Goal: Task Accomplishment & Management: Complete application form

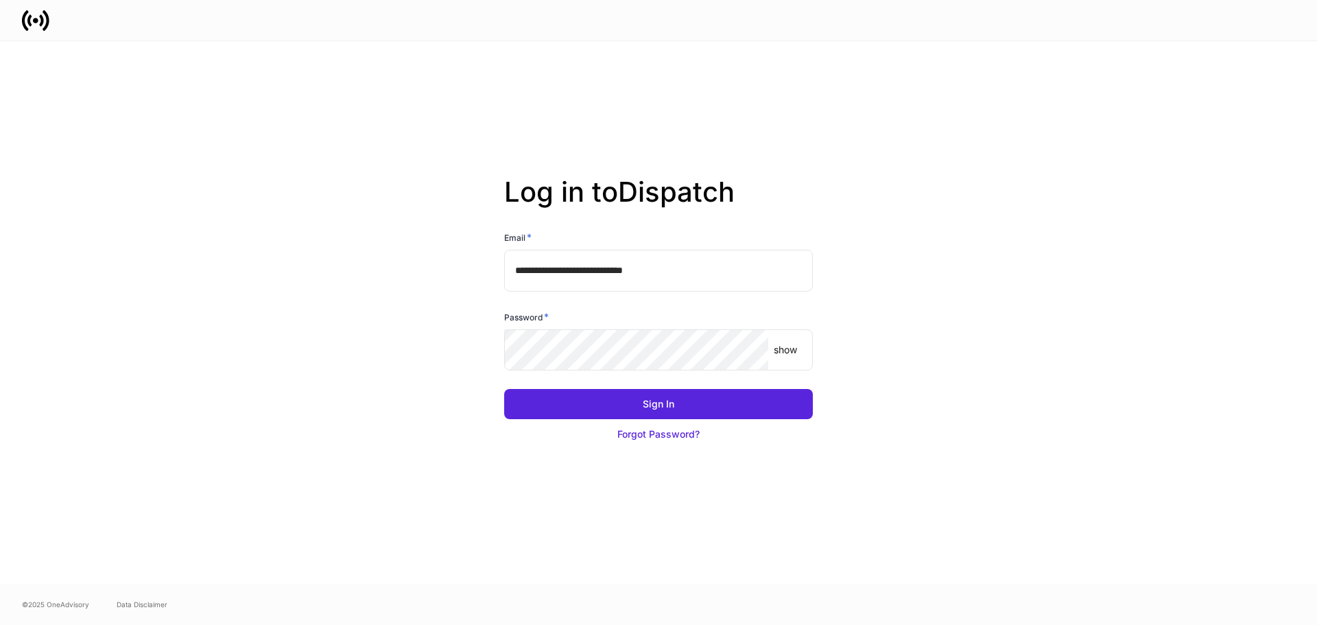
click at [783, 352] on p "show" at bounding box center [785, 350] width 23 height 14
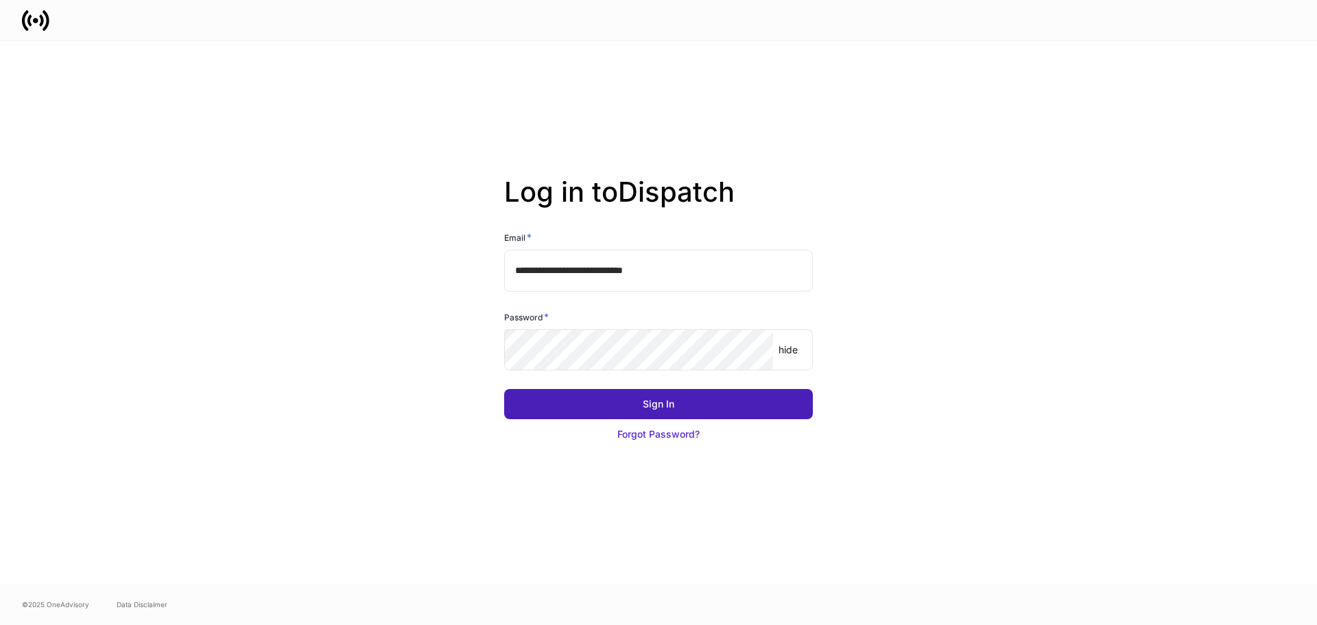
click at [602, 403] on button "Sign In" at bounding box center [658, 404] width 309 height 30
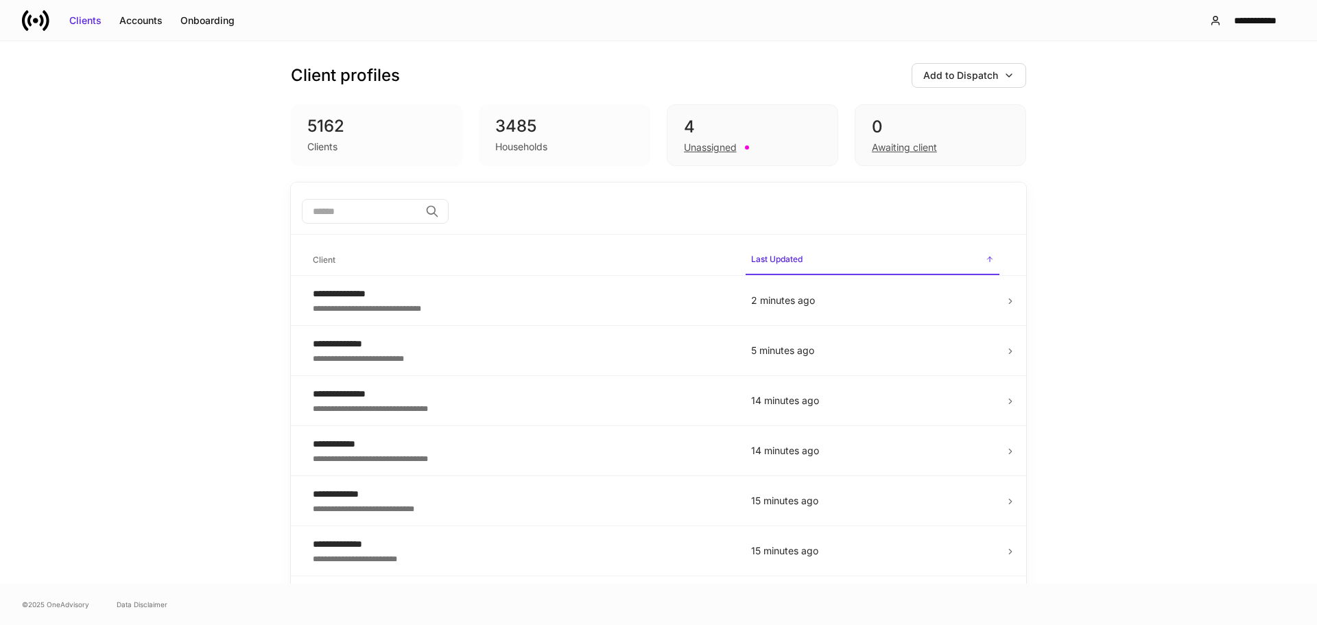
click at [770, 81] on div "Client profiles Add to Dispatch" at bounding box center [658, 75] width 735 height 25
click at [345, 214] on input "search" at bounding box center [361, 211] width 118 height 25
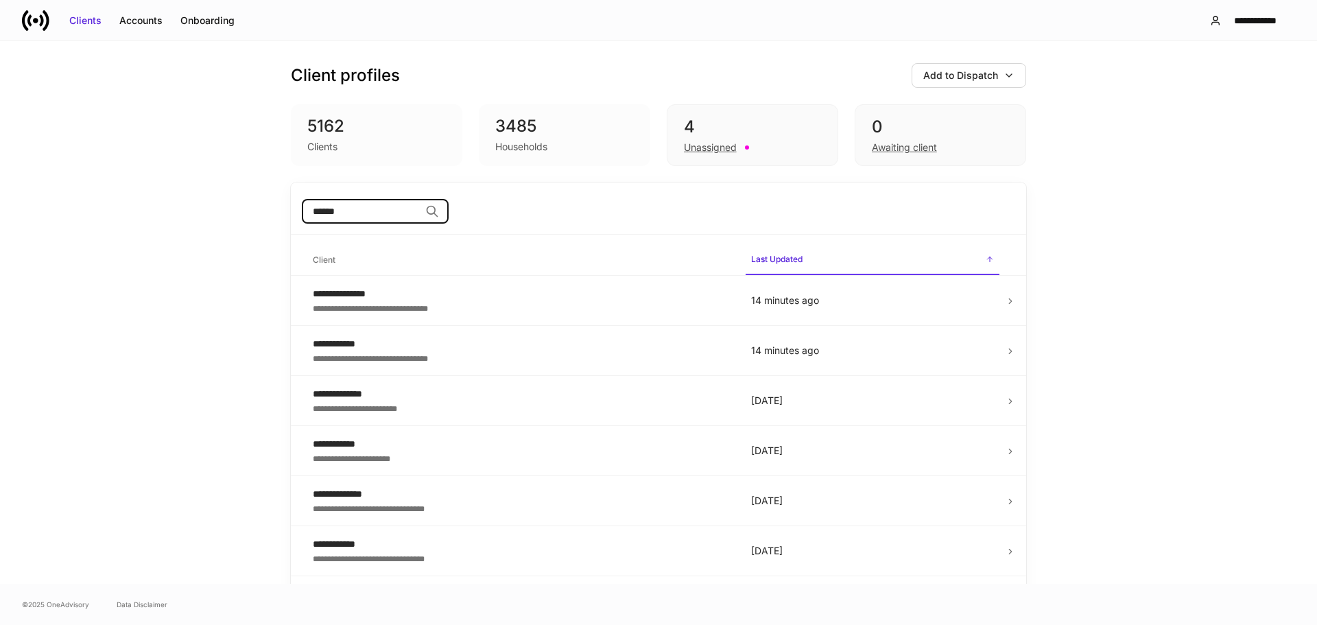
type input "******"
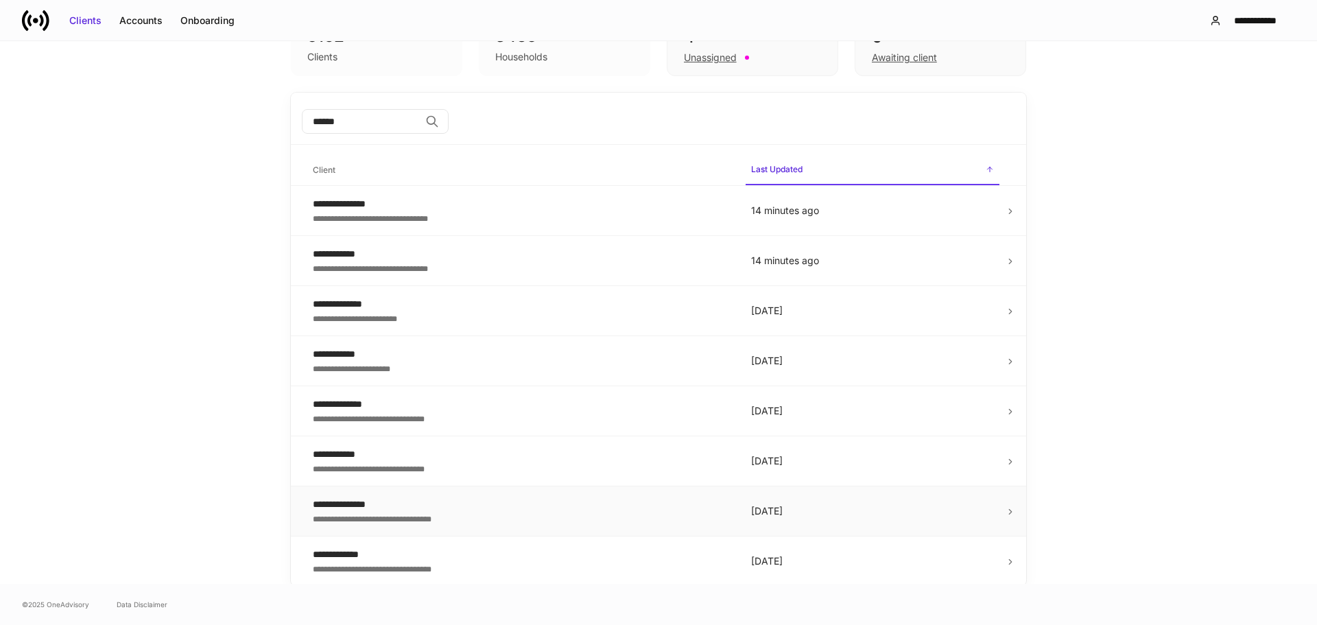
scroll to position [92, 0]
click at [385, 442] on td "**********" at bounding box center [521, 459] width 438 height 50
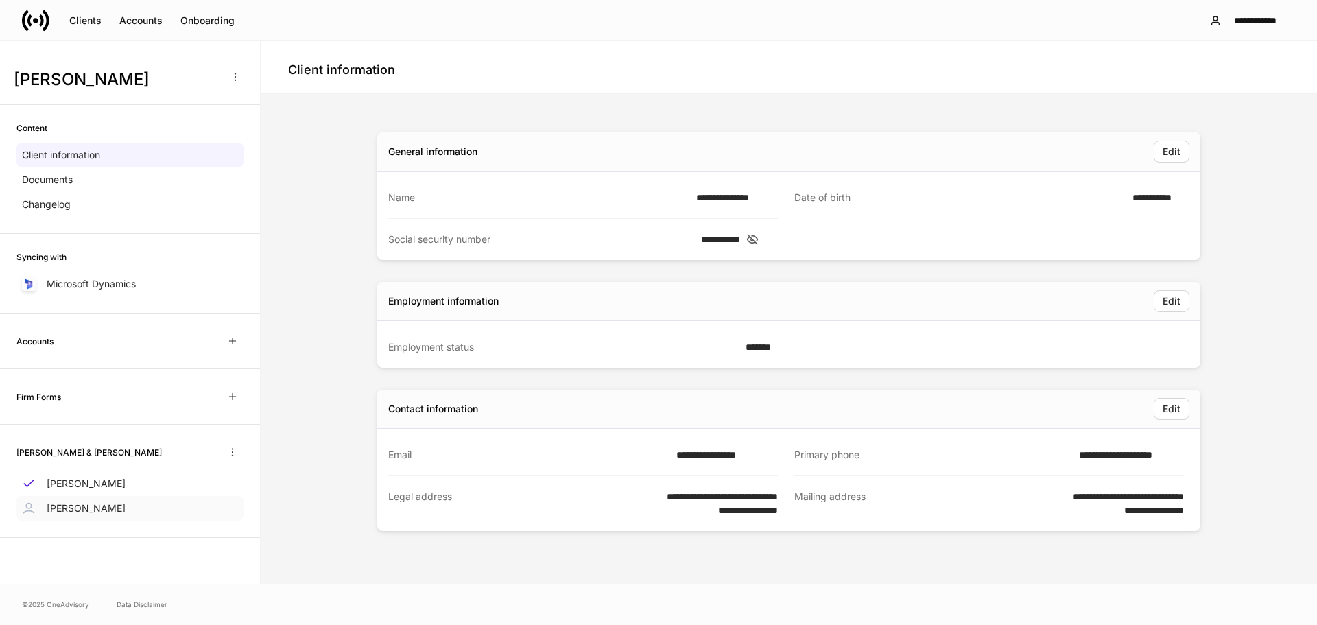
click at [91, 505] on p "[PERSON_NAME]" at bounding box center [86, 508] width 79 height 14
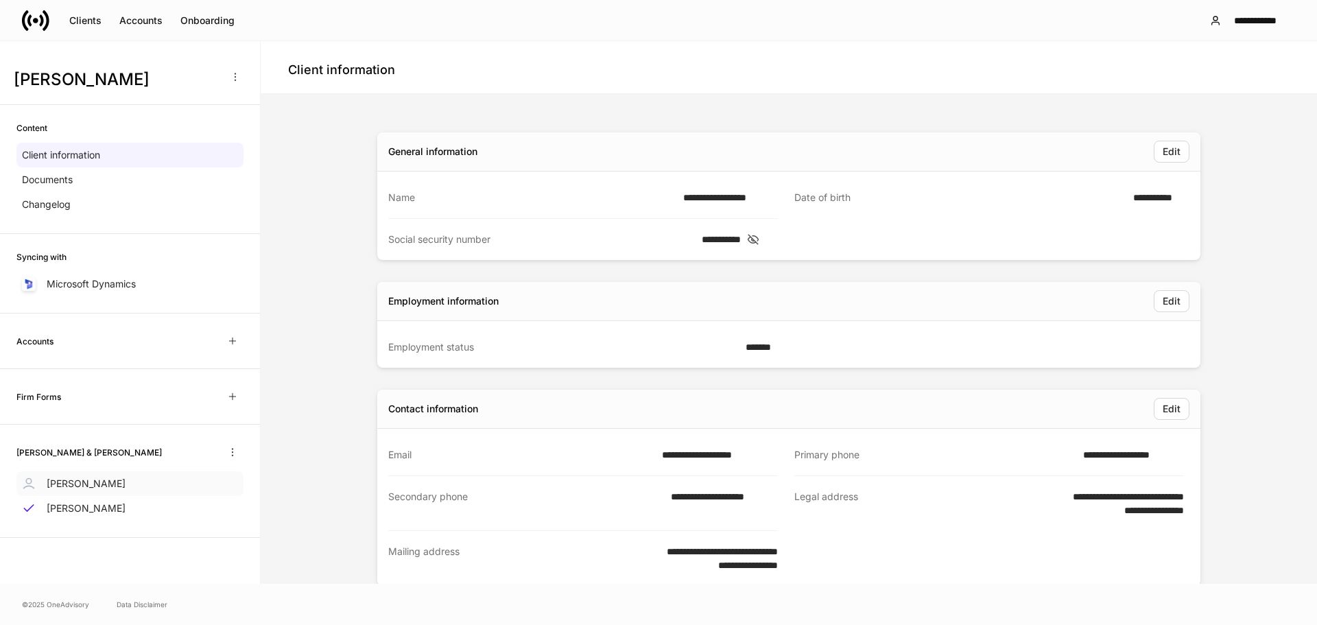
click at [117, 482] on div "[PERSON_NAME]" at bounding box center [129, 483] width 227 height 25
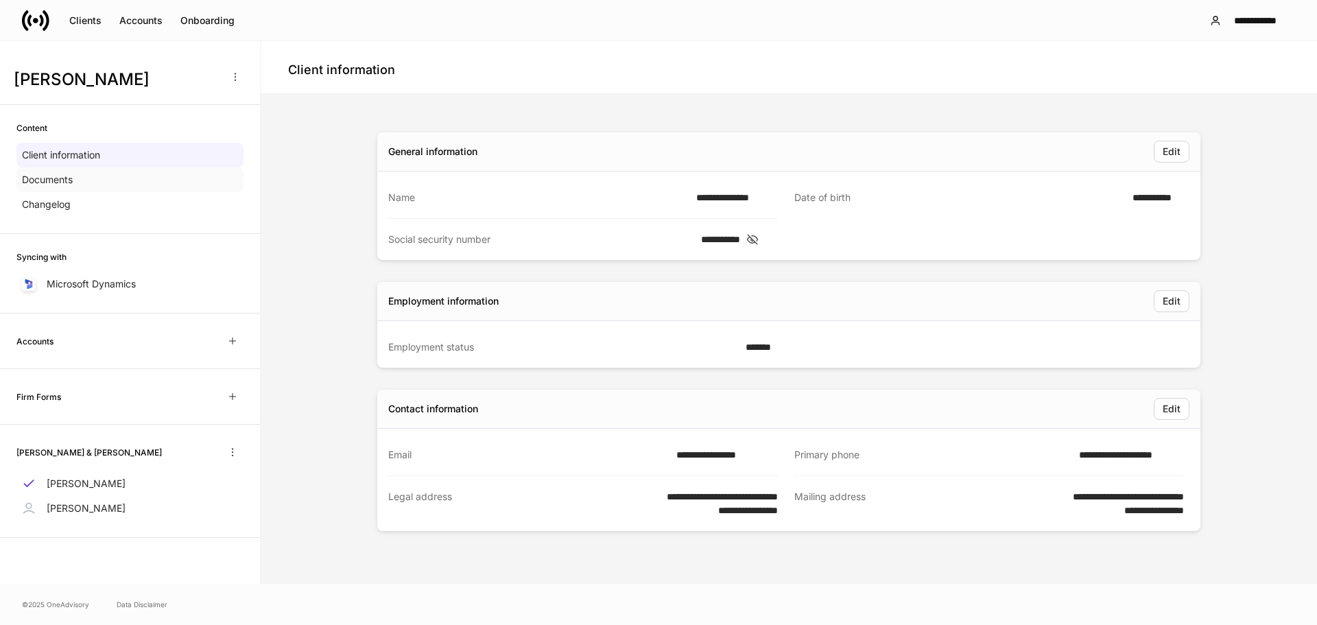
click at [56, 177] on p "Documents" at bounding box center [47, 180] width 51 height 14
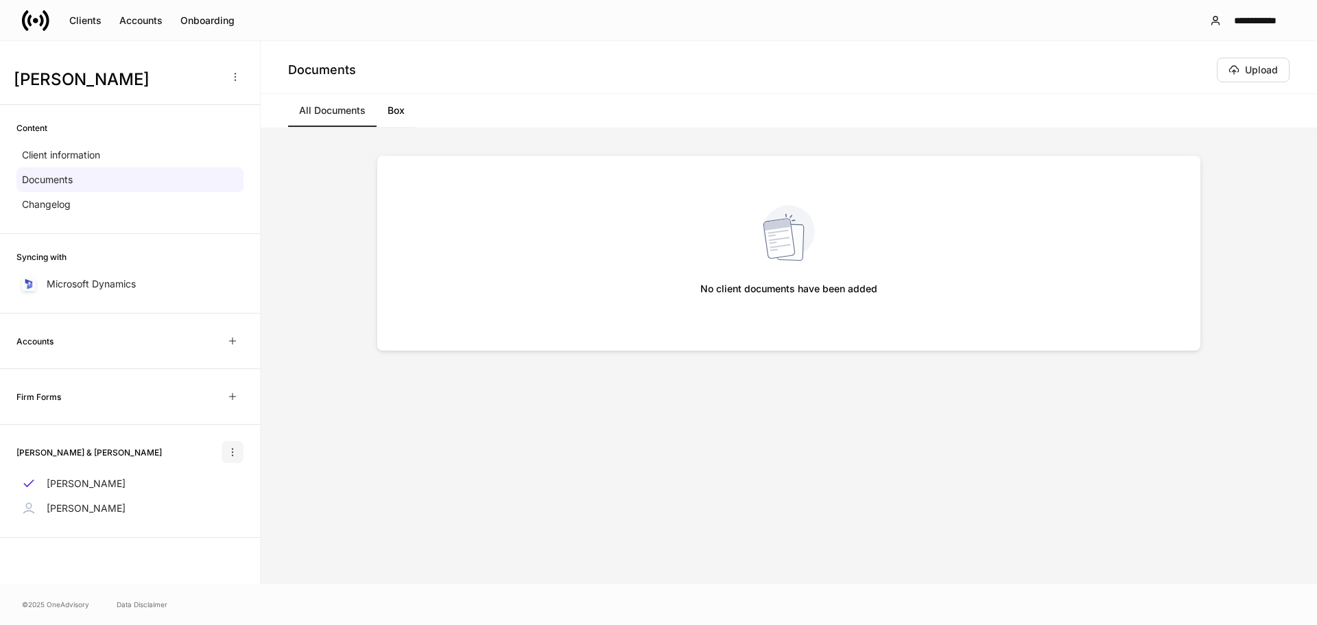
click at [234, 449] on icon "button" at bounding box center [232, 452] width 11 height 11
click at [274, 450] on div at bounding box center [658, 312] width 1317 height 625
click at [233, 392] on icon "button" at bounding box center [232, 396] width 11 height 11
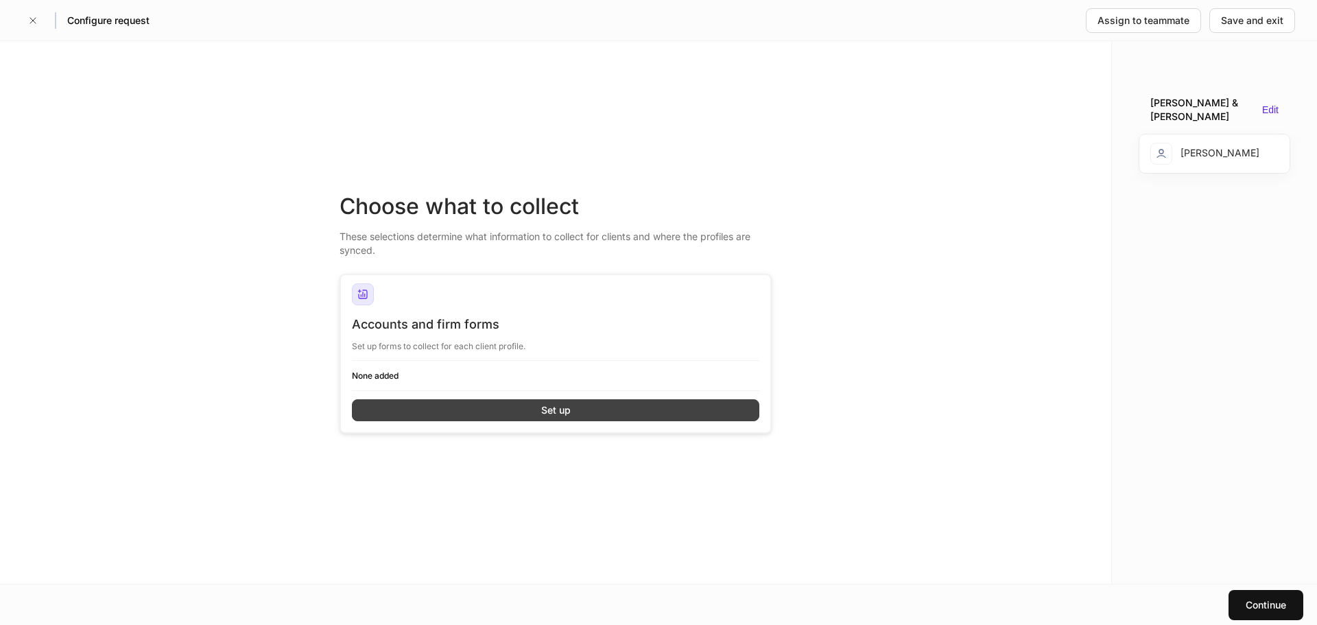
click at [415, 401] on button "Set up" at bounding box center [555, 410] width 407 height 22
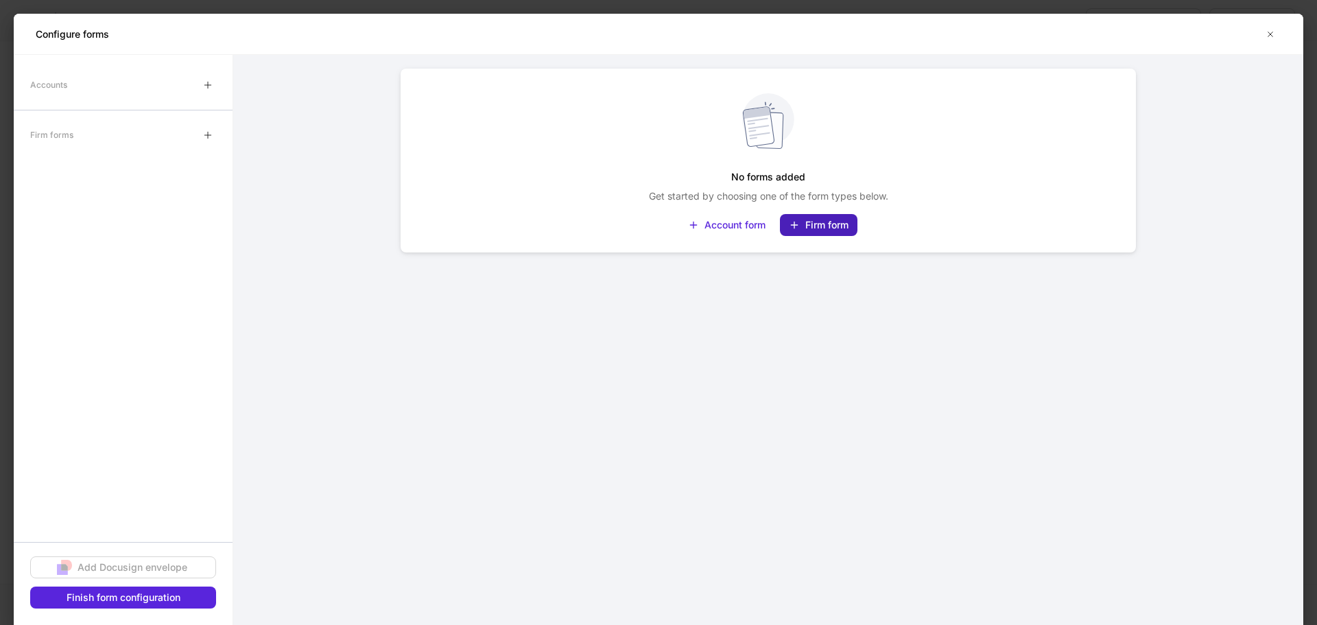
click at [805, 224] on div "Firm form" at bounding box center [819, 225] width 60 height 14
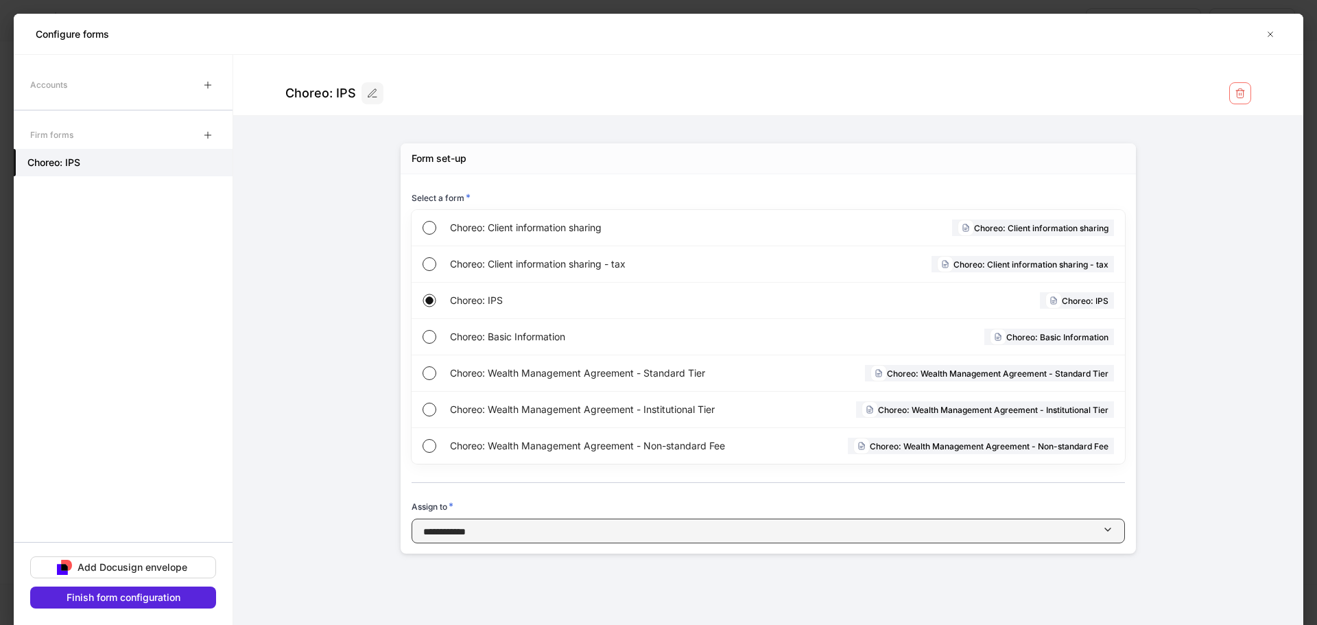
click at [1106, 531] on icon "button" at bounding box center [1107, 529] width 11 height 11
click at [1097, 530] on div at bounding box center [658, 312] width 1317 height 625
click at [508, 530] on div "button" at bounding box center [784, 531] width 637 height 14
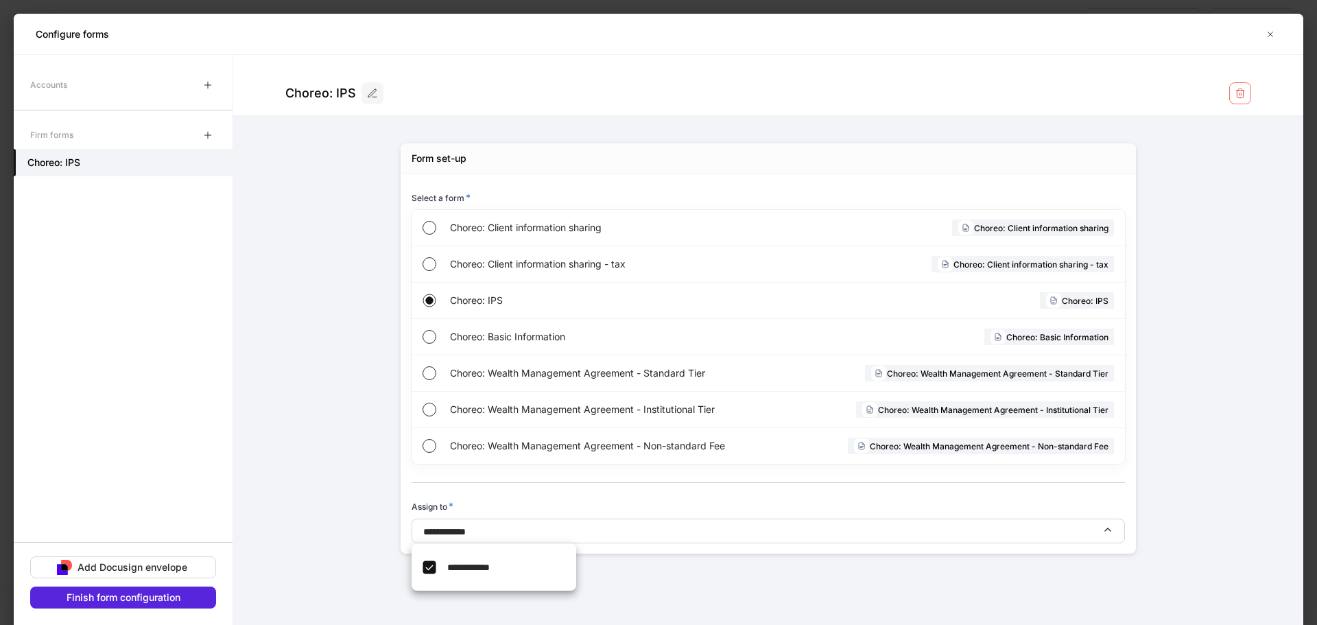
click at [506, 528] on div at bounding box center [658, 312] width 1317 height 625
click at [369, 95] on icon "button" at bounding box center [372, 93] width 11 height 11
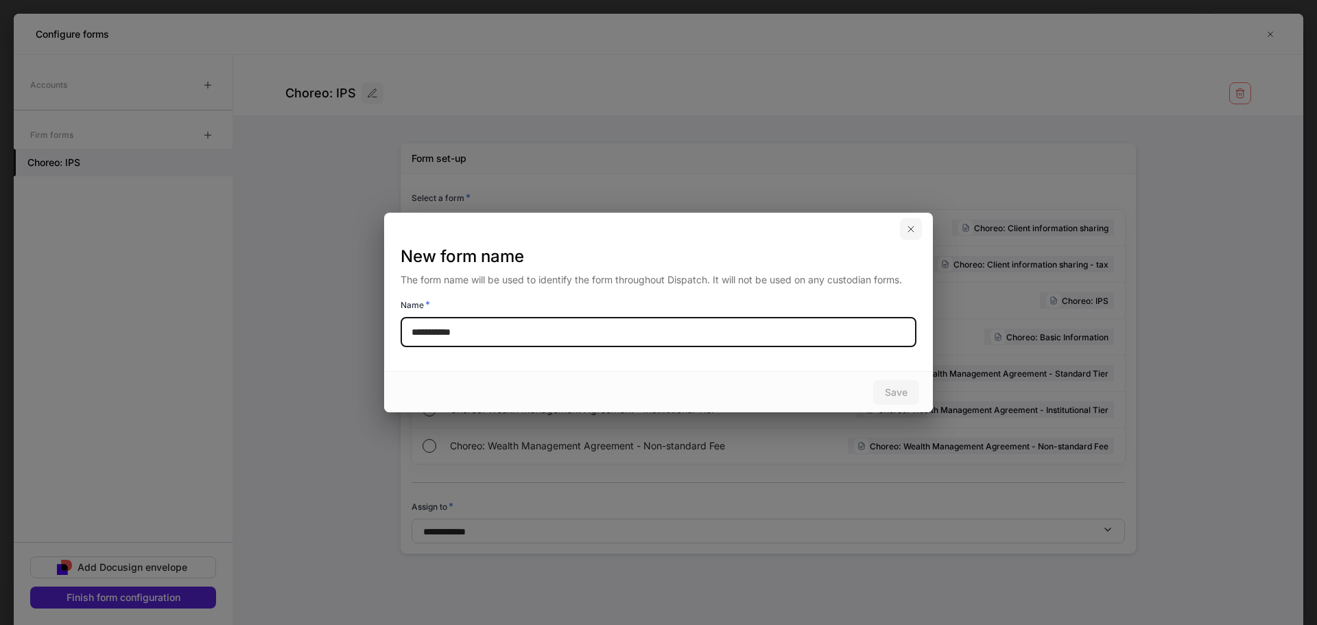
click at [908, 228] on icon "button" at bounding box center [910, 229] width 11 height 11
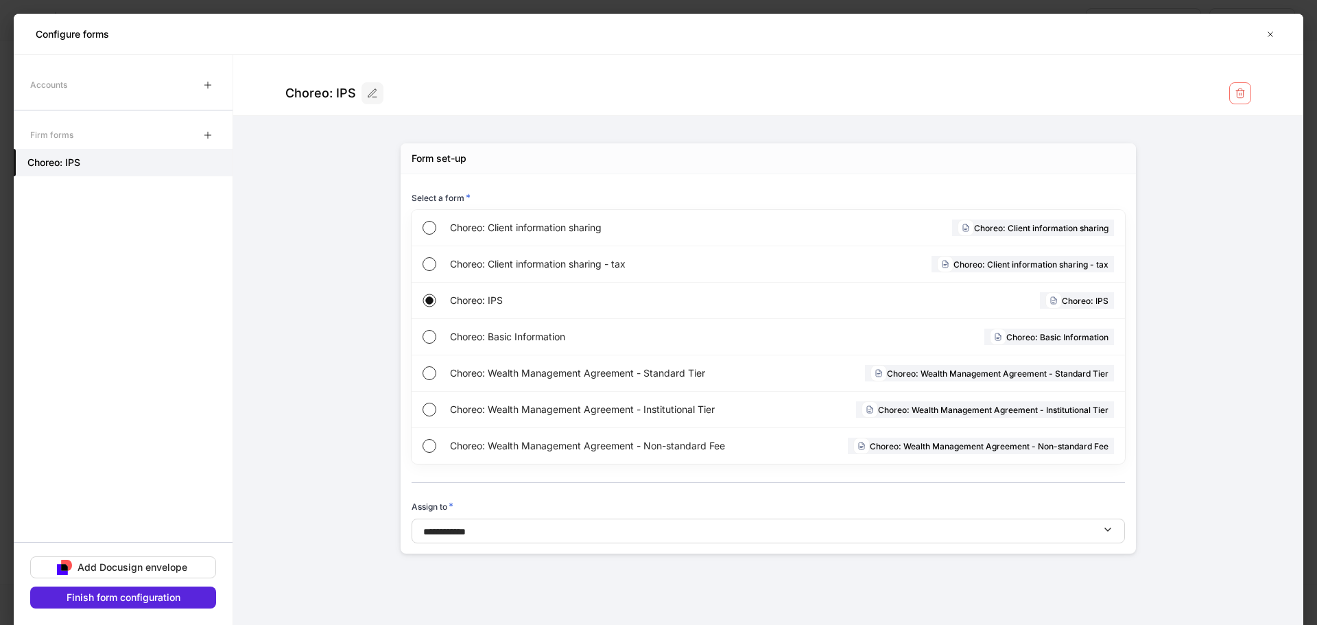
click at [355, 227] on form "**********" at bounding box center [768, 318] width 1070 height 526
click at [211, 85] on icon "button" at bounding box center [207, 85] width 6 height 6
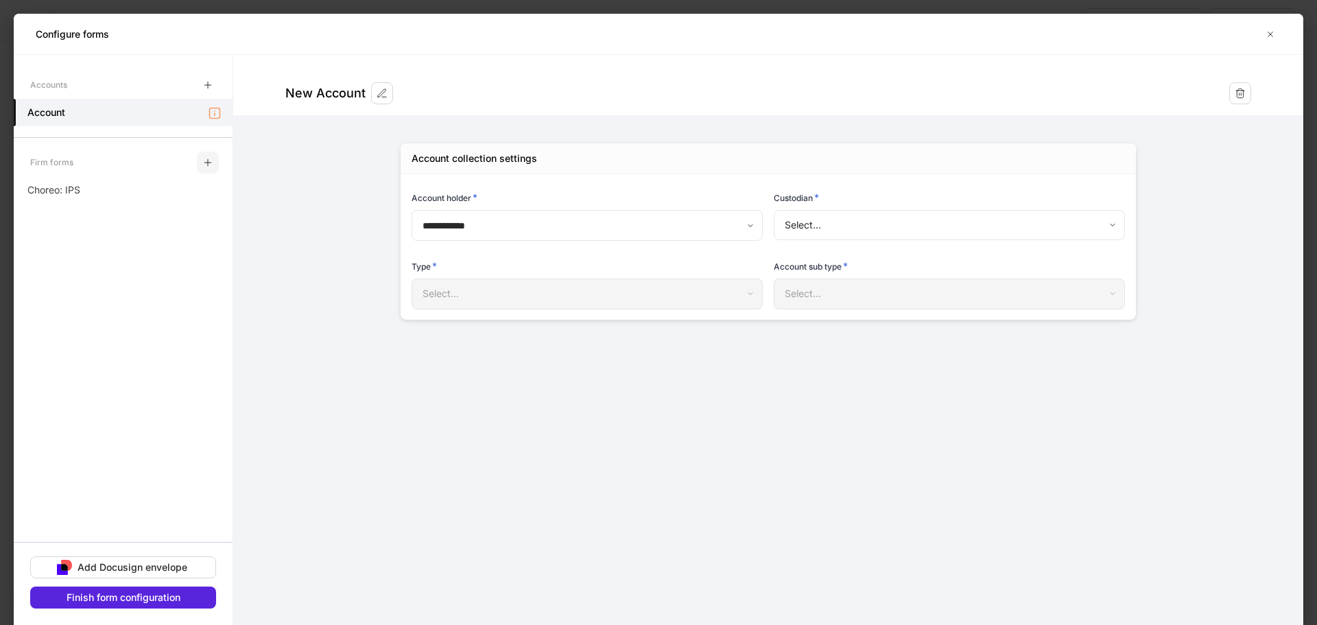
click at [207, 157] on icon "button" at bounding box center [207, 162] width 11 height 11
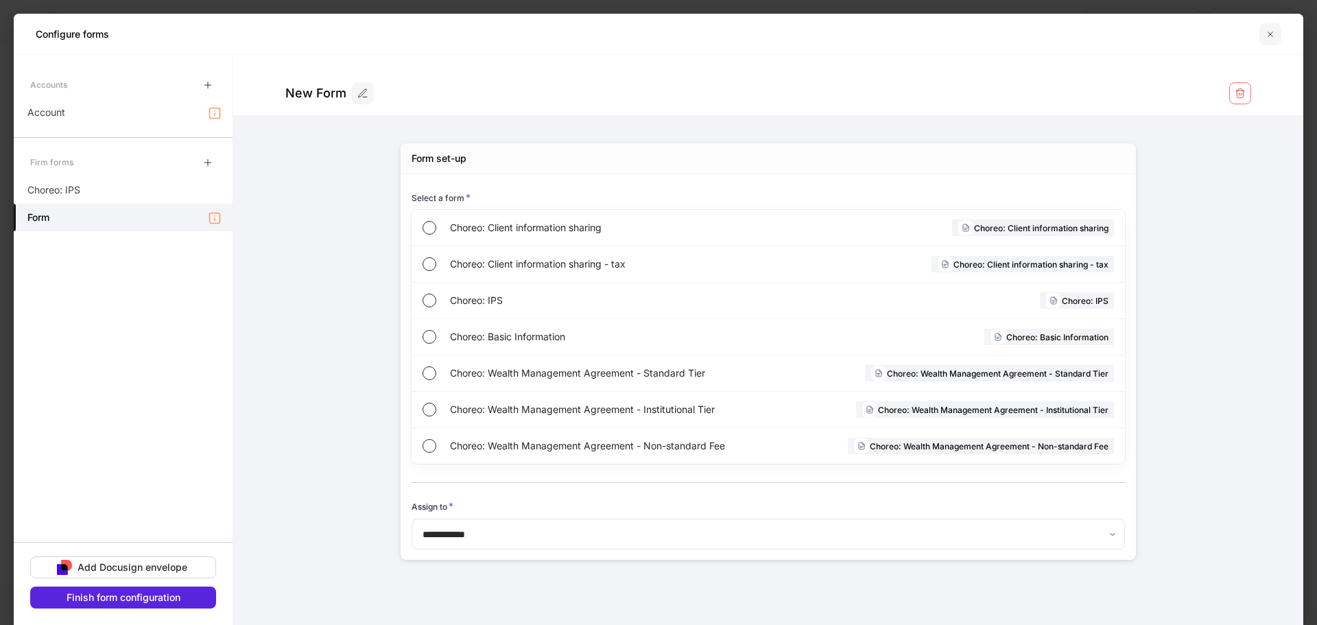
click at [1268, 33] on icon "button" at bounding box center [1270, 34] width 11 height 11
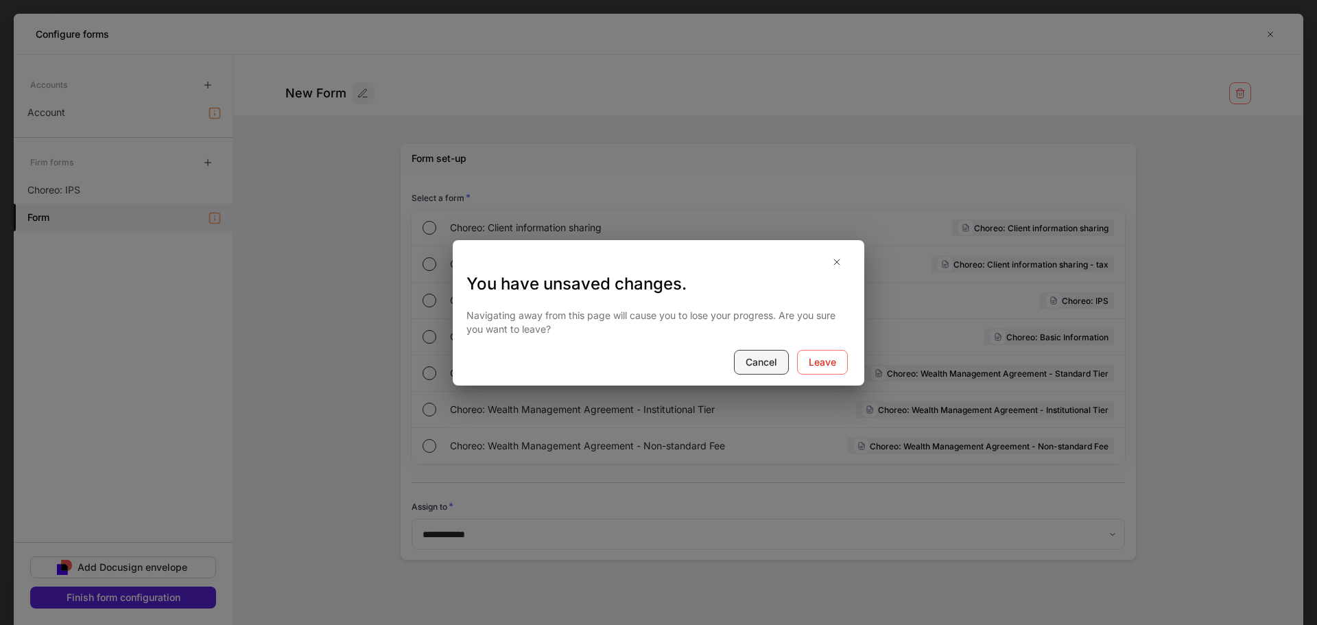
click at [767, 357] on div "Cancel" at bounding box center [762, 362] width 32 height 14
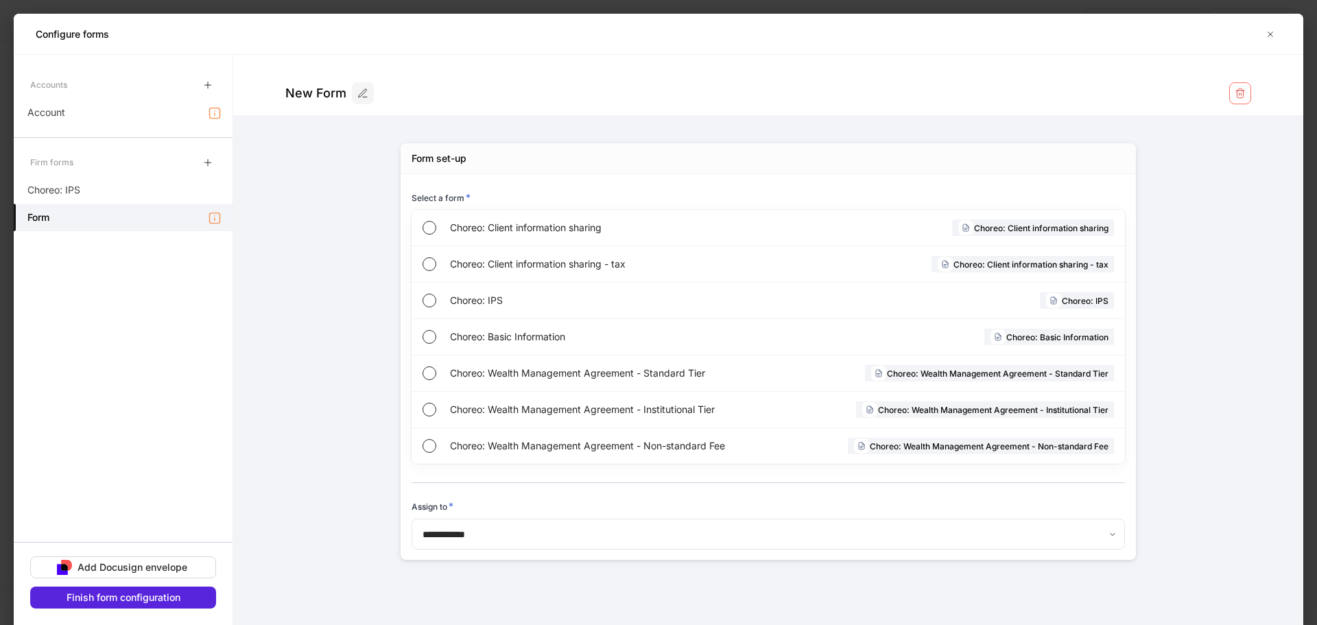
click at [313, 230] on form "**********" at bounding box center [768, 321] width 1070 height 532
click at [451, 506] on span "*" at bounding box center [451, 506] width 5 height 12
click at [427, 505] on h6 "Assign to *" at bounding box center [433, 506] width 42 height 14
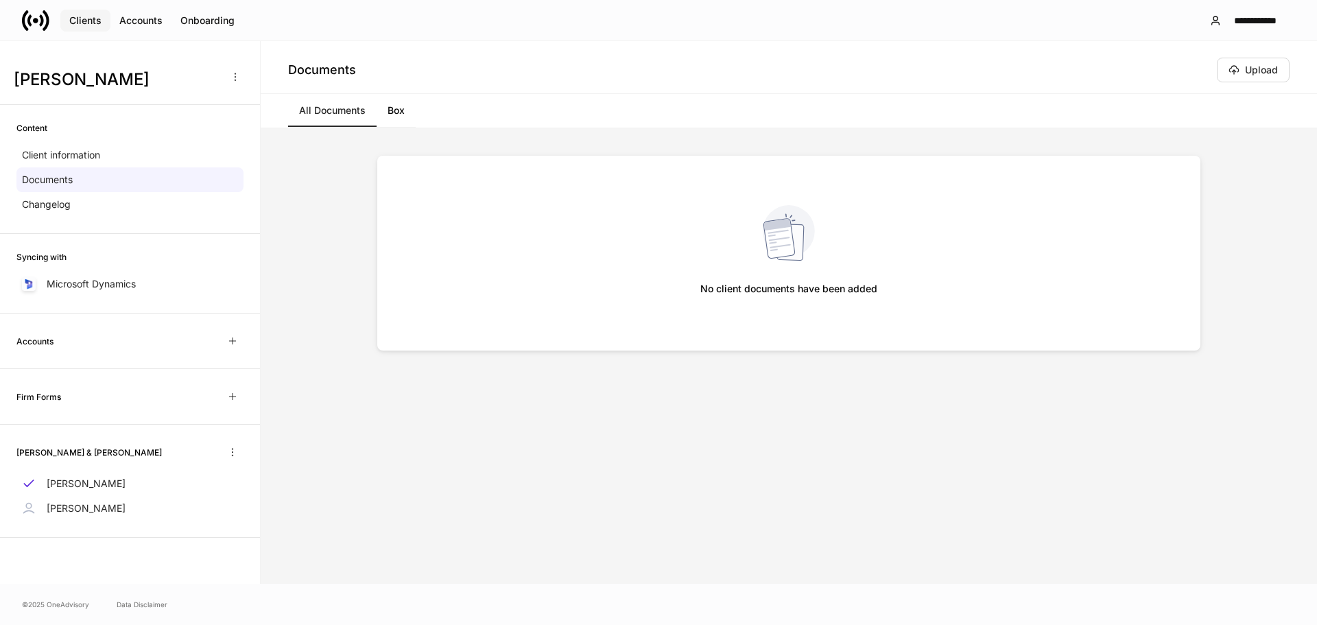
click at [85, 16] on div "Clients" at bounding box center [85, 21] width 32 height 14
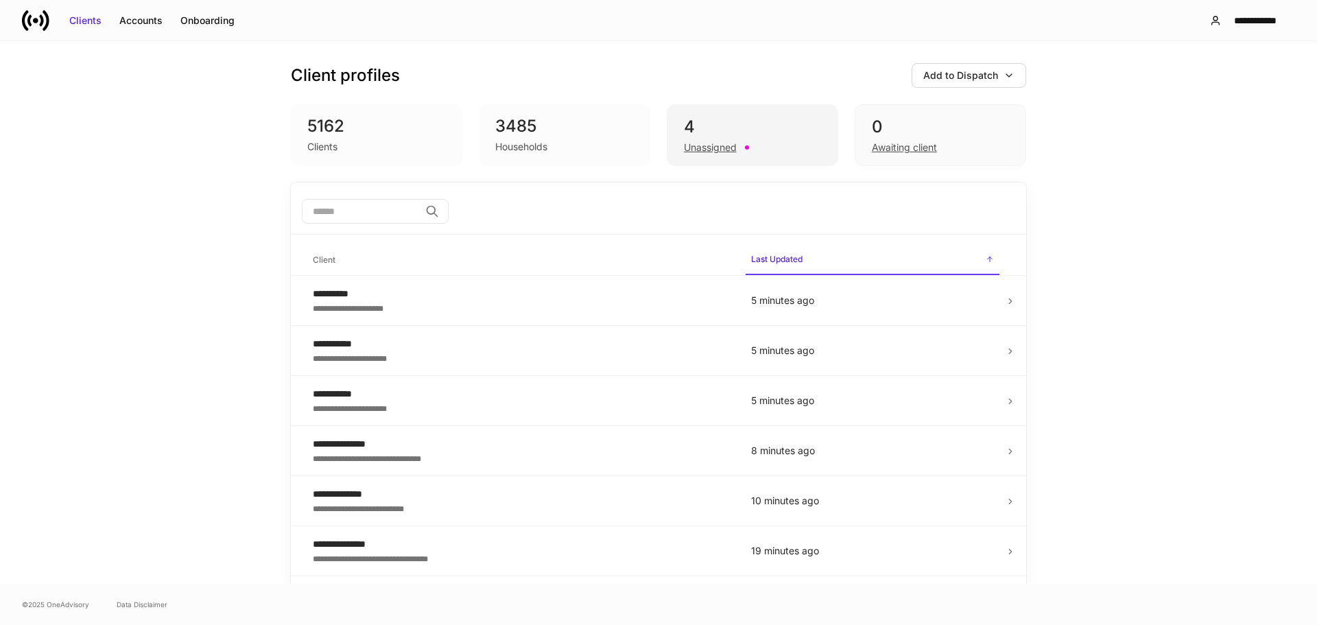
click at [700, 128] on div "4" at bounding box center [752, 127] width 137 height 22
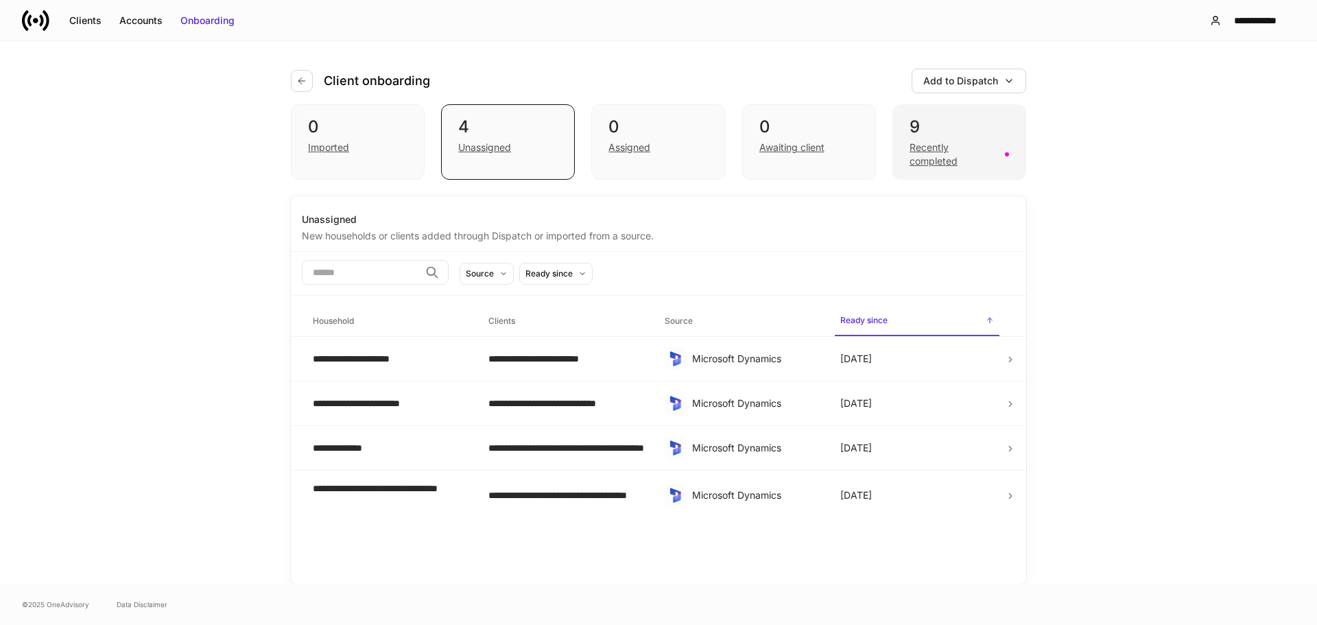
click at [949, 134] on div "9" at bounding box center [959, 127] width 99 height 22
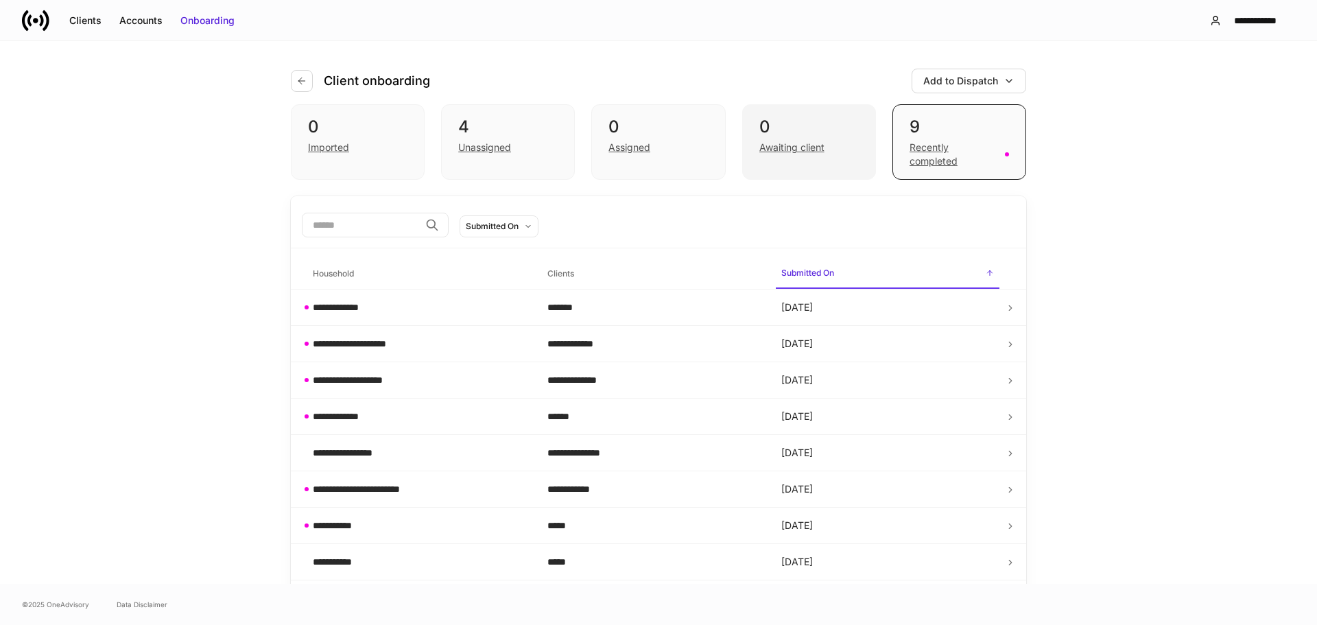
click at [837, 125] on div "0" at bounding box center [808, 127] width 99 height 22
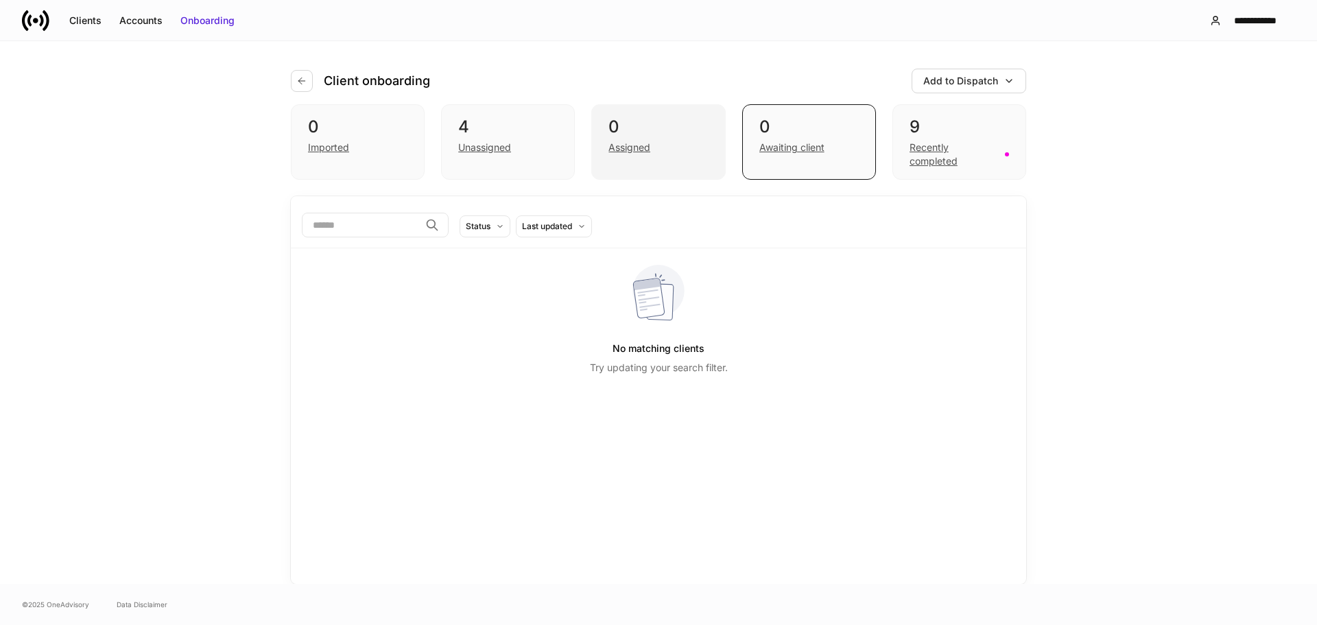
click at [696, 131] on div "0" at bounding box center [657, 127] width 99 height 22
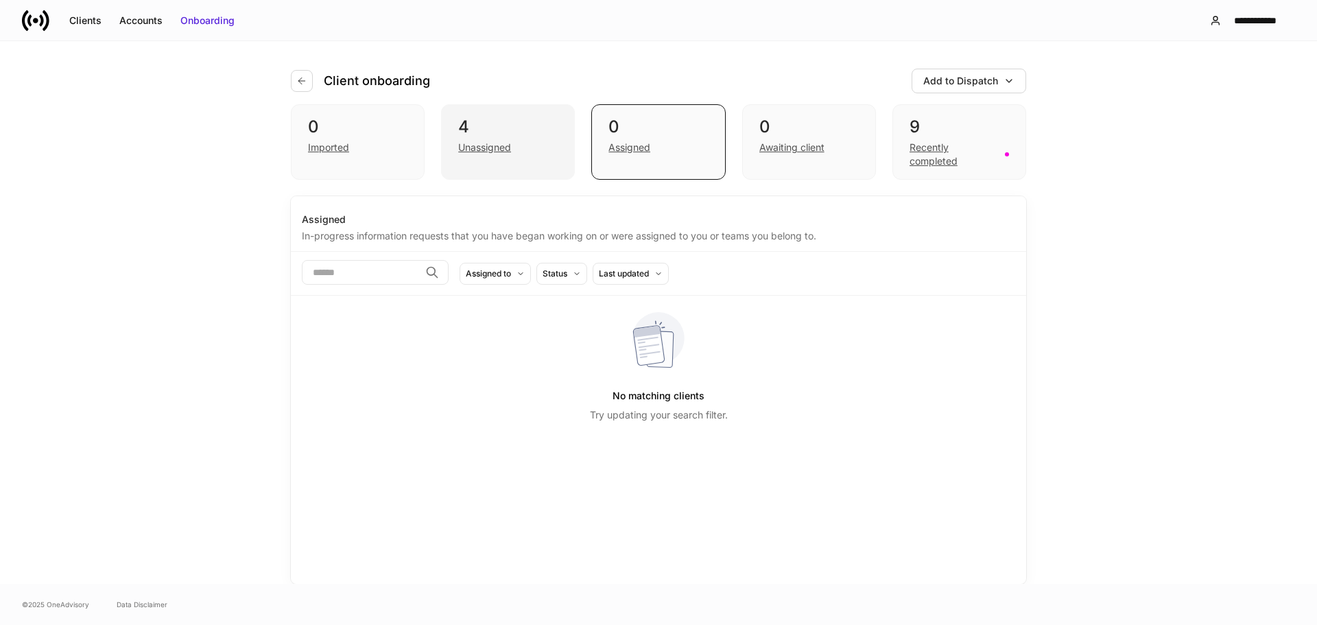
click at [536, 140] on div "Unassigned" at bounding box center [507, 146] width 99 height 16
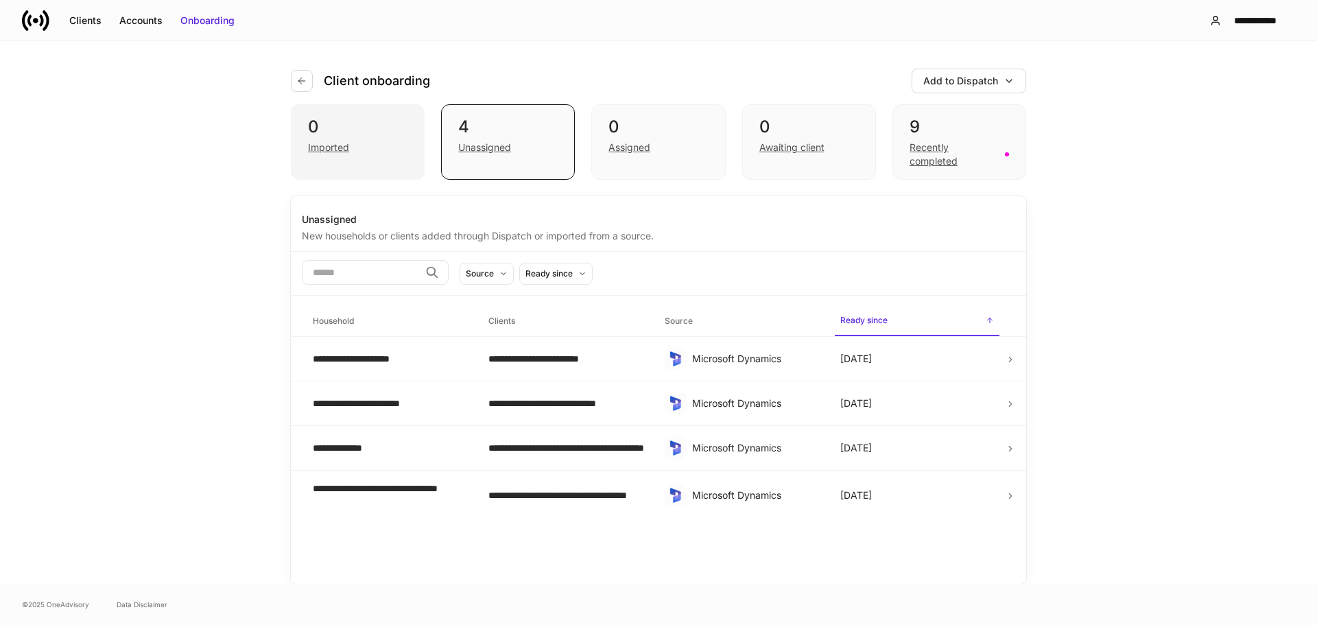
click at [399, 141] on div "Imported" at bounding box center [357, 146] width 99 height 16
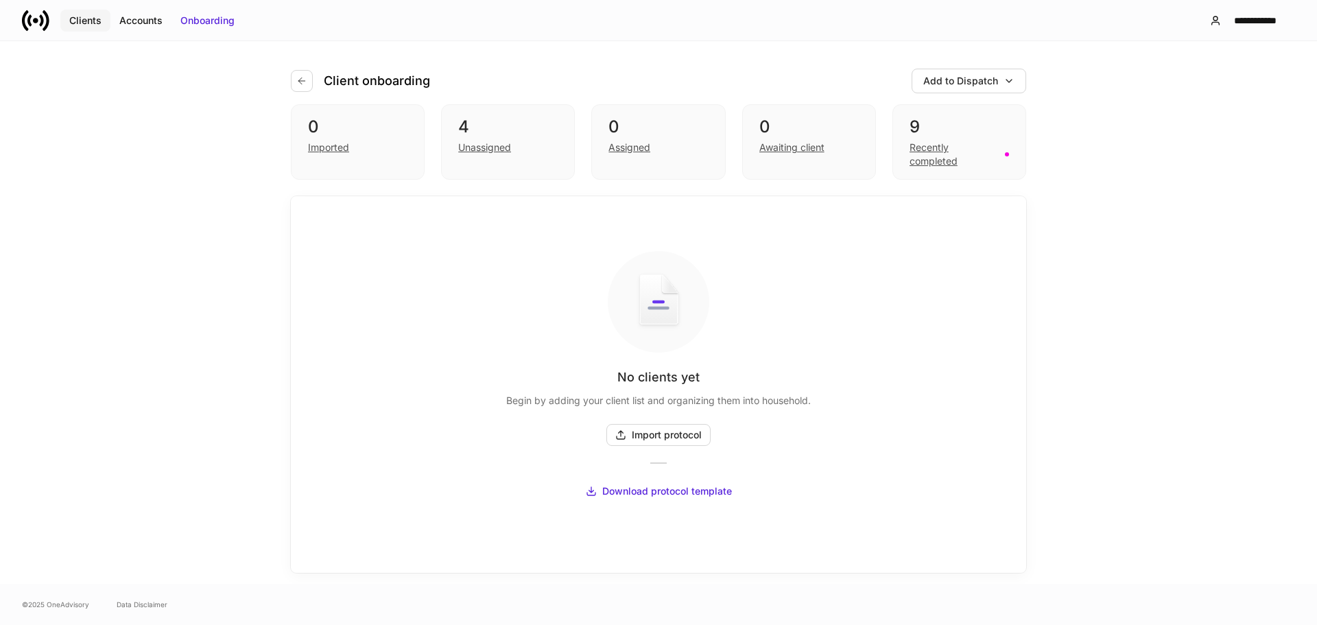
click at [86, 17] on div "Clients" at bounding box center [85, 21] width 32 height 14
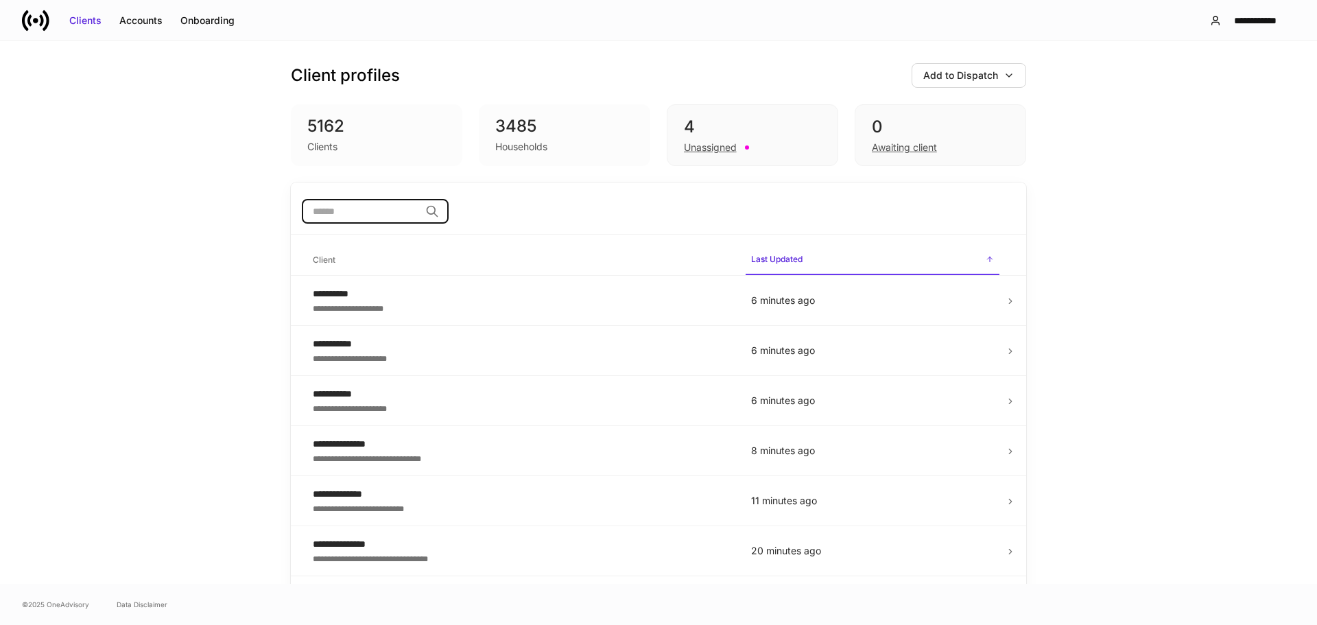
click at [342, 204] on input "search" at bounding box center [361, 211] width 118 height 25
type input "******"
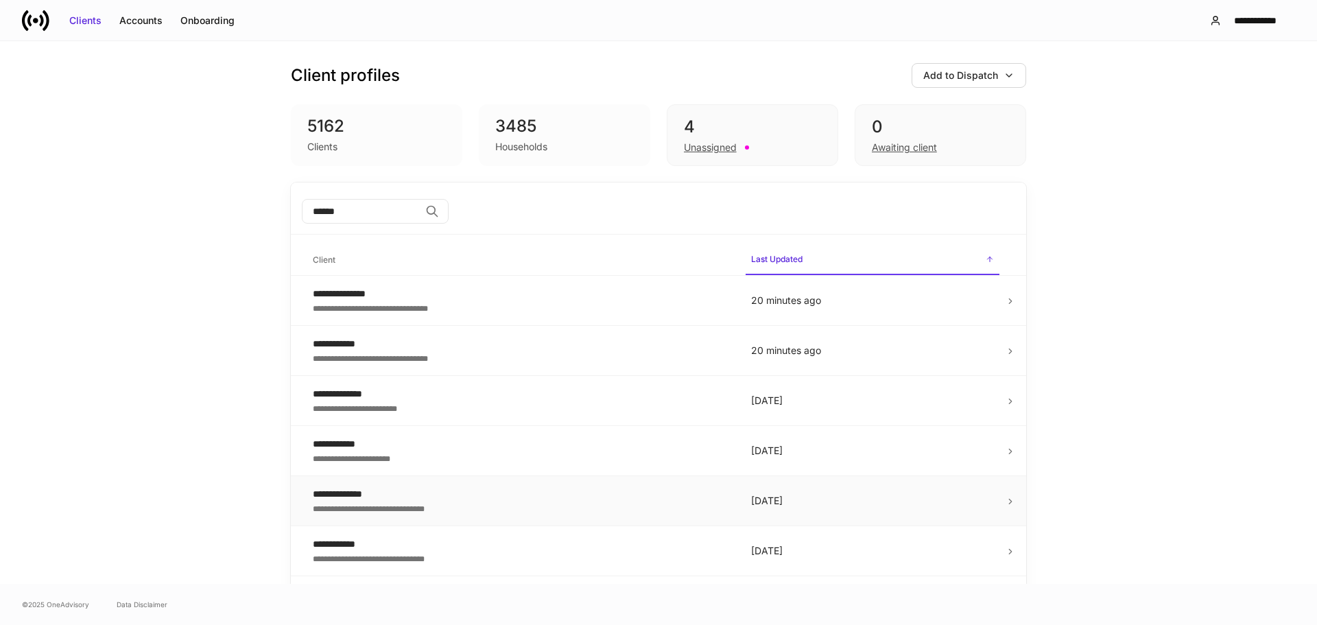
click at [1006, 497] on icon at bounding box center [1011, 502] width 10 height 10
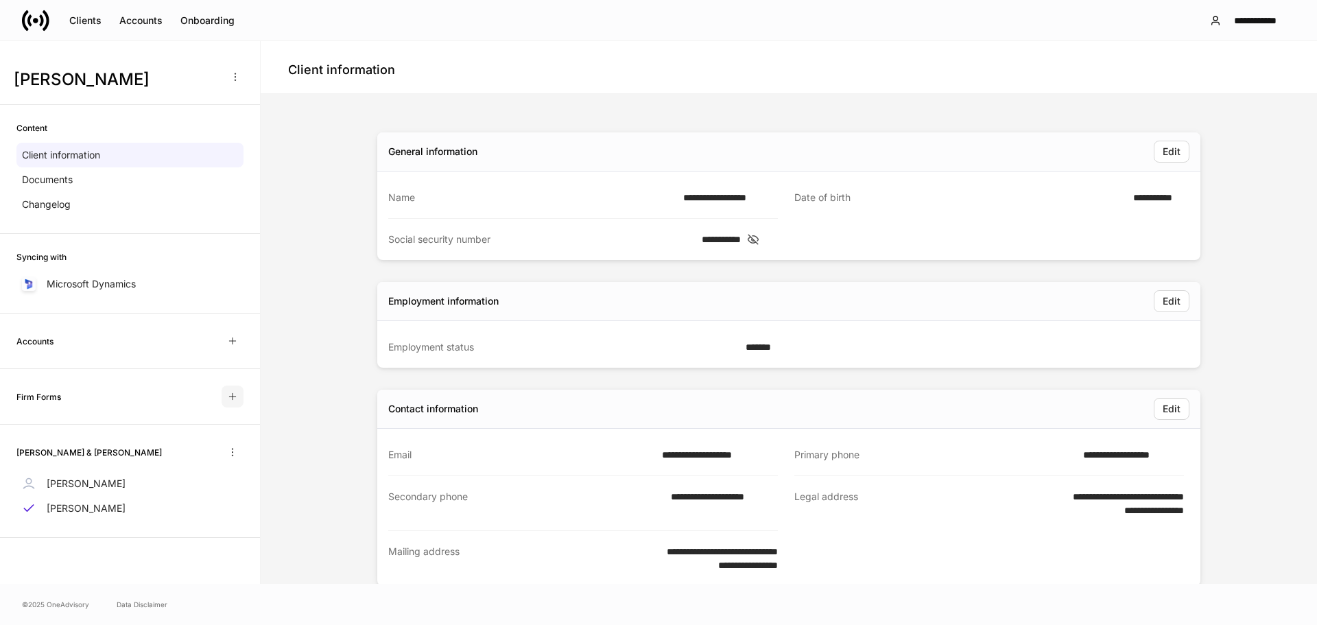
click at [230, 394] on icon "button" at bounding box center [232, 396] width 11 height 11
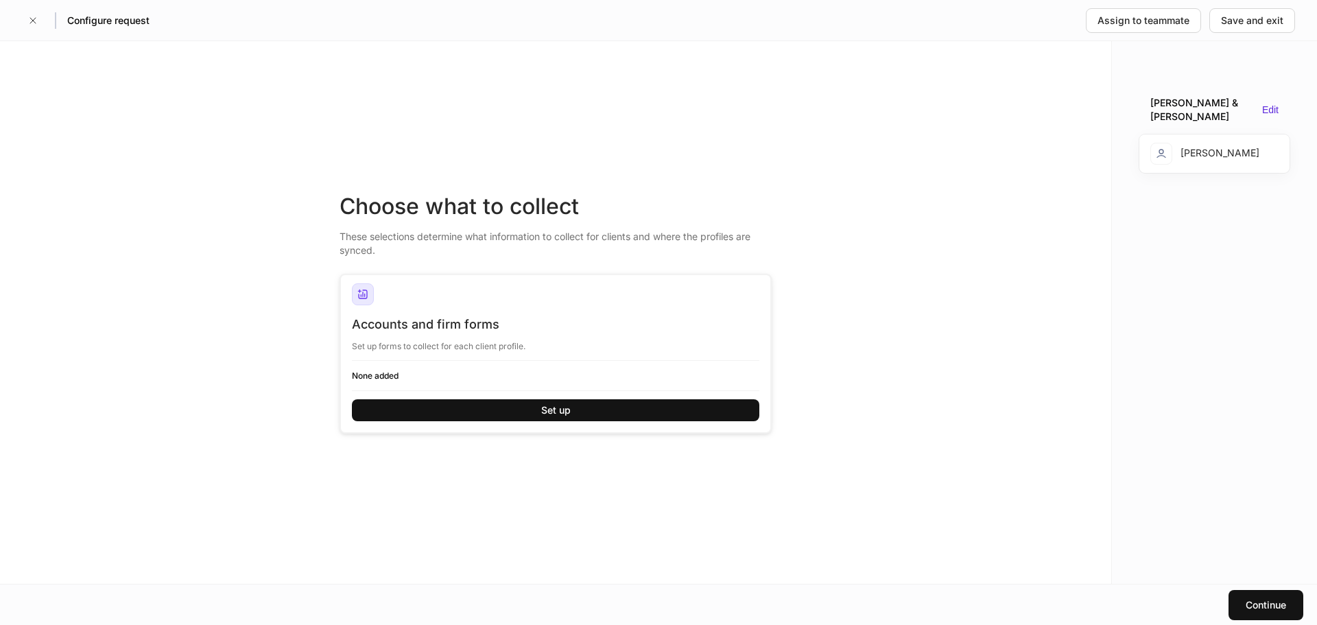
click at [459, 372] on h6 "None added" at bounding box center [555, 375] width 407 height 13
click at [450, 407] on button "Set up" at bounding box center [555, 410] width 407 height 22
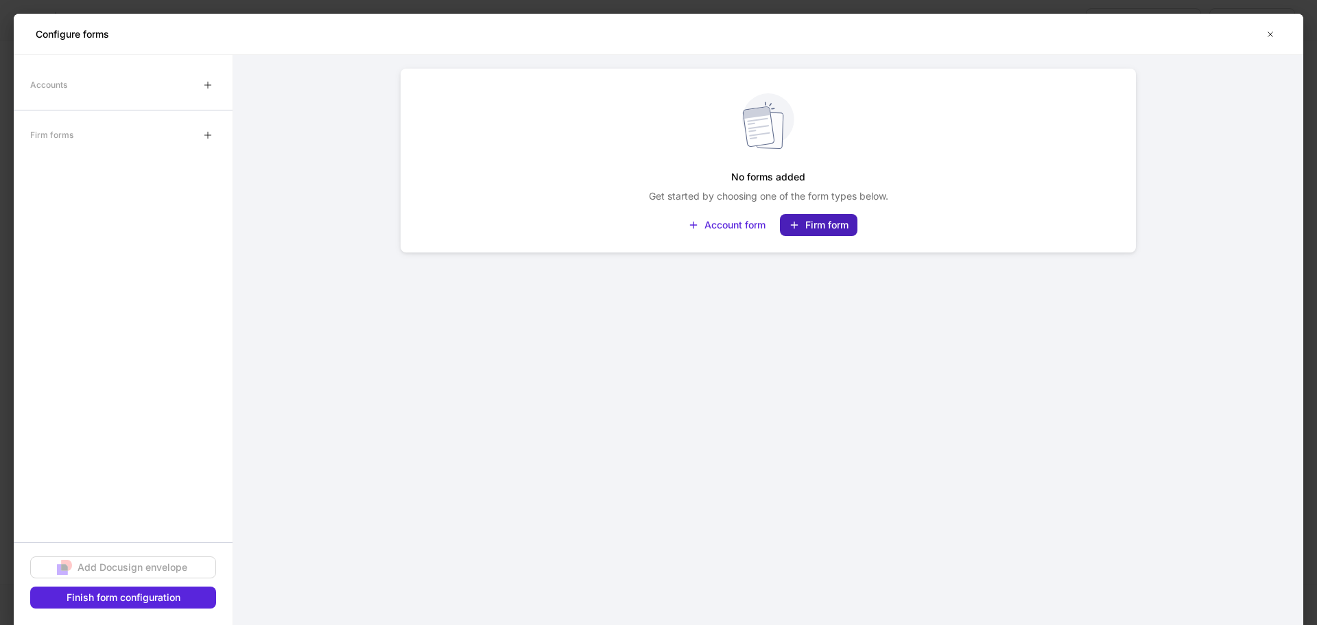
click at [804, 217] on button "Firm form" at bounding box center [819, 225] width 78 height 22
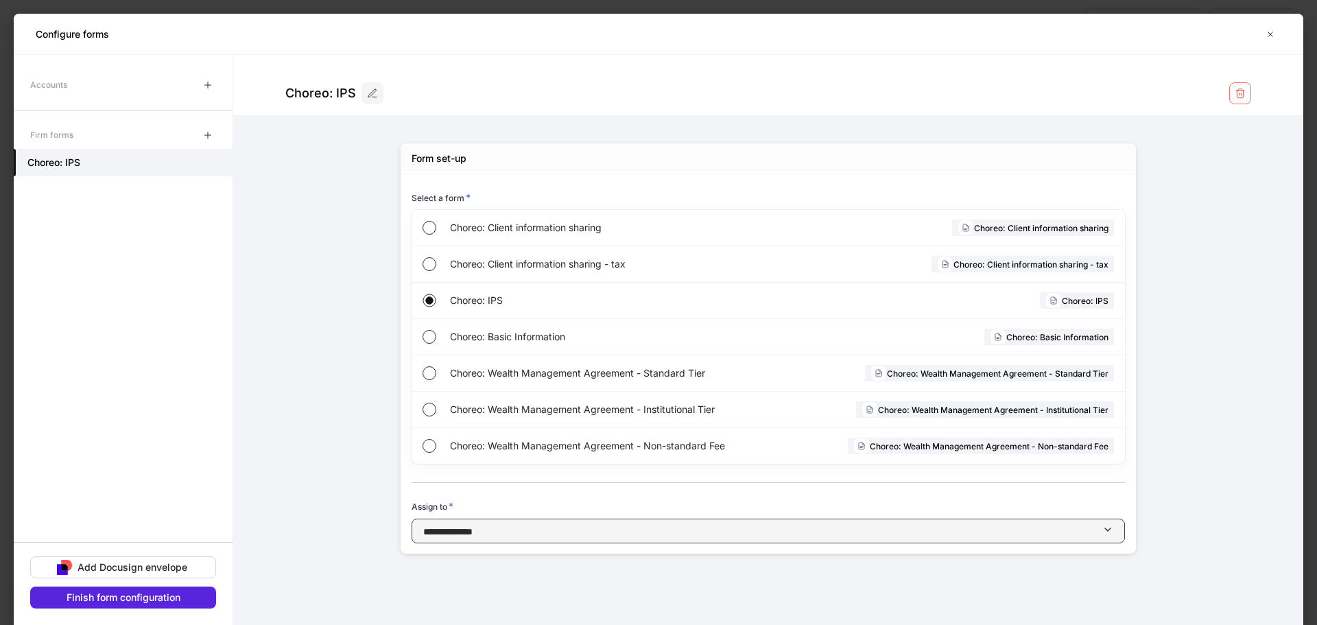
click at [687, 531] on div "button" at bounding box center [788, 531] width 630 height 14
click at [687, 531] on div at bounding box center [658, 312] width 1317 height 625
click at [687, 531] on div "button" at bounding box center [788, 531] width 630 height 14
click at [687, 531] on div at bounding box center [658, 312] width 1317 height 625
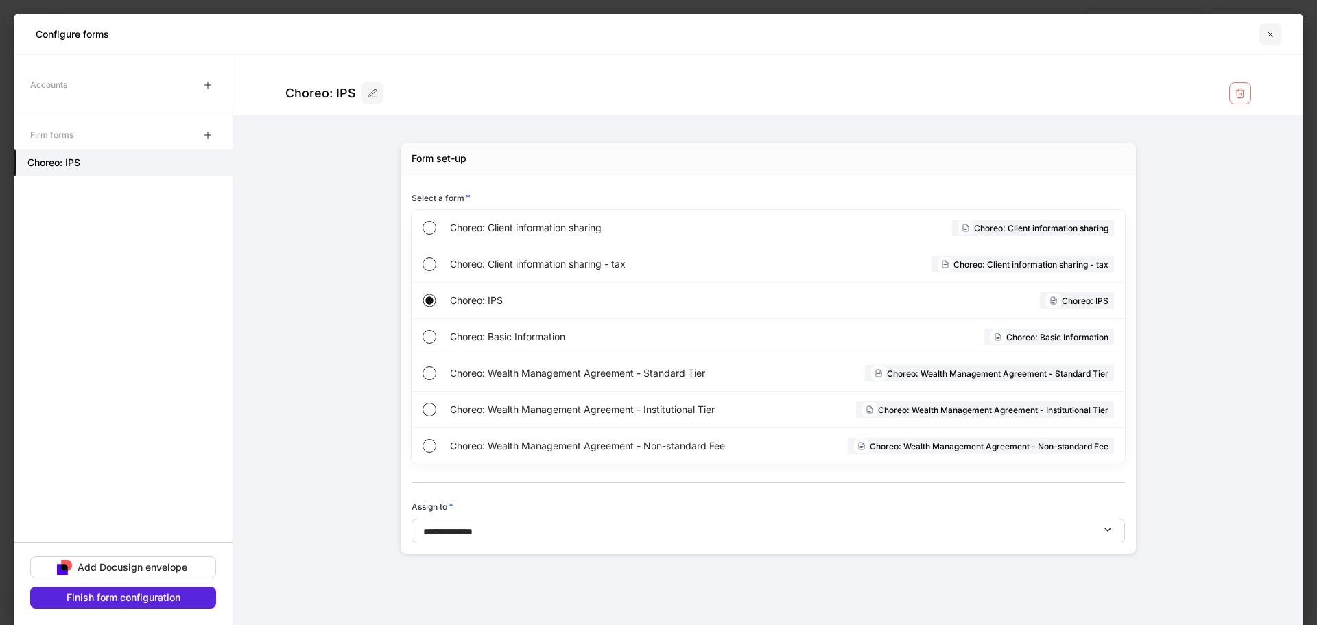
click at [1270, 32] on icon "button" at bounding box center [1270, 34] width 11 height 11
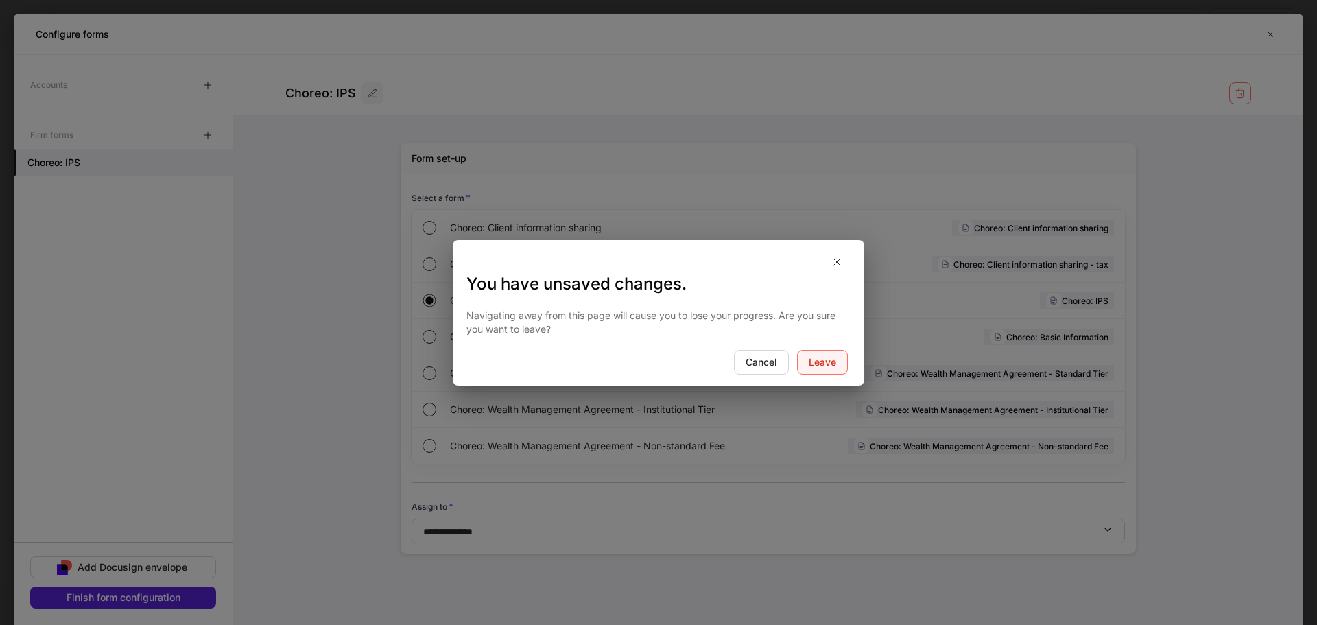
click at [828, 361] on div "Leave" at bounding box center [822, 362] width 27 height 14
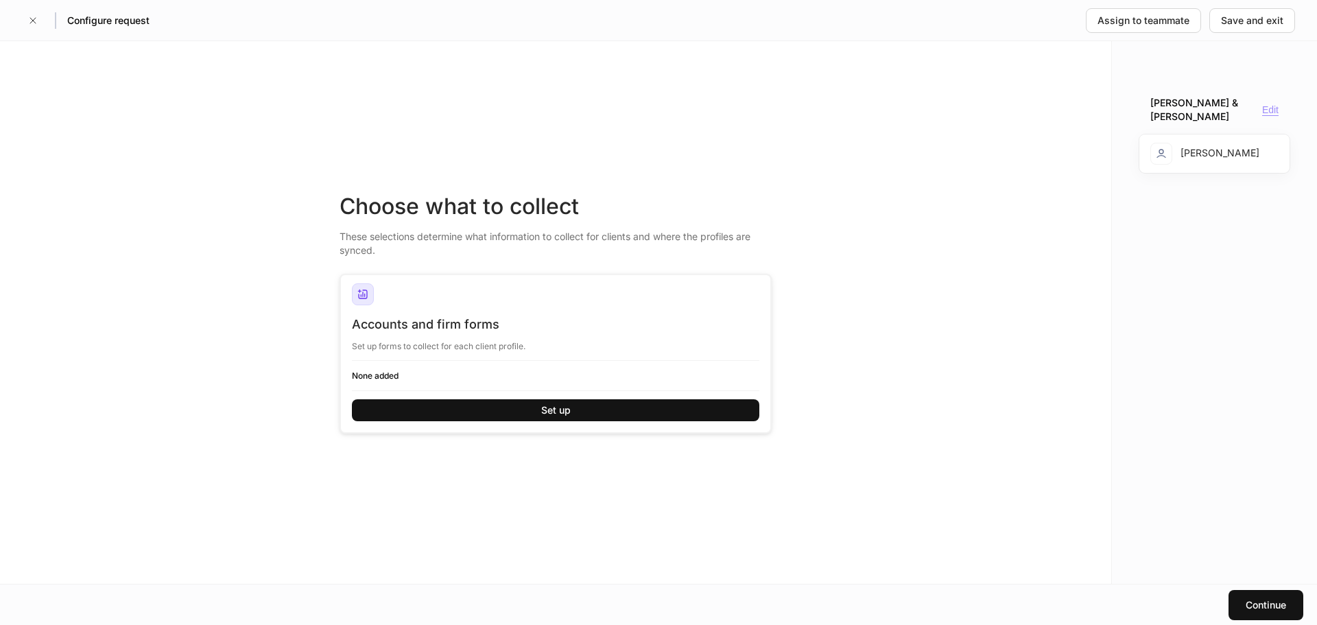
click at [1268, 107] on div "Edit" at bounding box center [1270, 110] width 16 height 12
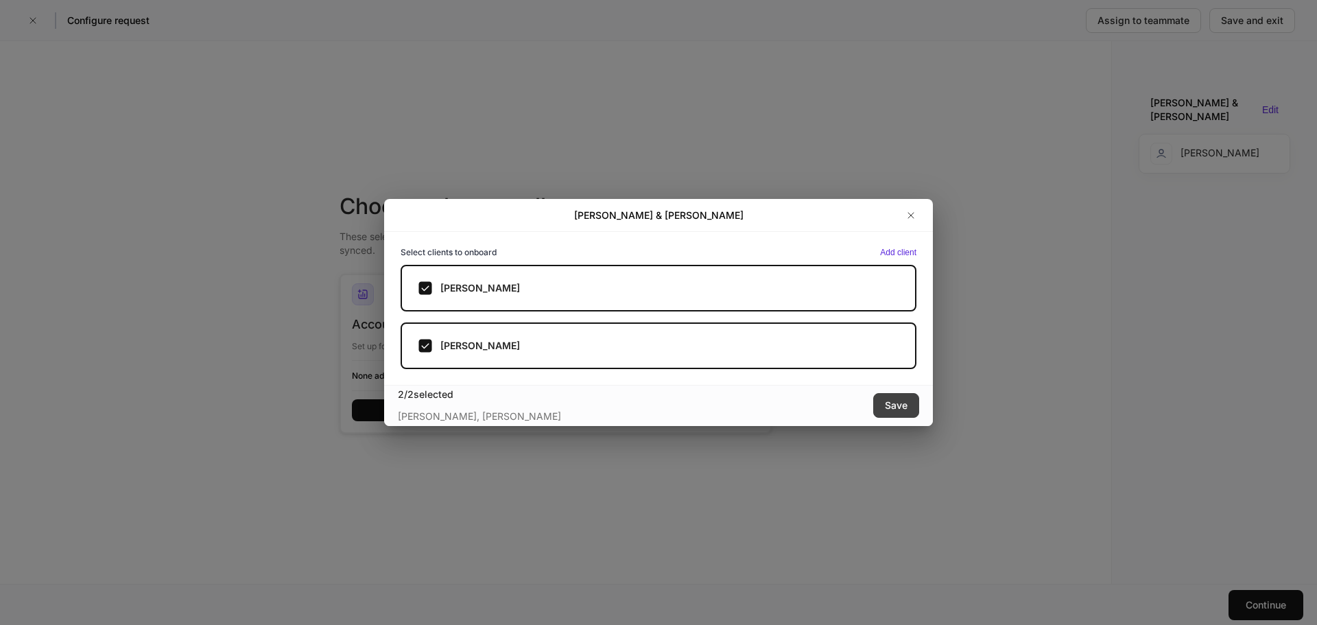
click at [895, 401] on div "Save" at bounding box center [896, 406] width 23 height 14
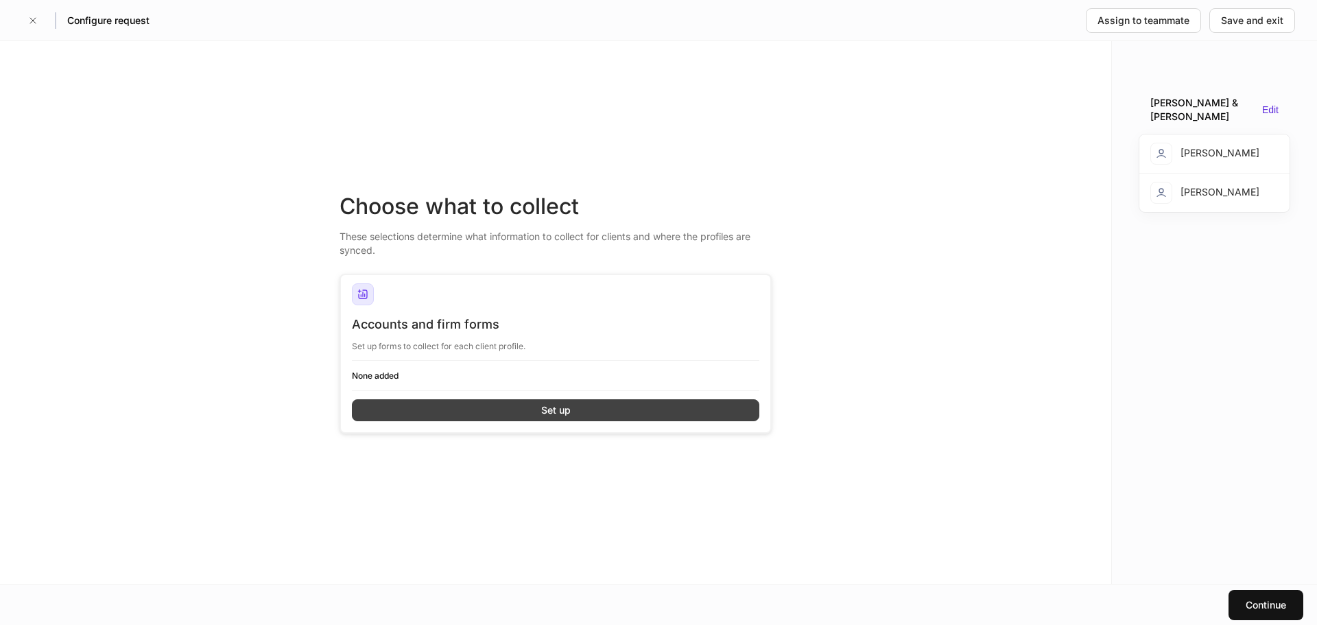
click at [628, 409] on button "Set up" at bounding box center [555, 410] width 407 height 22
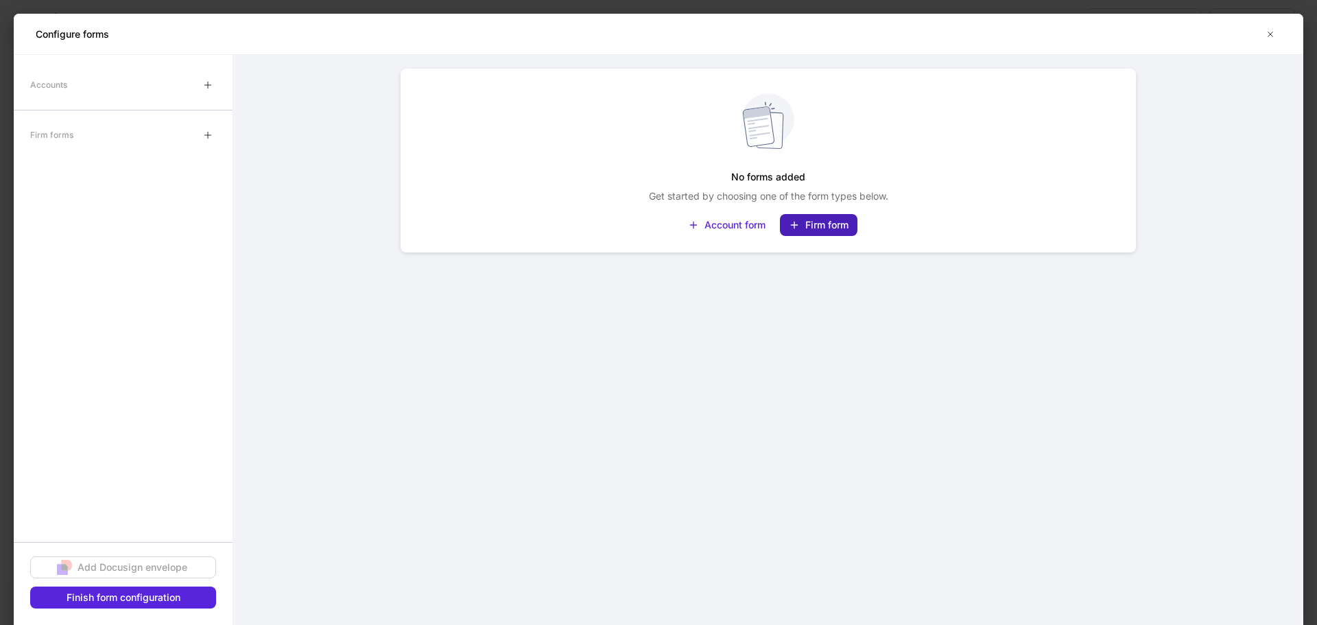
click at [813, 218] on div "Firm form" at bounding box center [826, 225] width 43 height 14
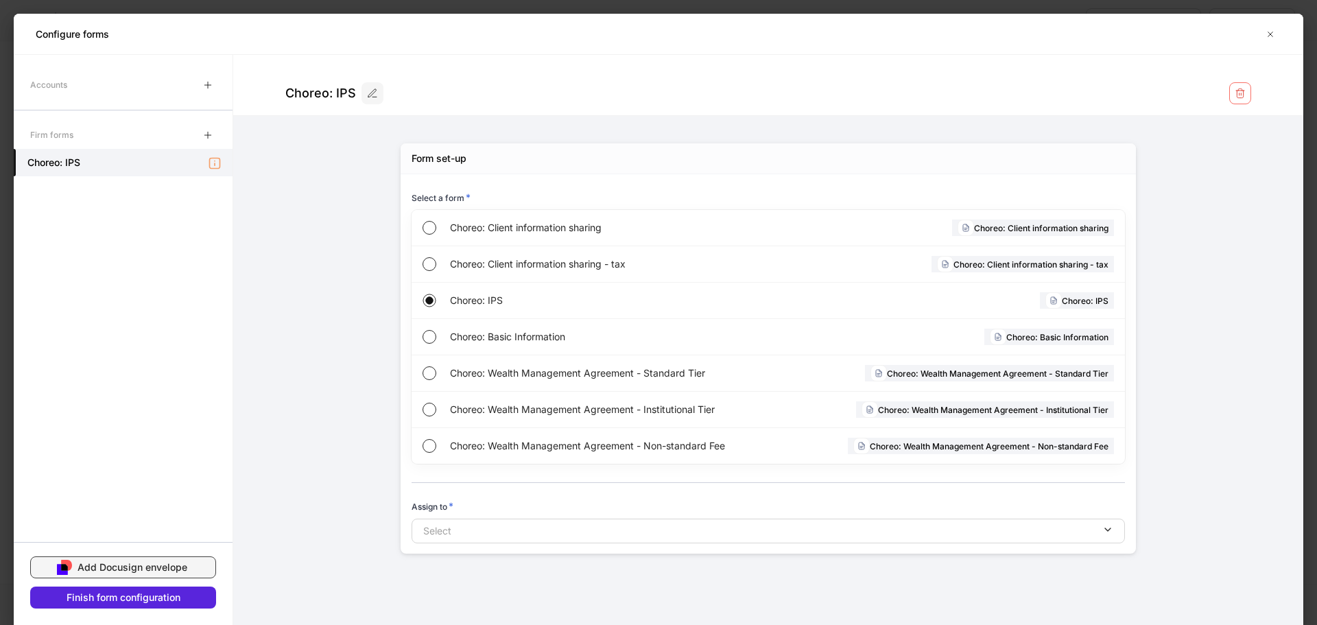
click at [154, 562] on div "Add Docusign envelope" at bounding box center [133, 567] width 110 height 14
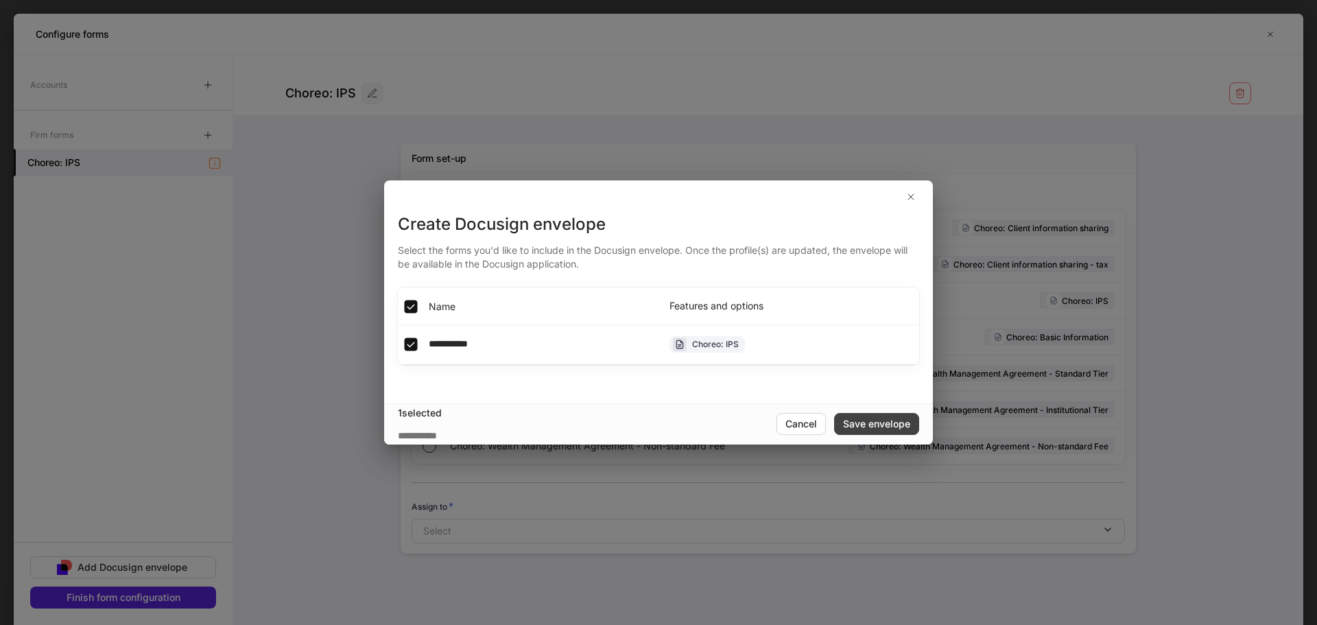
click at [881, 419] on div "Save envelope" at bounding box center [876, 424] width 67 height 14
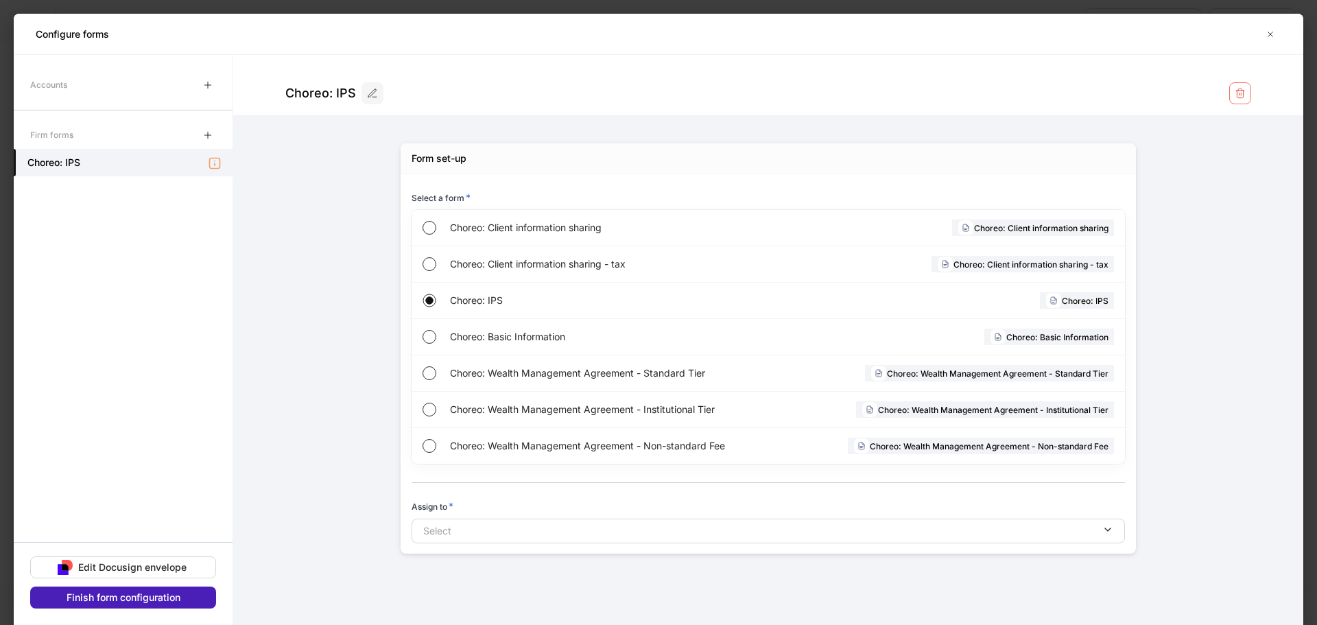
click at [161, 595] on div "Finish form configuration" at bounding box center [124, 598] width 114 height 14
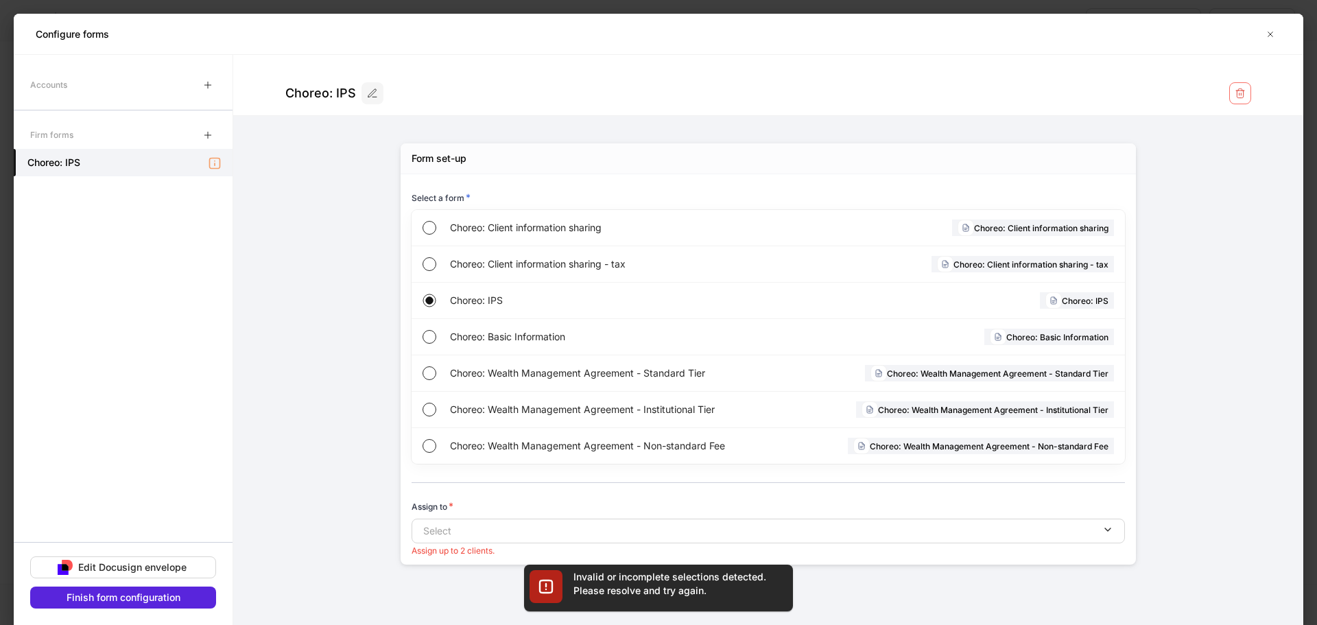
click at [235, 565] on form "Choreo: IPS Form set-up Select a form * Choreo: Client information sharing Chor…" at bounding box center [768, 323] width 1070 height 537
click at [345, 546] on form "Choreo: IPS Form set-up Select a form * Choreo: Client information sharing Chor…" at bounding box center [768, 323] width 1070 height 537
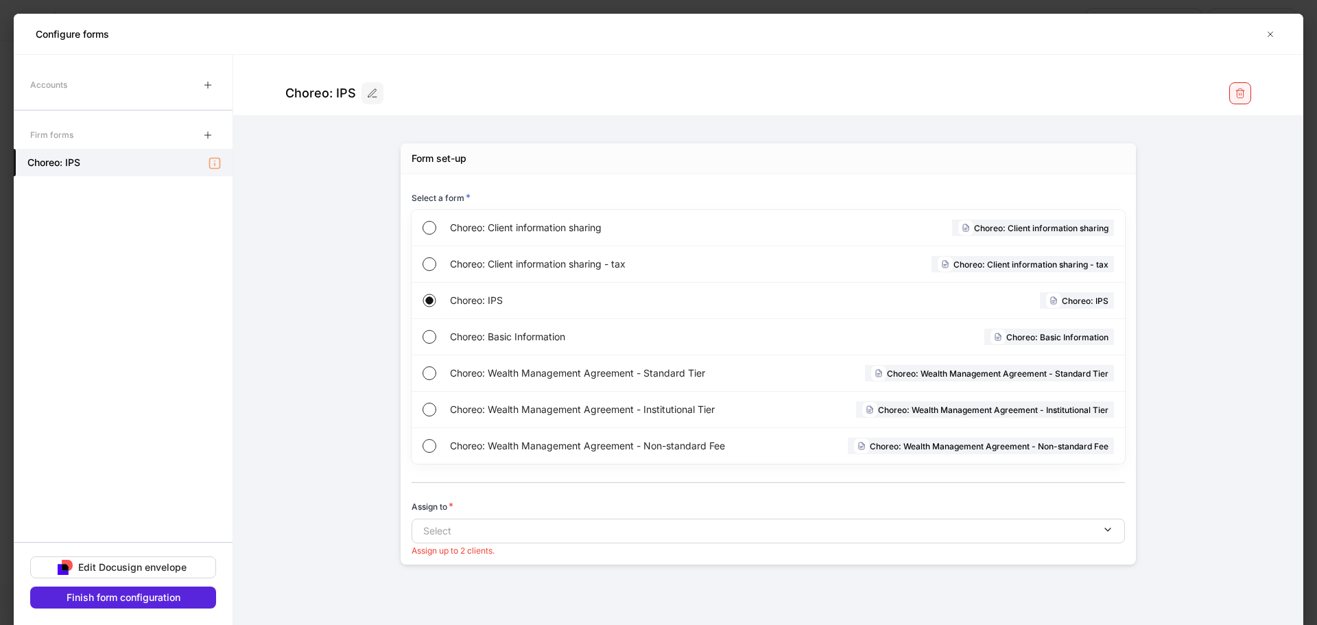
click at [1239, 93] on icon "button" at bounding box center [1240, 93] width 11 height 11
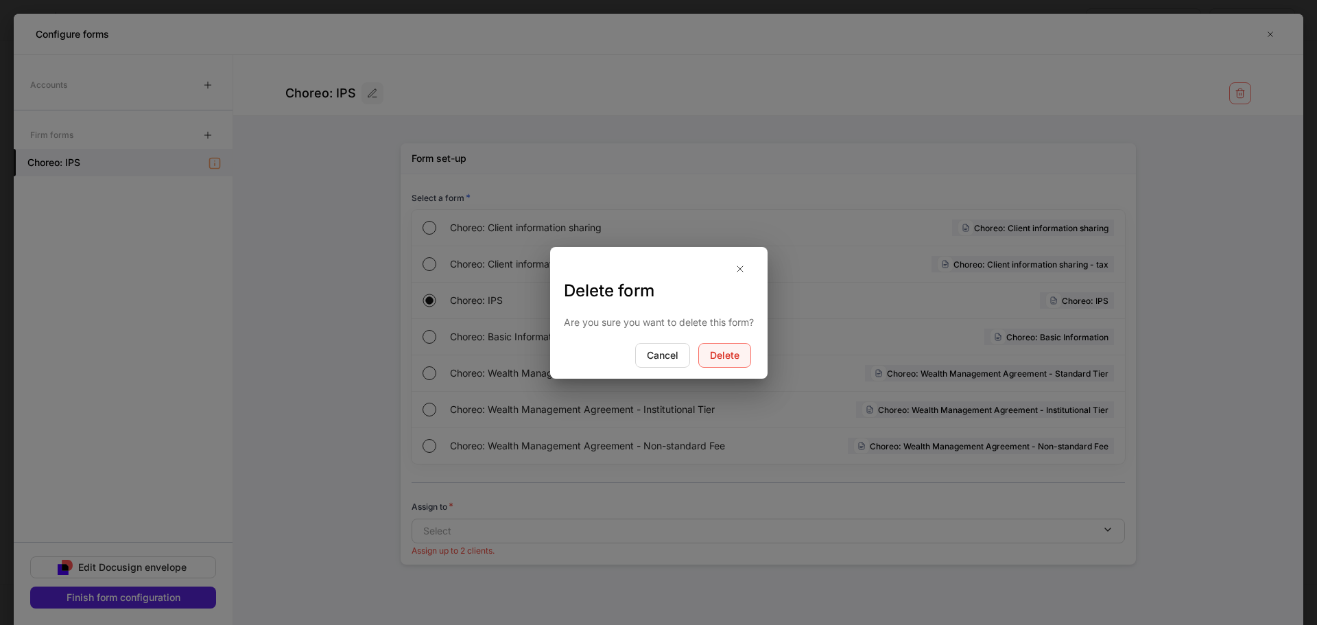
click at [710, 355] on div "Delete" at bounding box center [724, 355] width 29 height 14
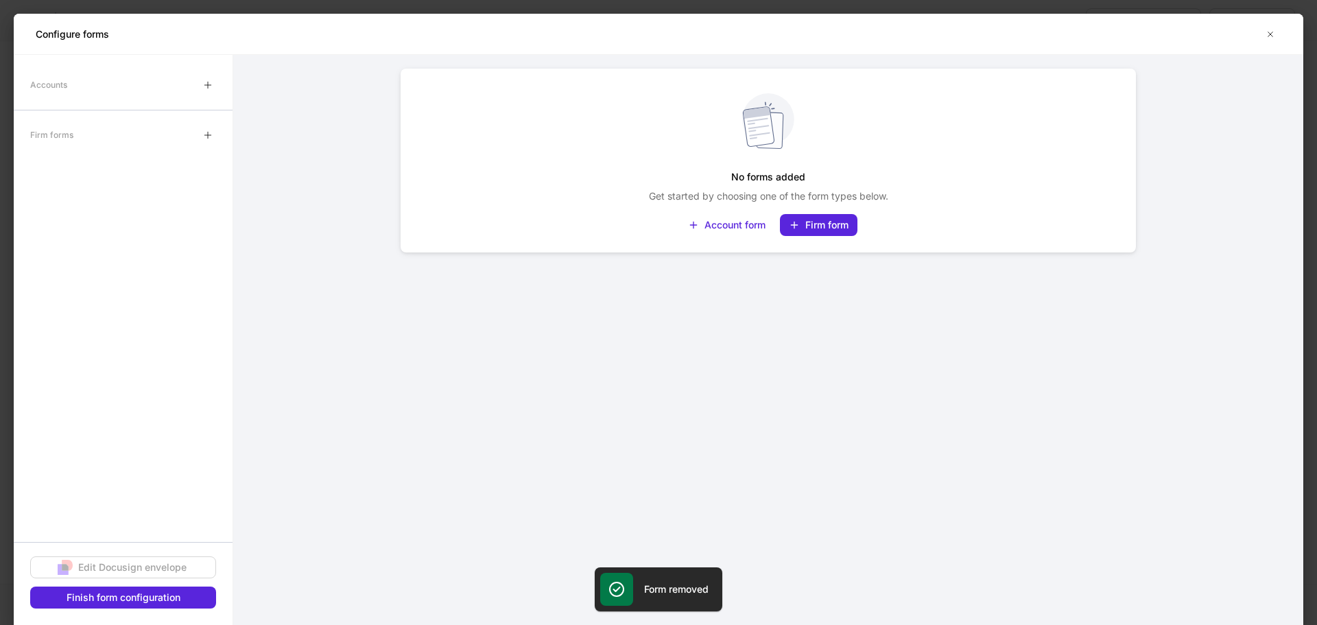
click at [458, 467] on div "No forms added Get started by choosing one of the form types below. Account for…" at bounding box center [768, 340] width 823 height 570
click at [390, 381] on div "No forms added Get started by choosing one of the form types below. Account for…" at bounding box center [768, 340] width 823 height 570
click at [1273, 27] on button "button" at bounding box center [1270, 34] width 22 height 22
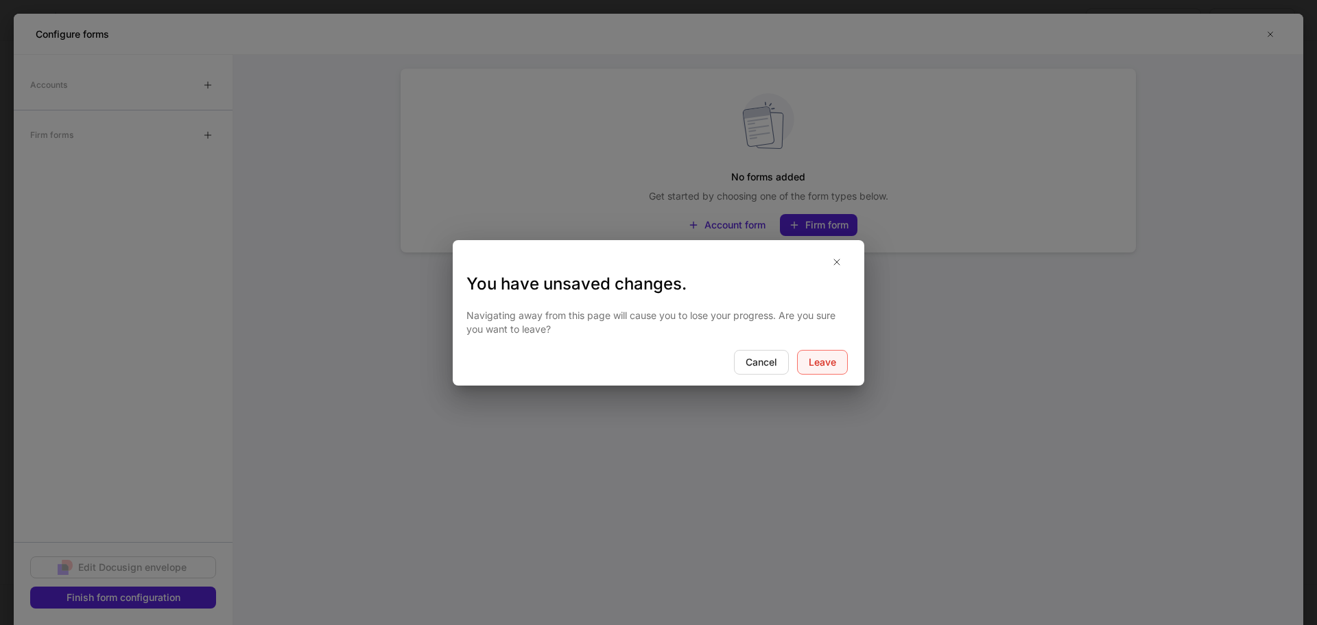
click at [816, 359] on div "Leave" at bounding box center [822, 362] width 27 height 14
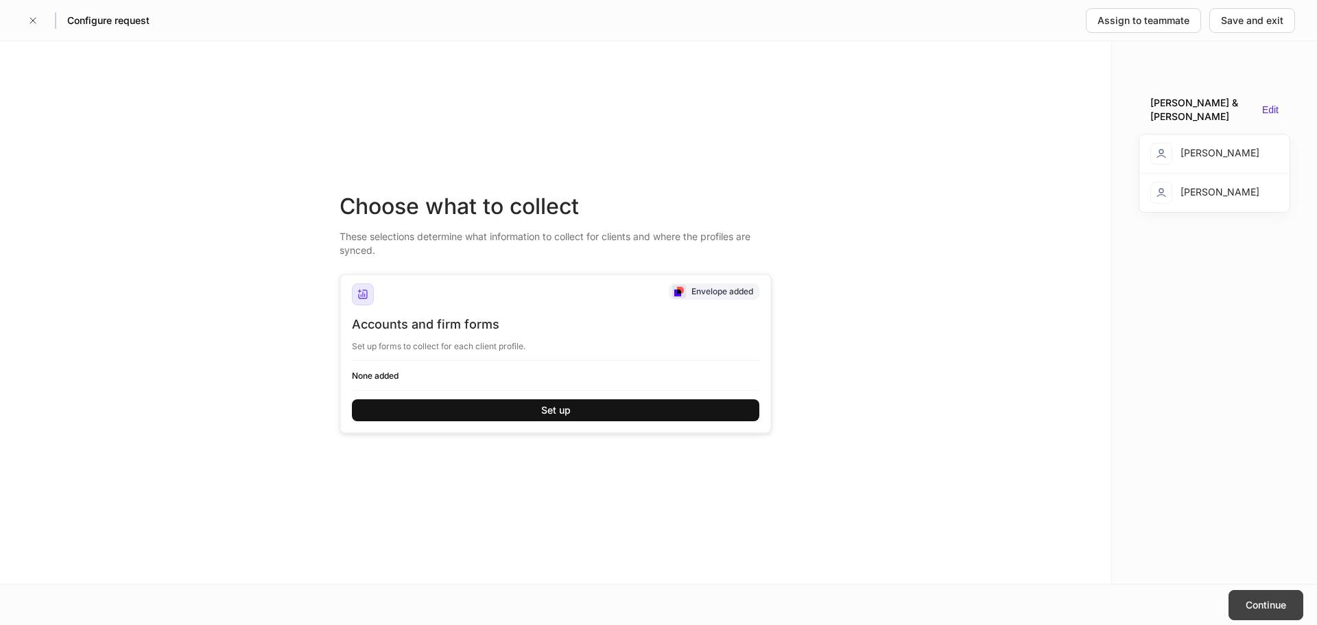
click at [1261, 602] on div "Continue" at bounding box center [1266, 605] width 40 height 14
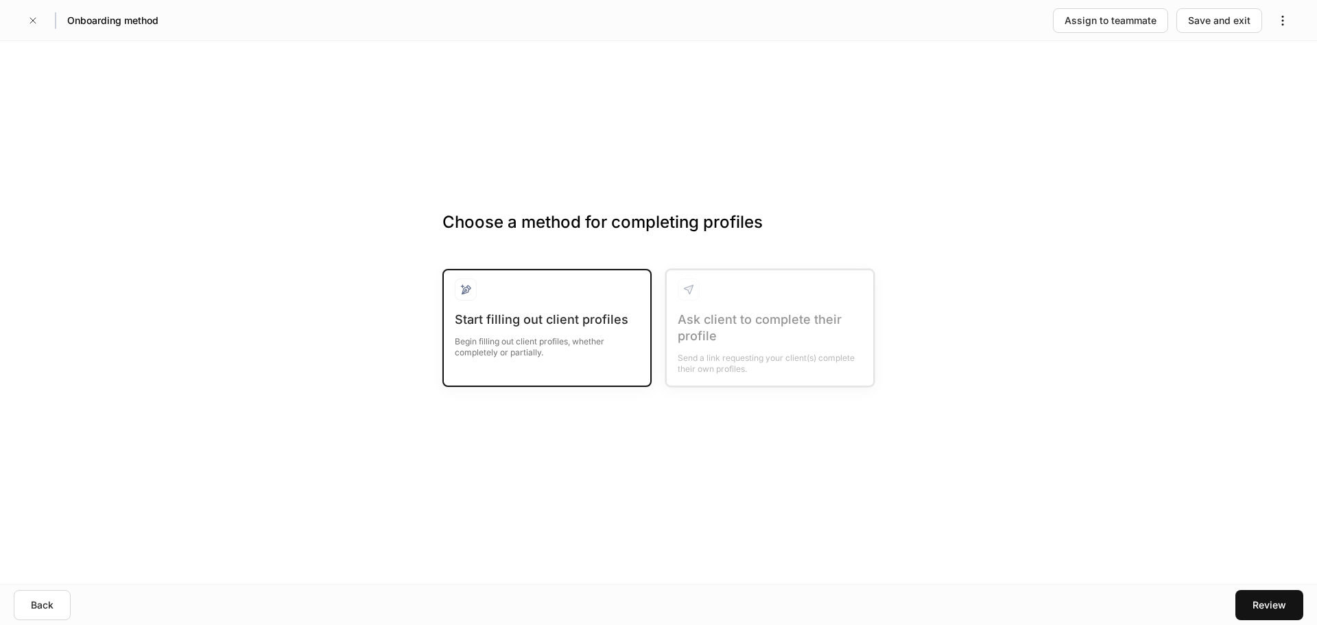
click at [538, 337] on div "Begin filling out client profiles, whether completely or partially." at bounding box center [547, 343] width 185 height 30
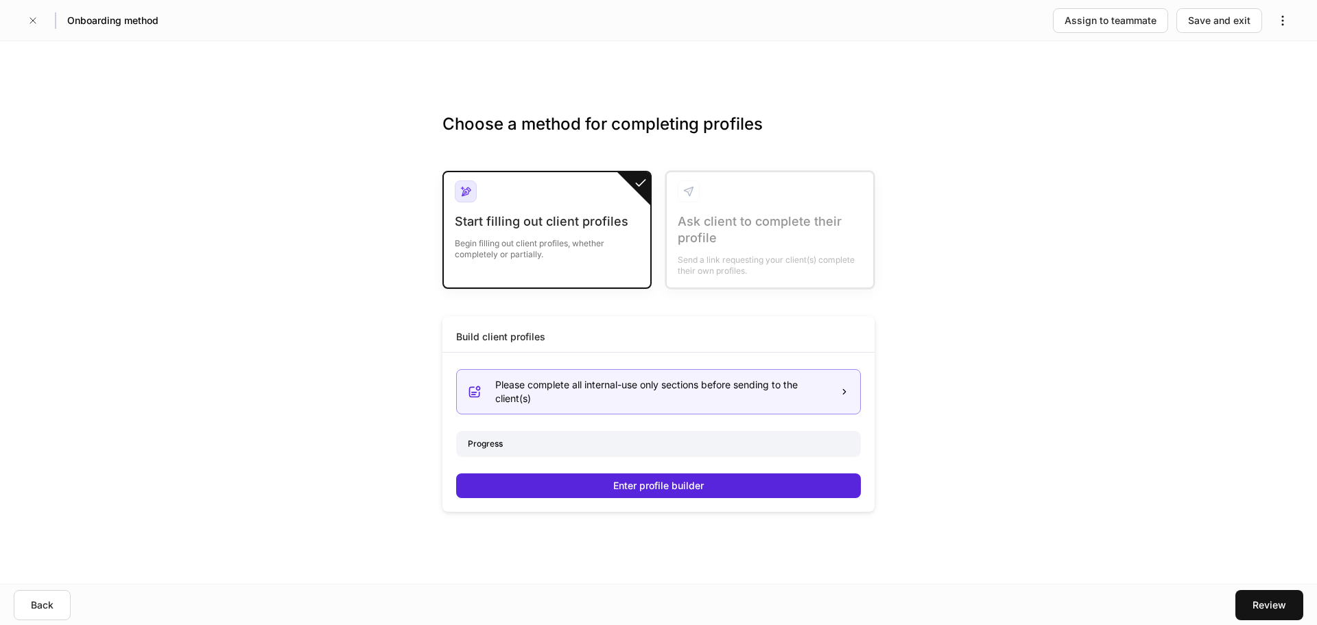
click at [844, 388] on icon at bounding box center [845, 392] width 10 height 10
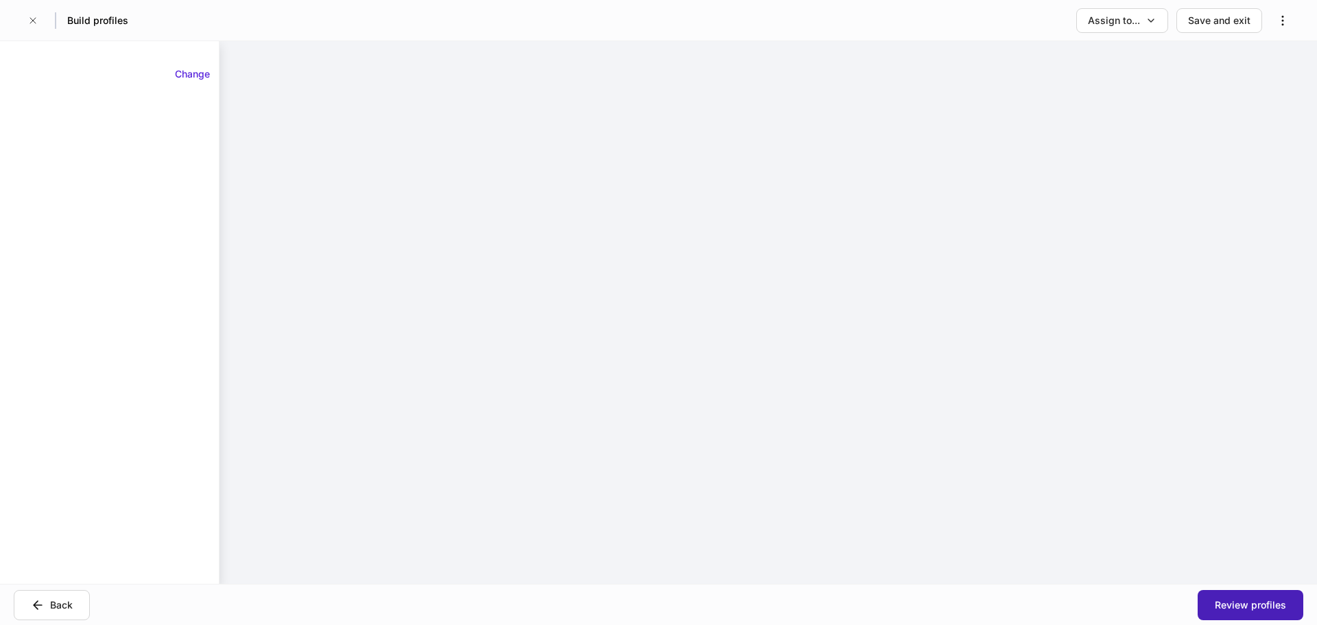
click at [1231, 607] on div "Review profiles" at bounding box center [1250, 605] width 71 height 14
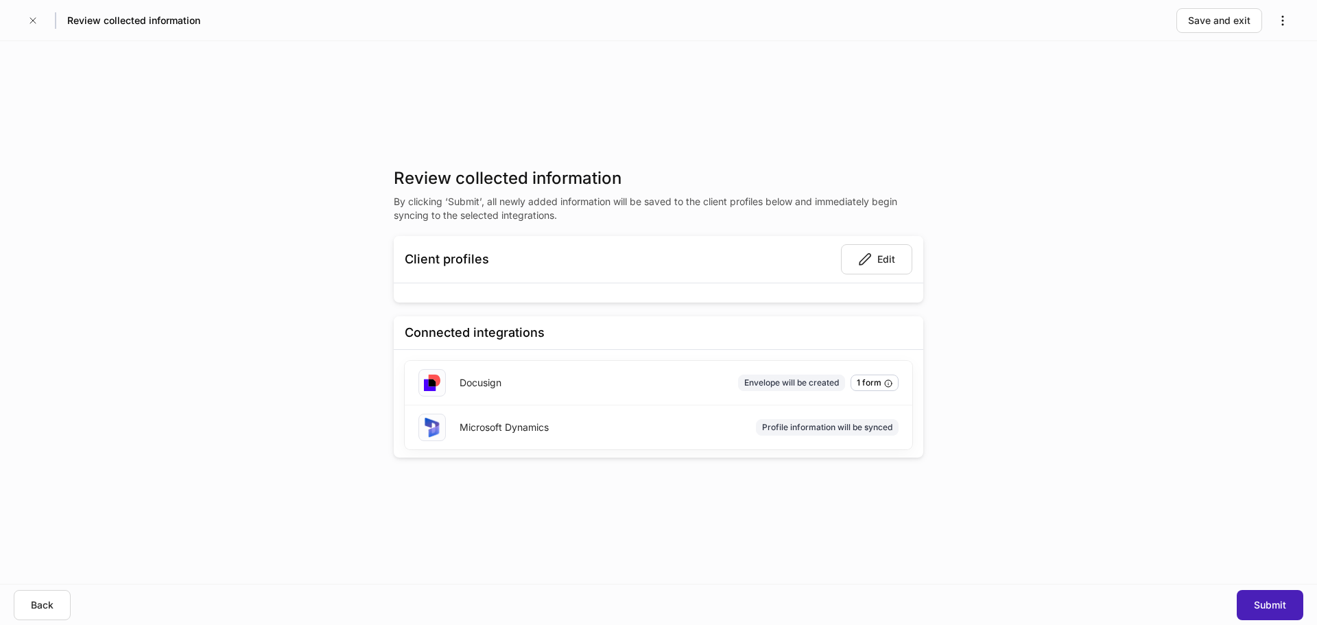
click at [1262, 602] on div "Submit" at bounding box center [1270, 605] width 32 height 14
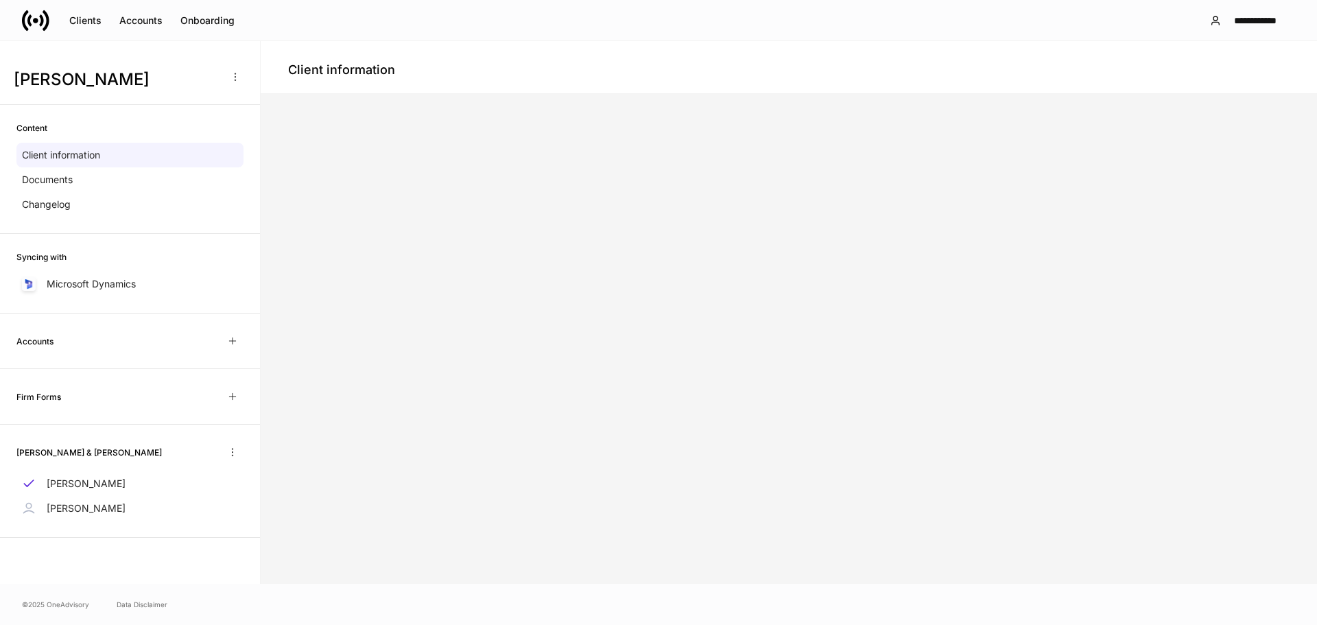
click at [342, 267] on div at bounding box center [788, 338] width 1045 height 479
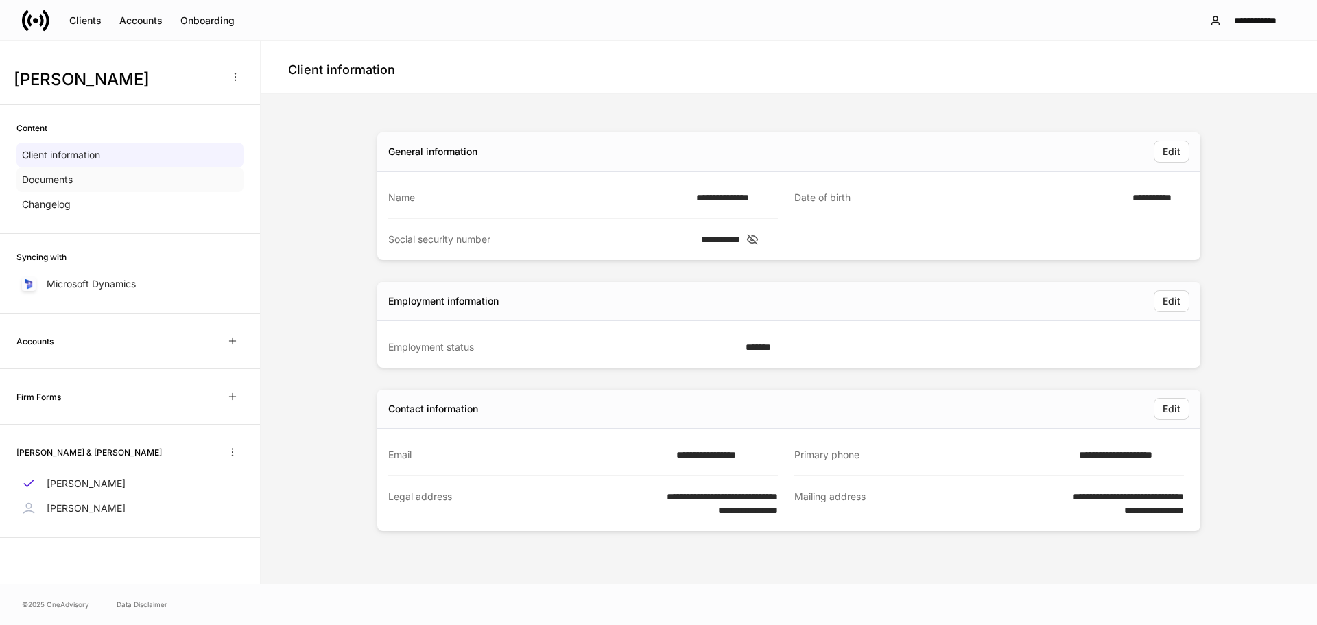
click at [54, 177] on p "Documents" at bounding box center [47, 180] width 51 height 14
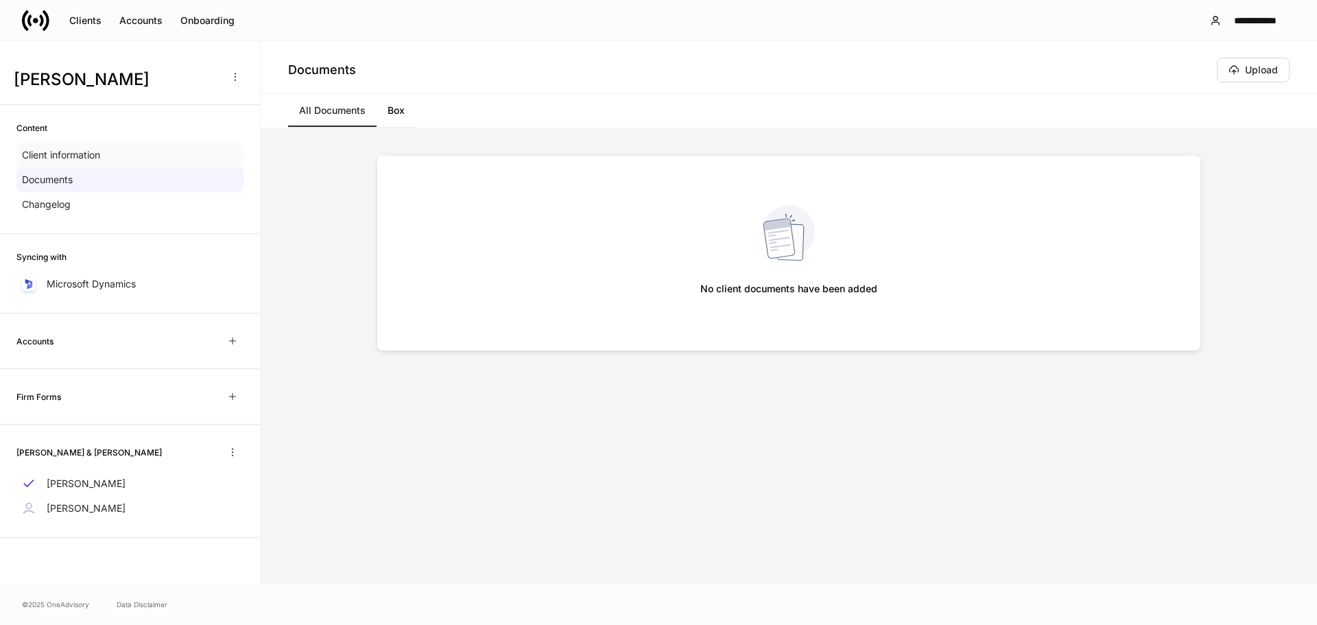
click at [94, 152] on p "Client information" at bounding box center [61, 155] width 78 height 14
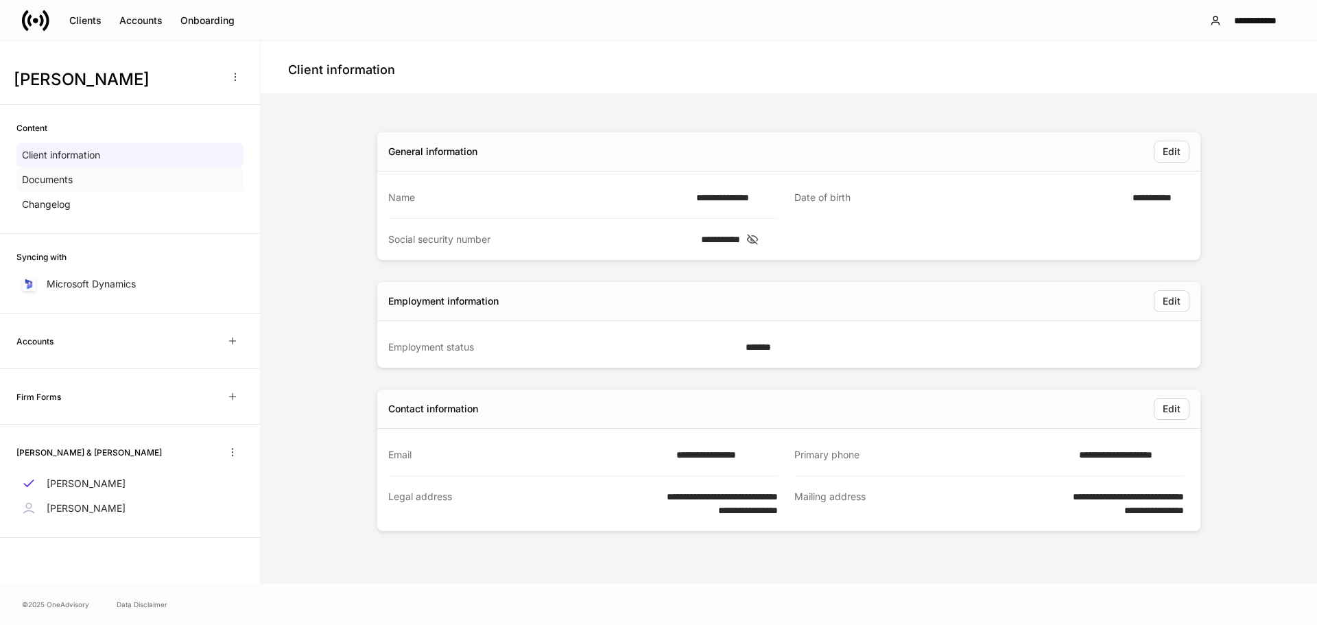
click at [89, 173] on div "Documents" at bounding box center [129, 179] width 227 height 25
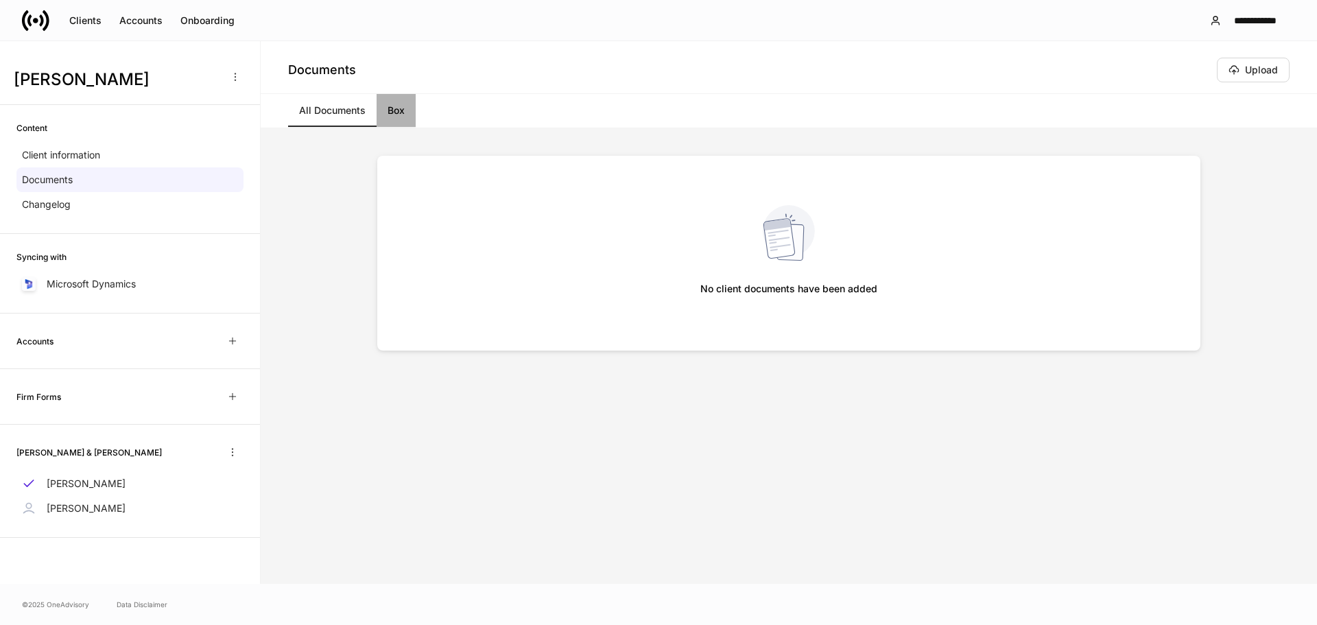
click at [394, 111] on link "Box" at bounding box center [396, 110] width 39 height 33
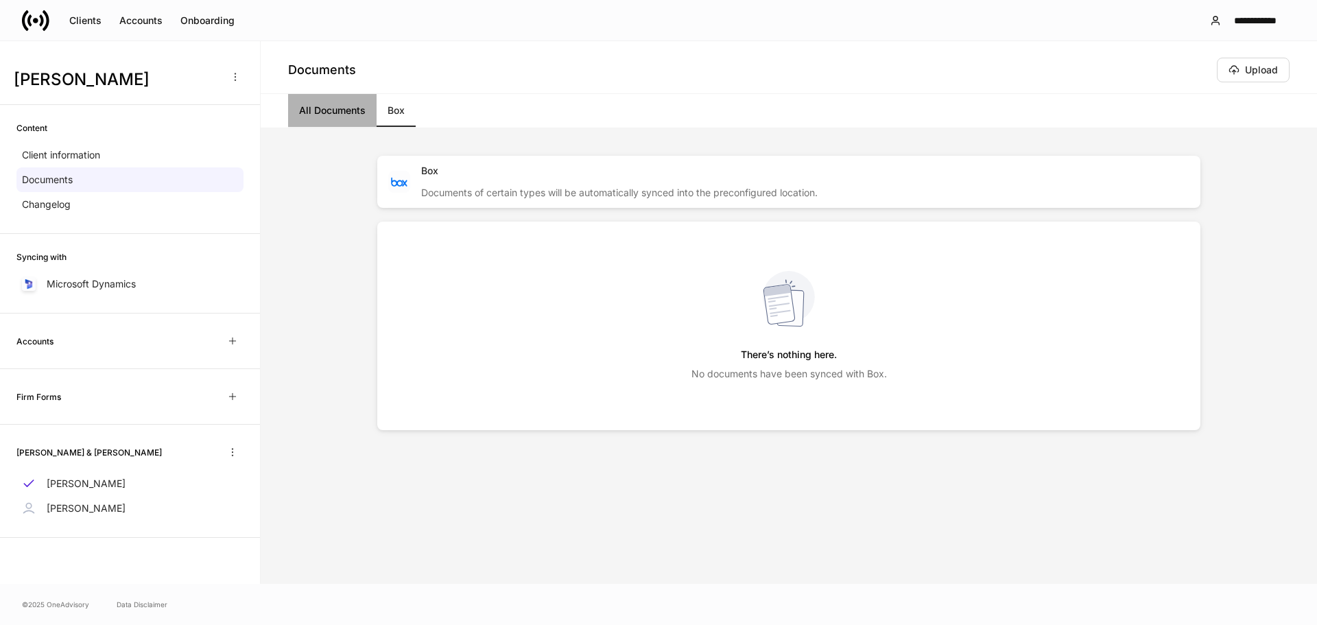
click at [322, 108] on link "All Documents" at bounding box center [332, 110] width 88 height 33
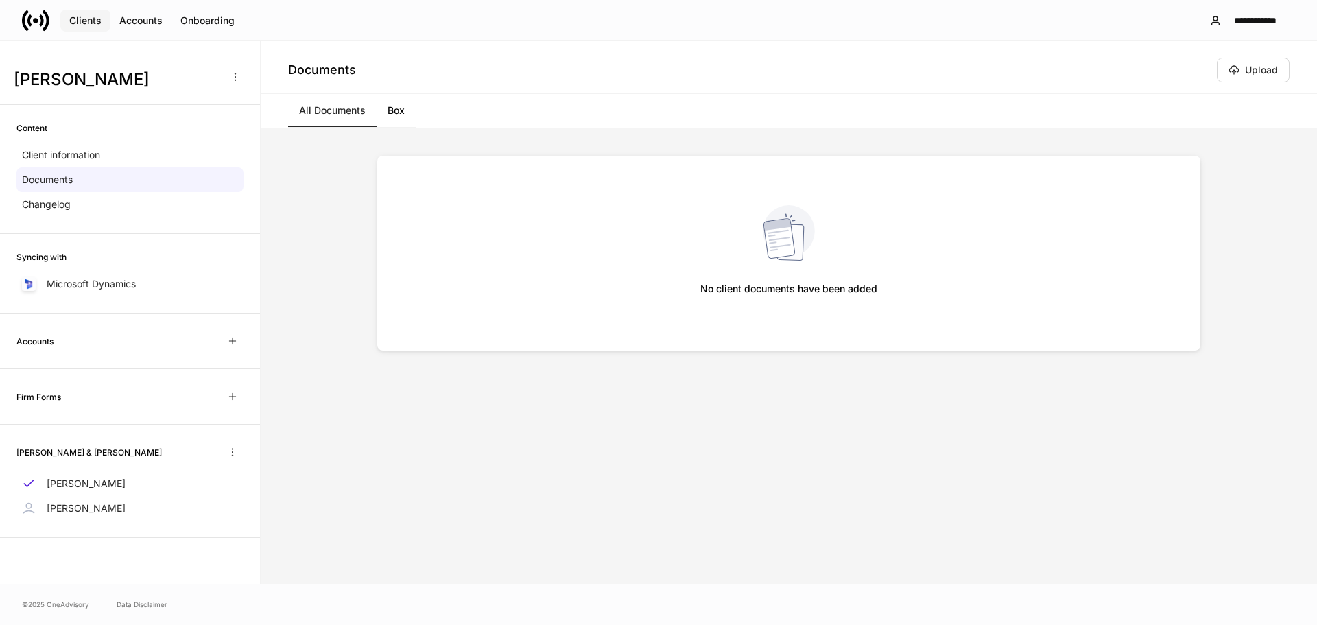
click at [82, 19] on div "Clients" at bounding box center [85, 21] width 32 height 14
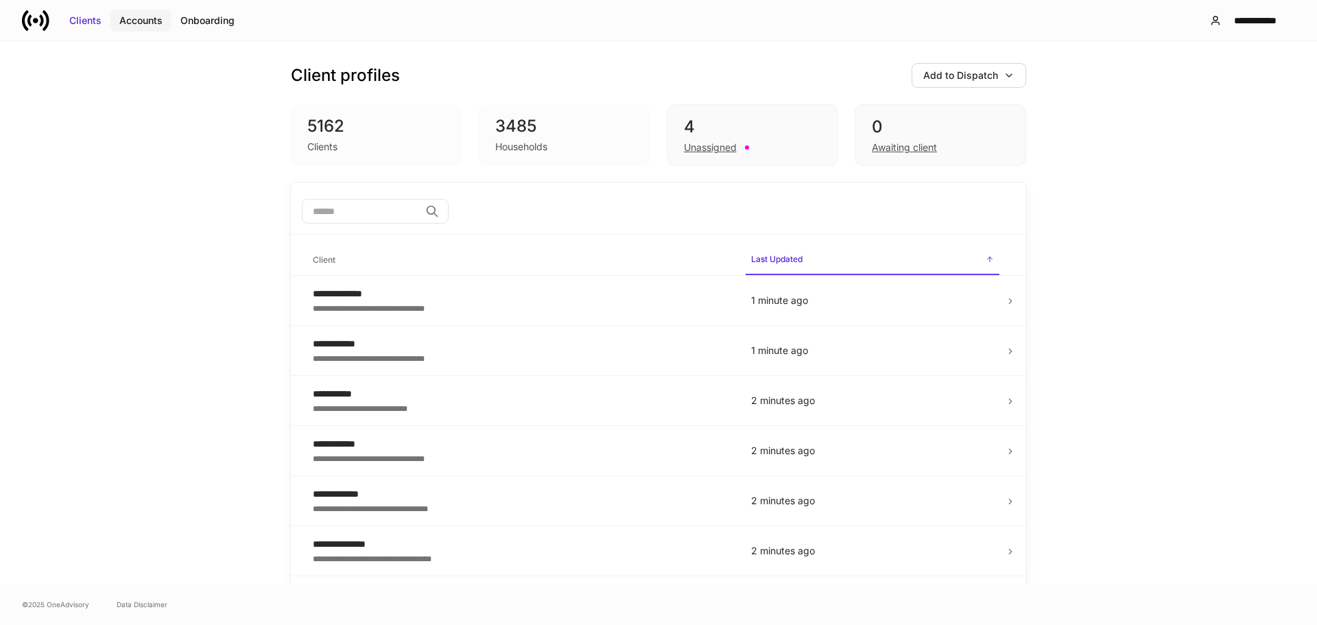
click at [144, 14] on div "Accounts" at bounding box center [140, 21] width 43 height 14
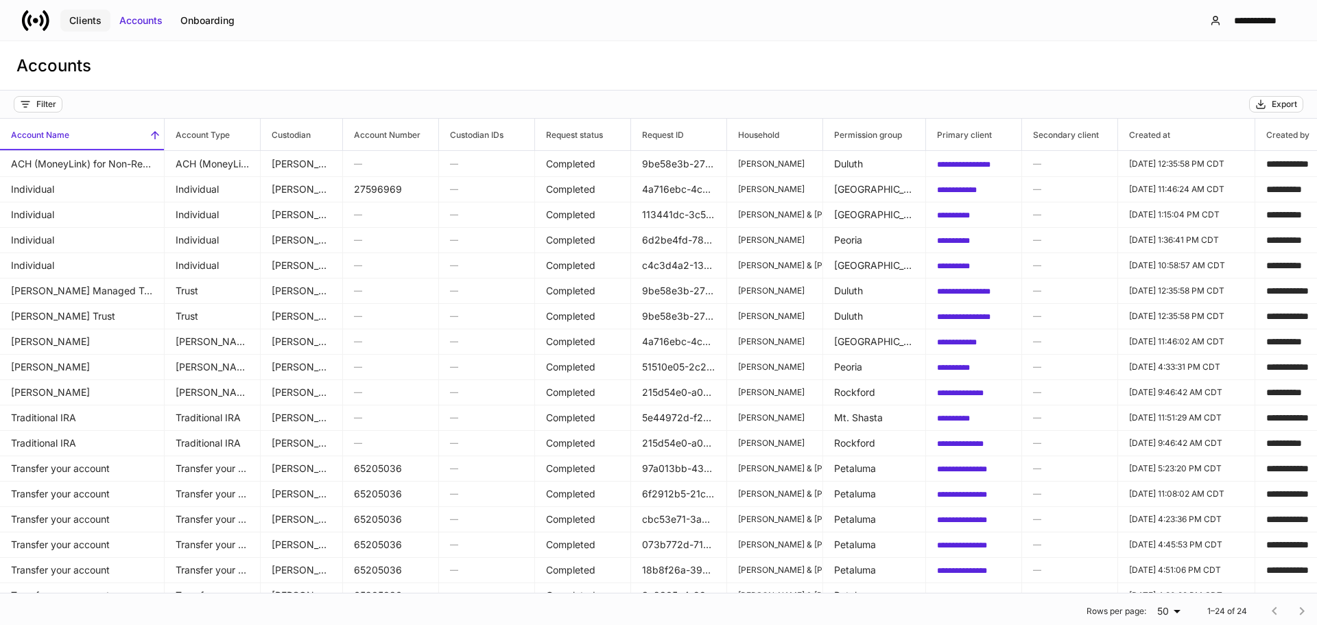
click at [83, 16] on div "Clients" at bounding box center [85, 21] width 32 height 14
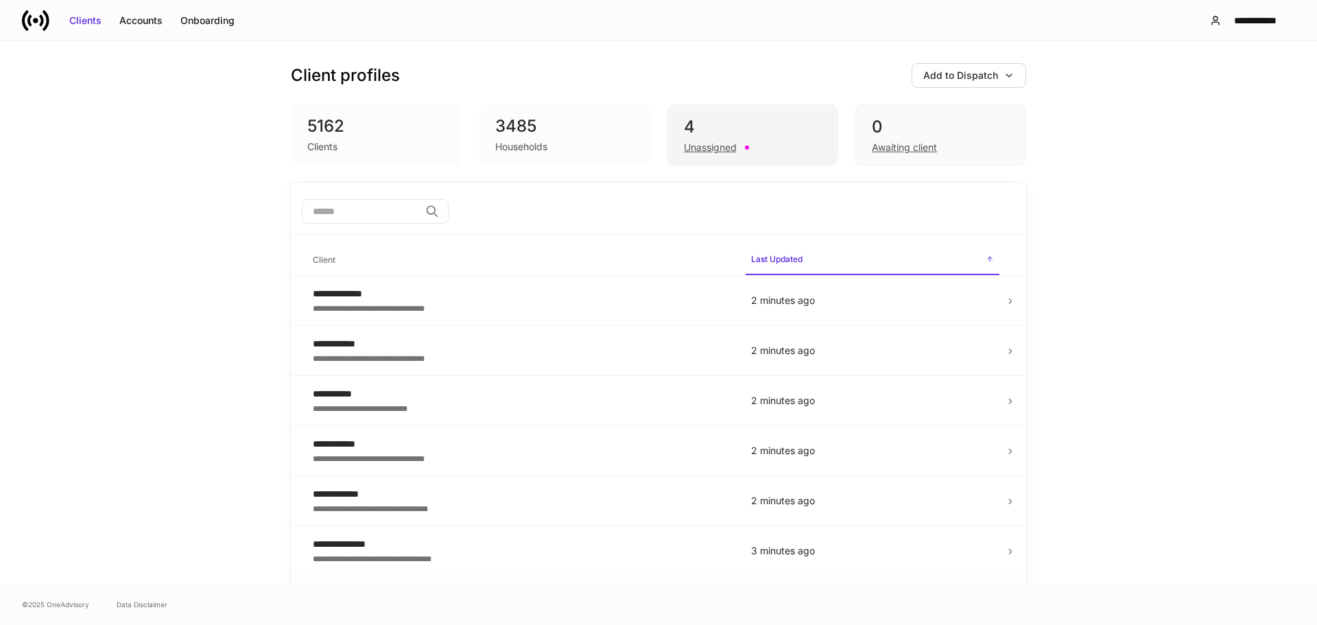
click at [822, 132] on div "4 Unassigned" at bounding box center [752, 135] width 171 height 62
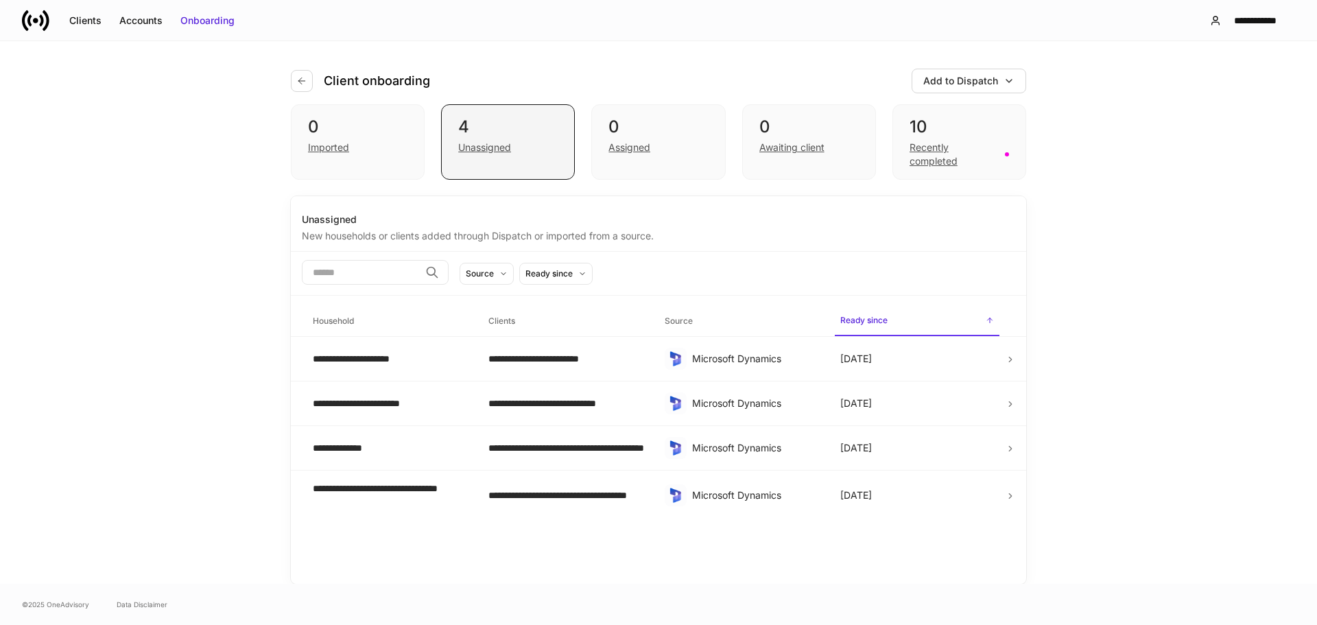
click at [510, 139] on div "Unassigned" at bounding box center [507, 146] width 99 height 16
click at [678, 147] on div "Assigned" at bounding box center [657, 146] width 99 height 16
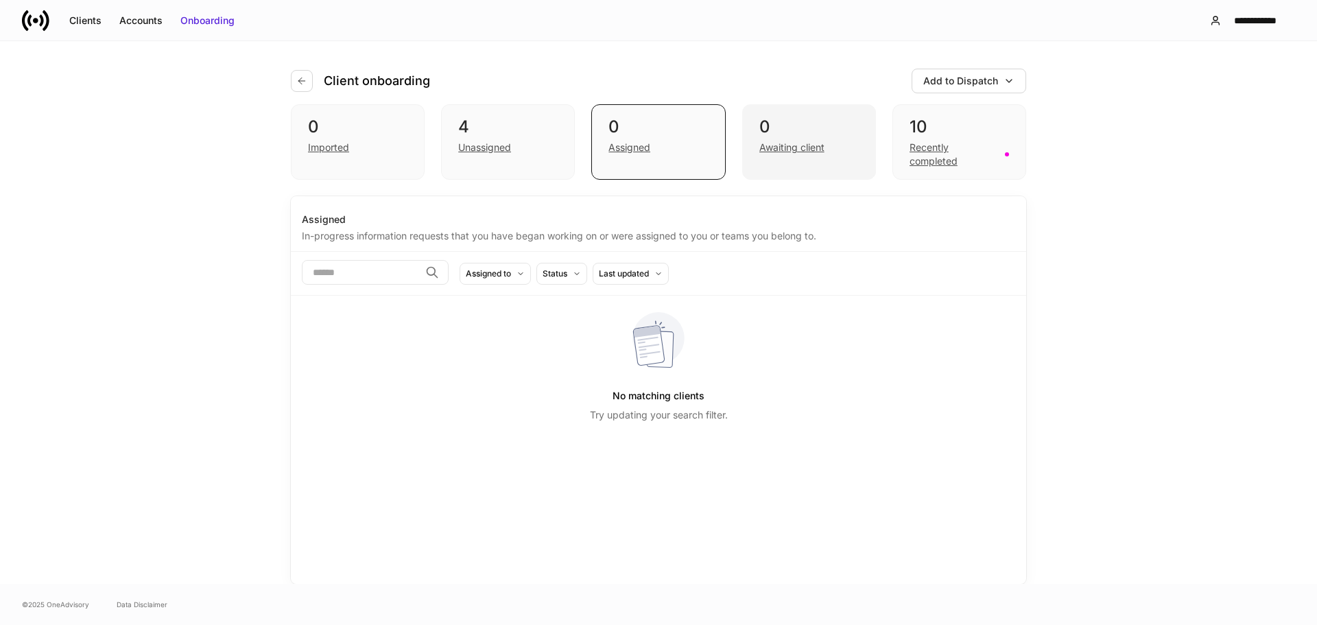
click at [822, 162] on div "0 Awaiting client" at bounding box center [809, 141] width 134 height 75
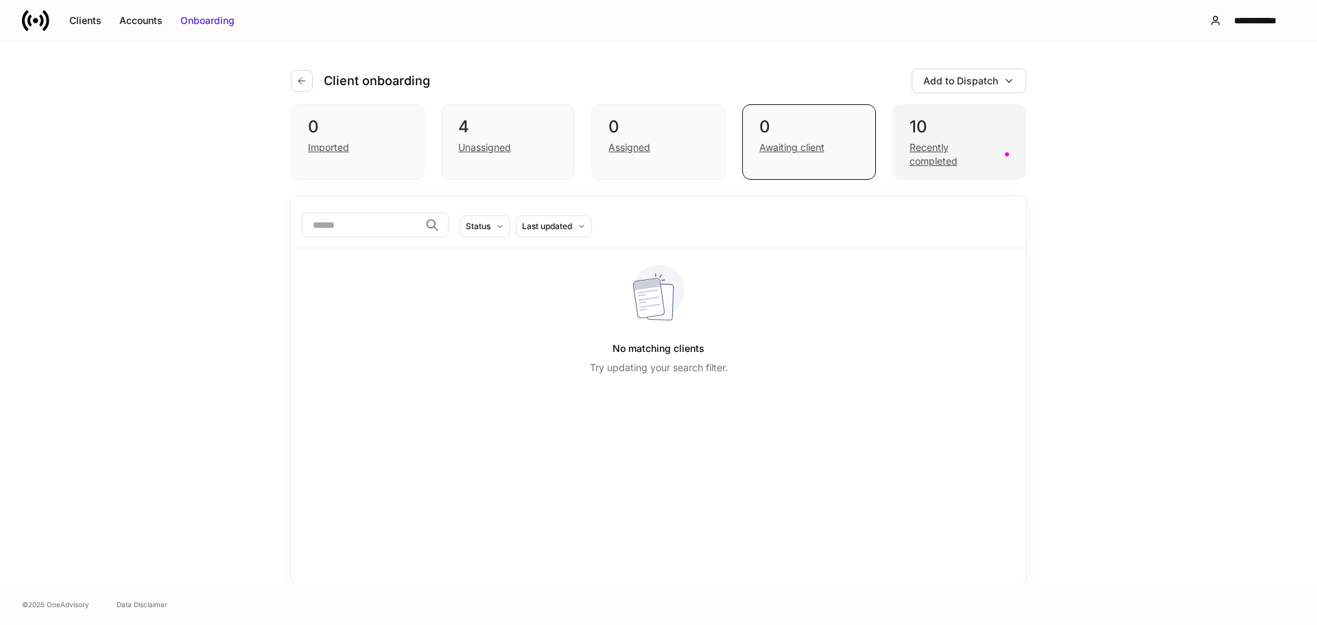
click at [990, 129] on div "10" at bounding box center [959, 127] width 99 height 22
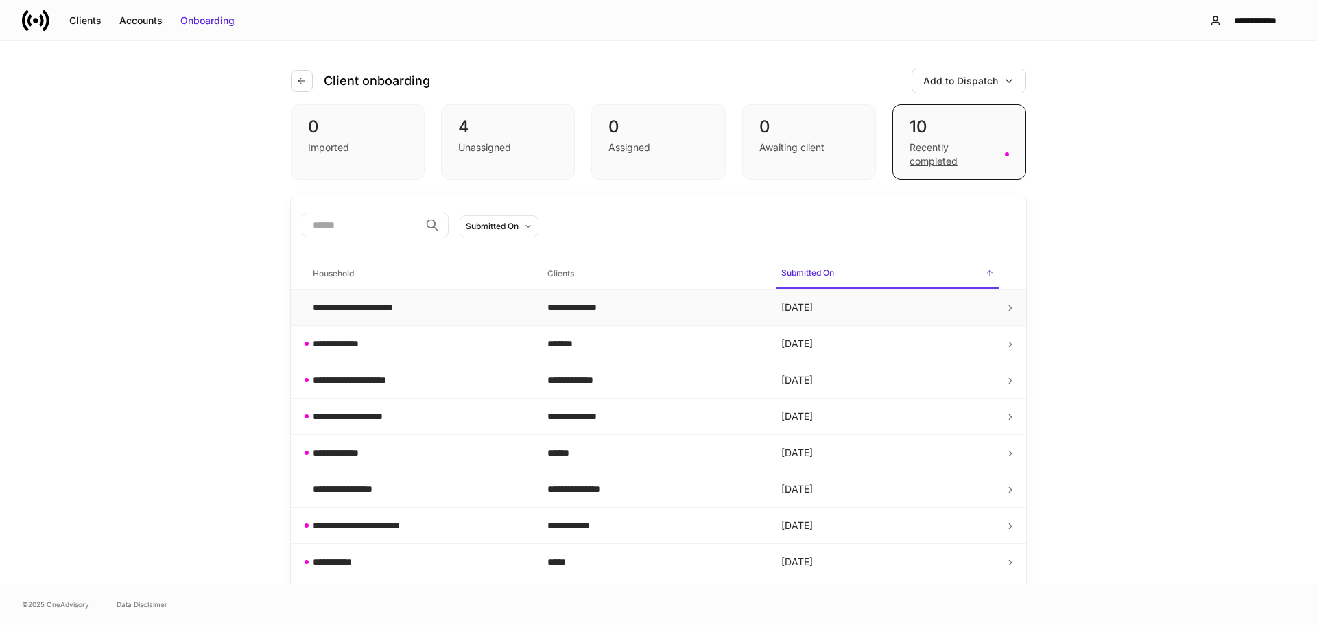
click at [945, 302] on td "[DATE]" at bounding box center [887, 307] width 235 height 36
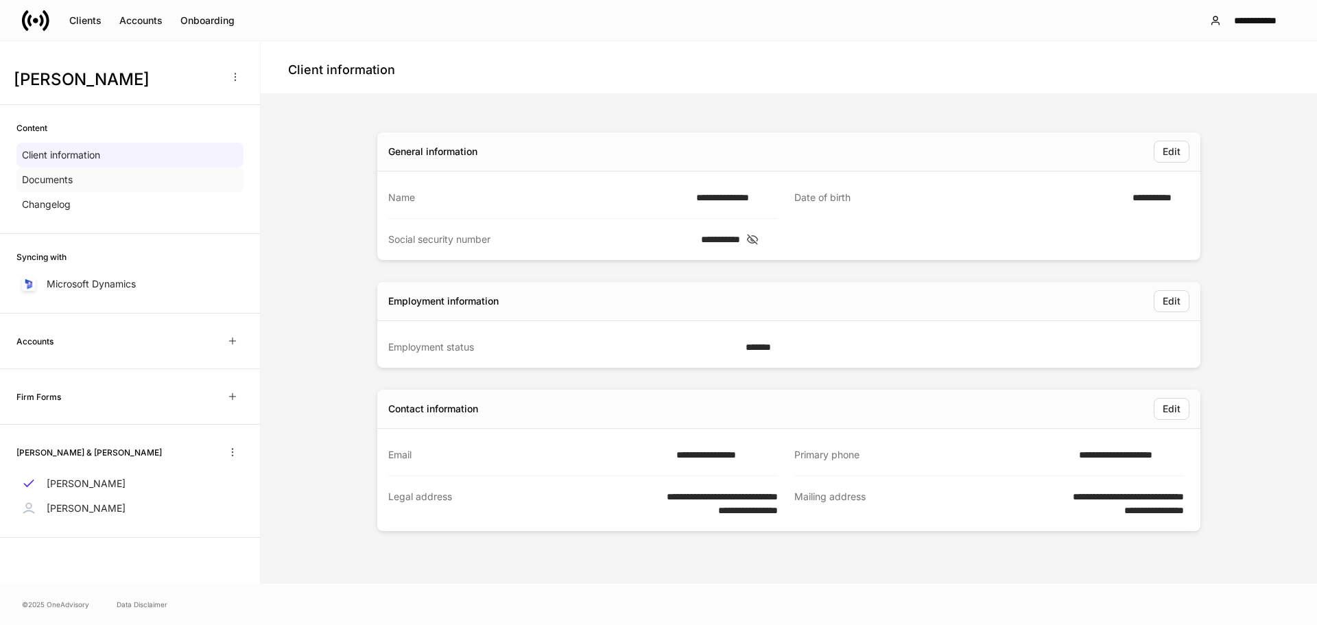
click at [56, 178] on p "Documents" at bounding box center [47, 180] width 51 height 14
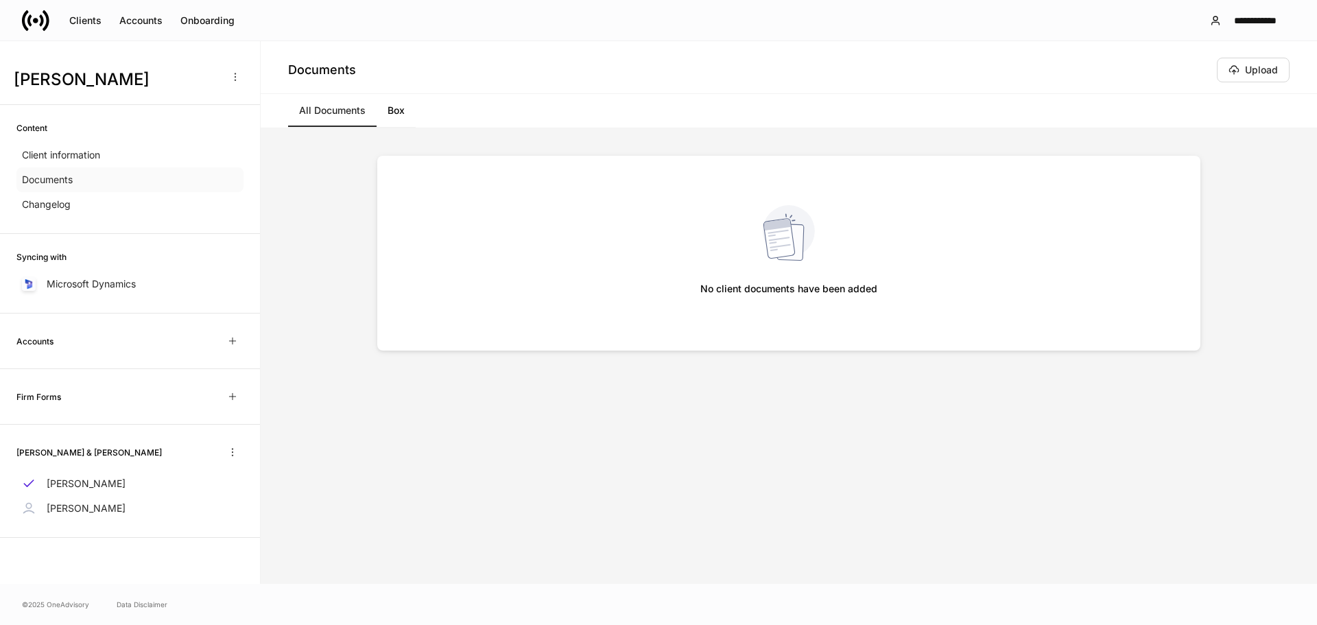
click at [52, 173] on p "Documents" at bounding box center [47, 180] width 51 height 14
click at [237, 455] on icon "button" at bounding box center [232, 452] width 11 height 11
click at [318, 402] on div at bounding box center [658, 312] width 1317 height 625
click at [50, 203] on p "Changelog" at bounding box center [46, 205] width 49 height 14
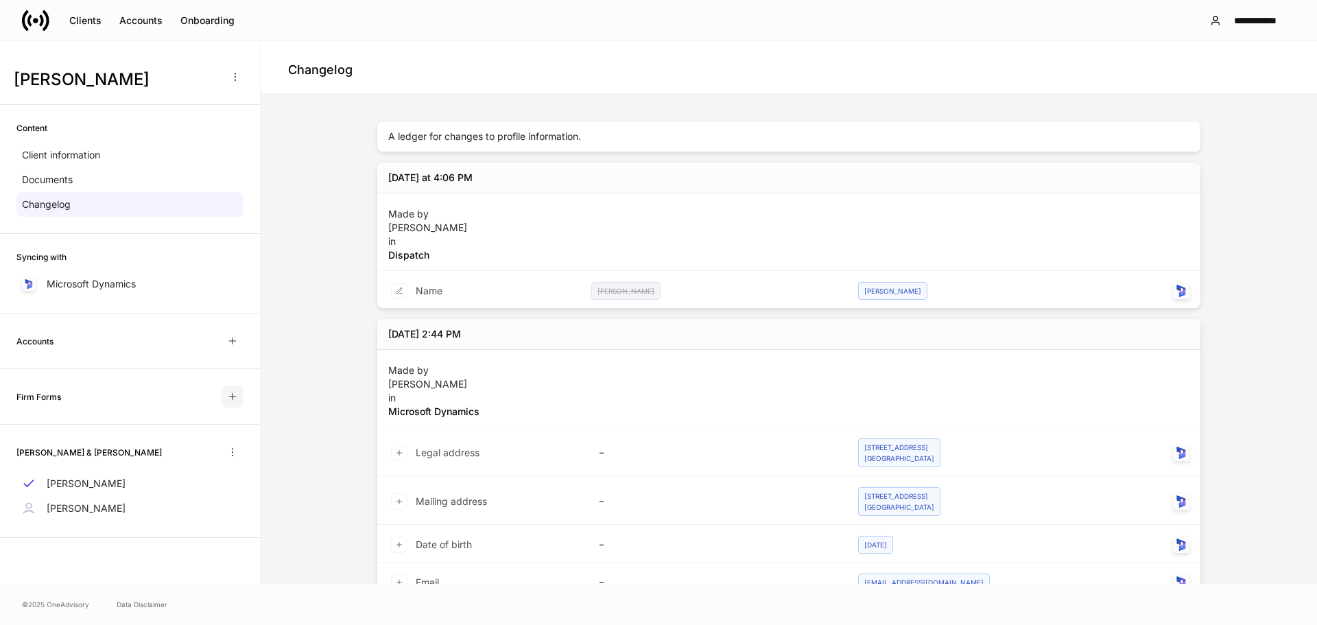
click at [227, 394] on icon "button" at bounding box center [232, 396] width 11 height 11
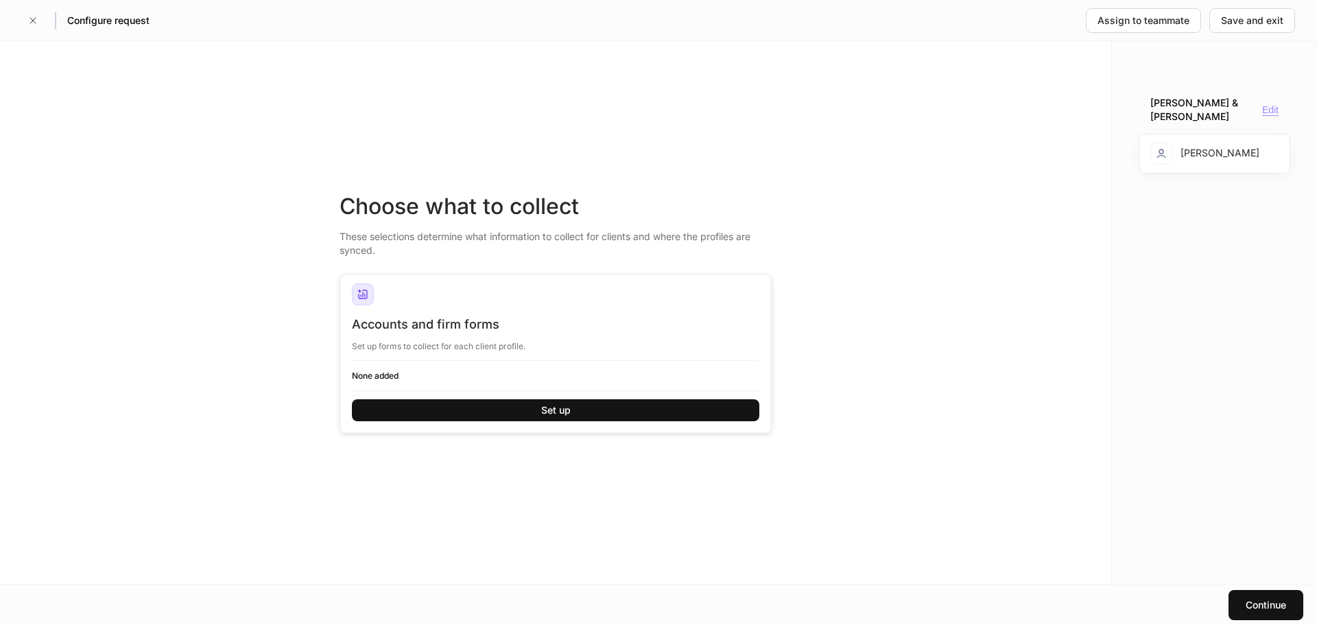
click at [1271, 105] on div "Edit" at bounding box center [1270, 110] width 16 height 12
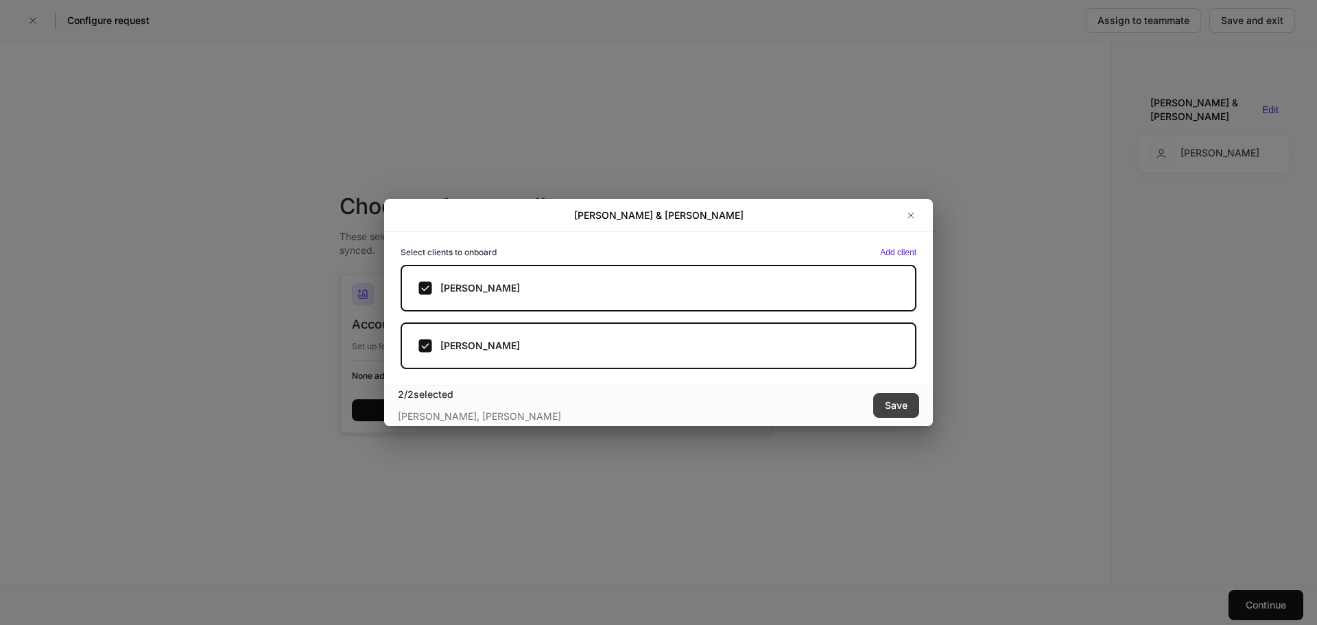
click at [888, 400] on div "Save" at bounding box center [896, 406] width 23 height 14
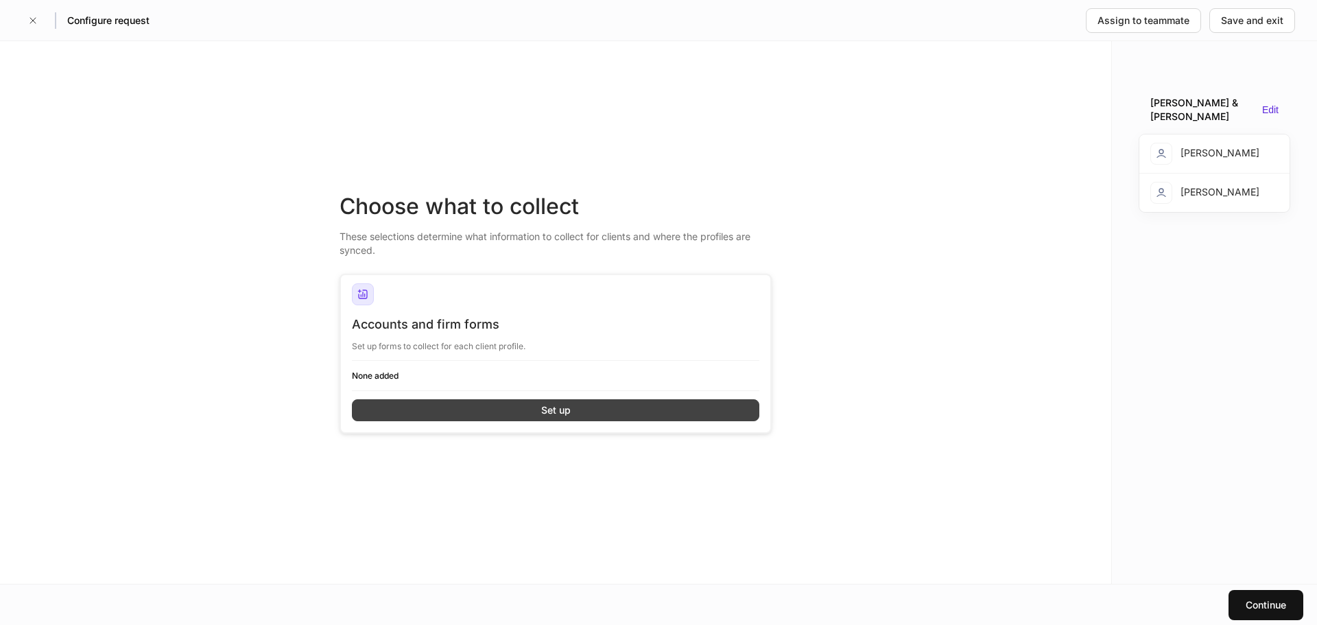
click at [655, 407] on button "Set up" at bounding box center [555, 410] width 407 height 22
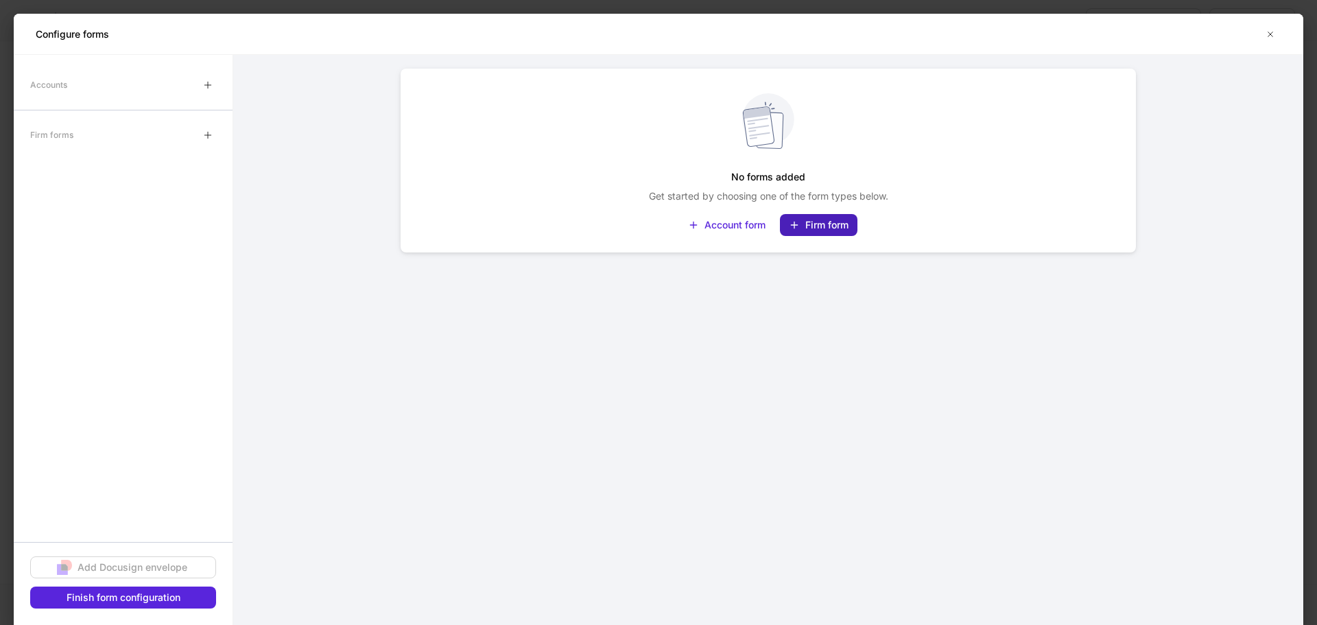
click at [820, 221] on div "Firm form" at bounding box center [826, 225] width 43 height 14
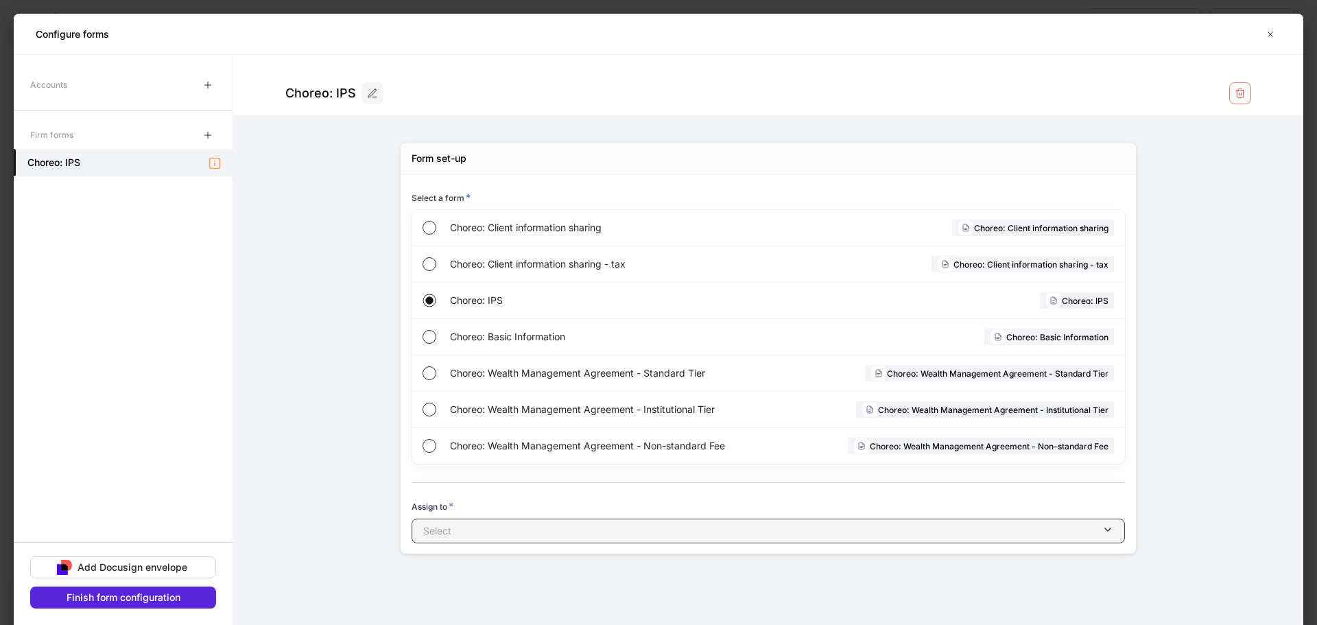
click at [461, 529] on div "button" at bounding box center [776, 531] width 651 height 14
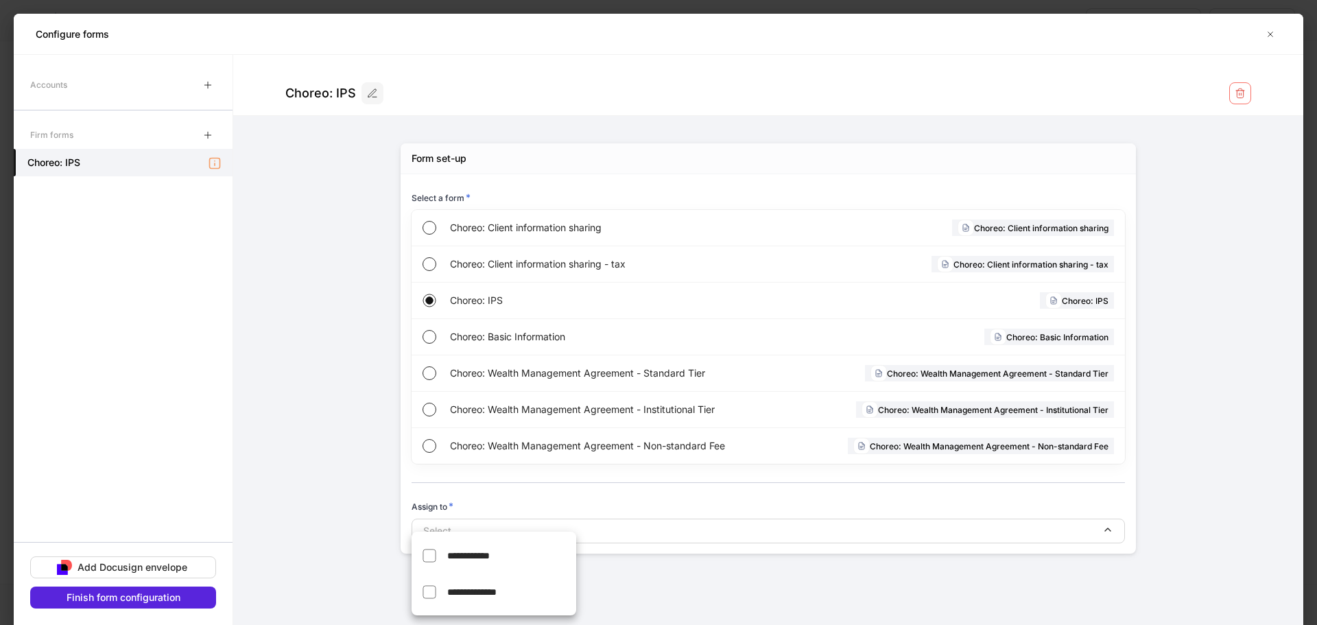
click at [457, 551] on span "**********" at bounding box center [468, 556] width 43 height 10
click at [702, 589] on div at bounding box center [658, 312] width 1317 height 625
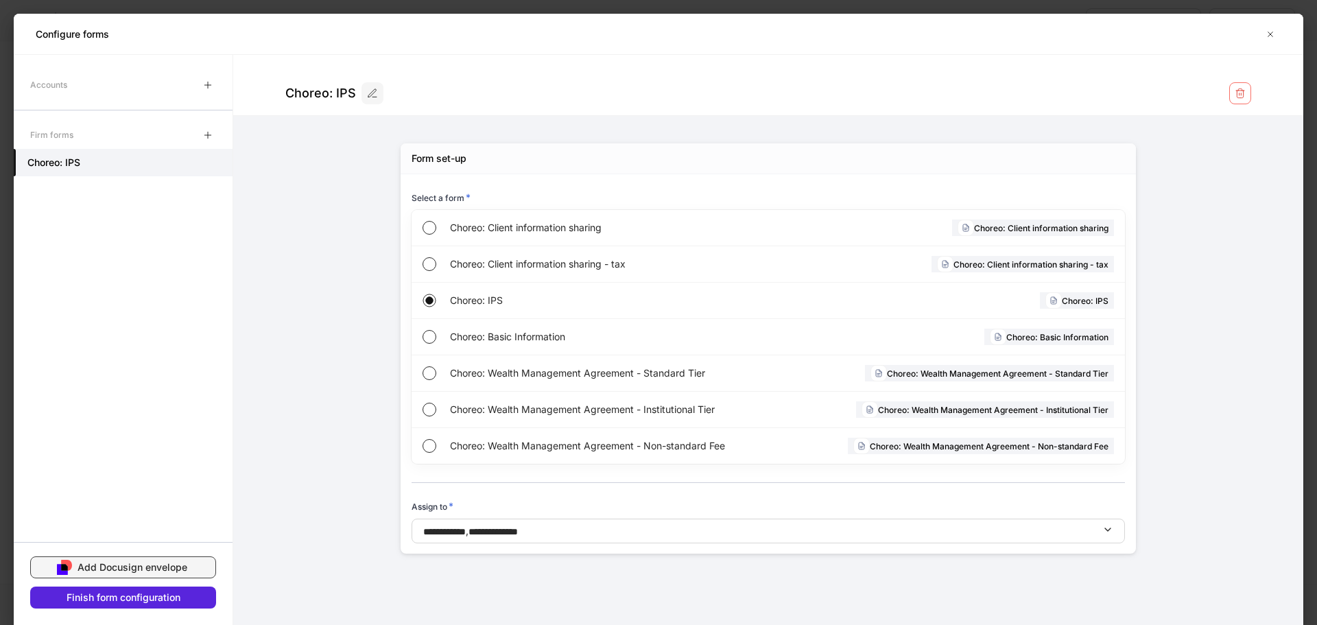
click at [161, 562] on div "Add Docusign envelope" at bounding box center [133, 567] width 110 height 14
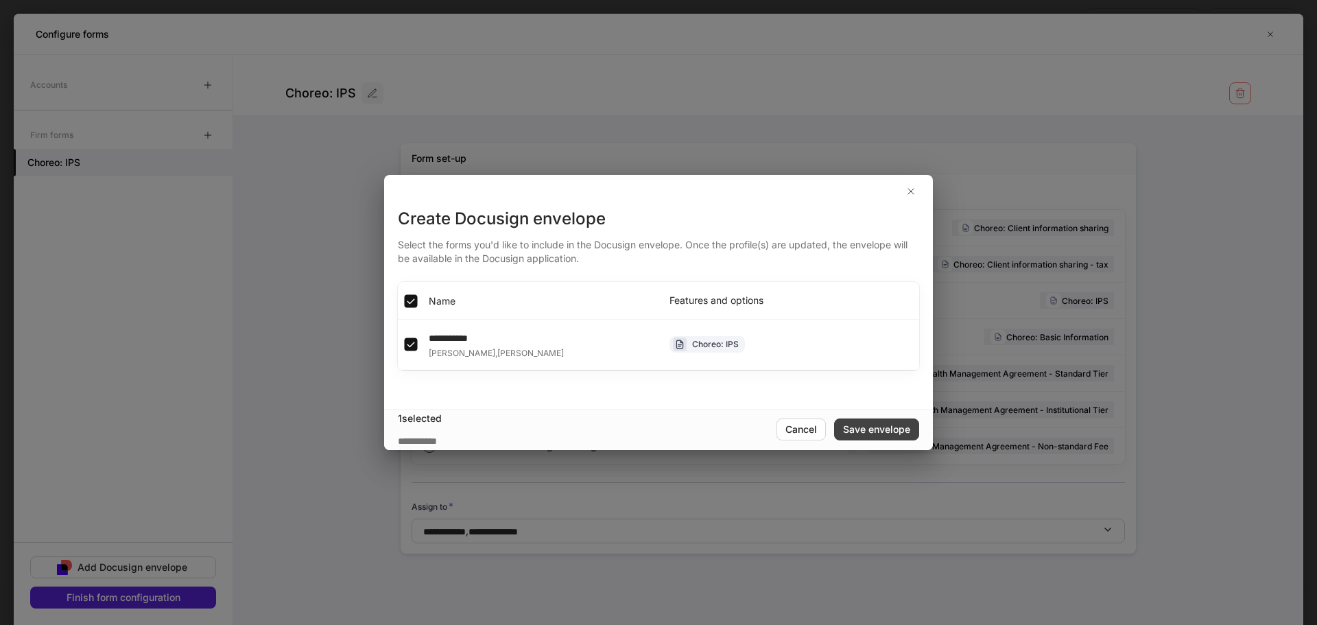
click at [872, 425] on div "Save envelope" at bounding box center [876, 430] width 67 height 14
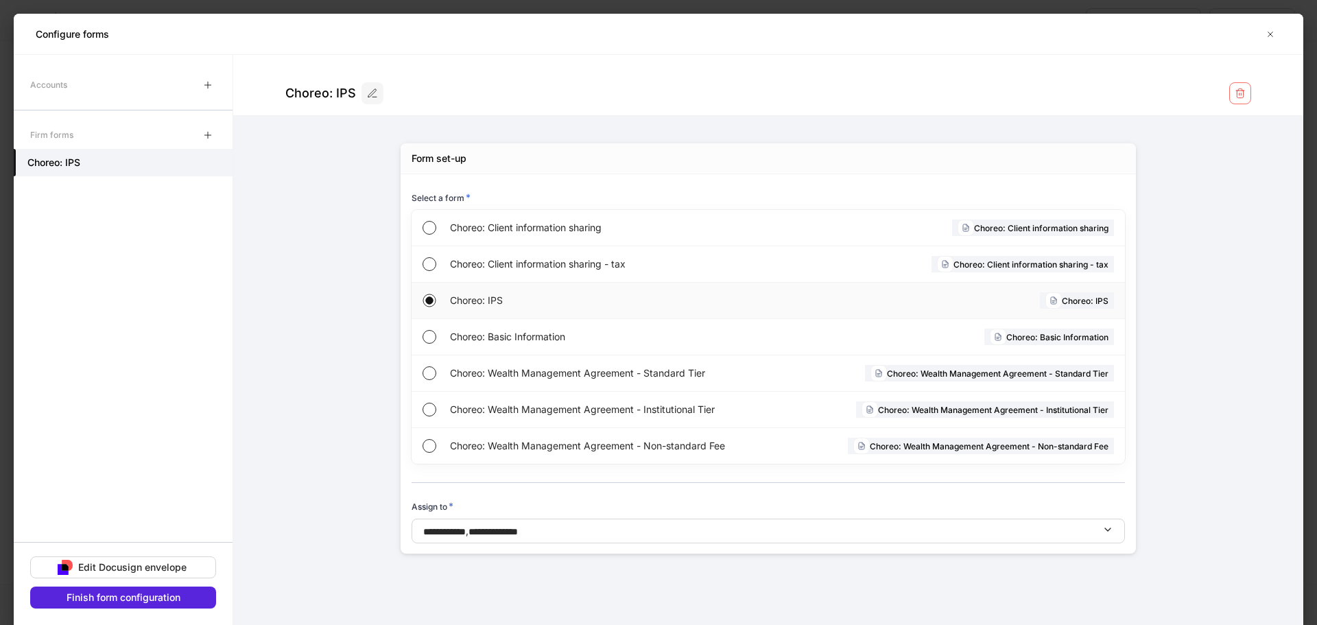
click at [1079, 292] on div "Choreo: IPS" at bounding box center [1077, 300] width 74 height 16
click at [494, 296] on span "Choreo: IPS" at bounding box center [605, 301] width 311 height 14
click at [144, 559] on button "Edit Docusign envelope" at bounding box center [123, 567] width 186 height 22
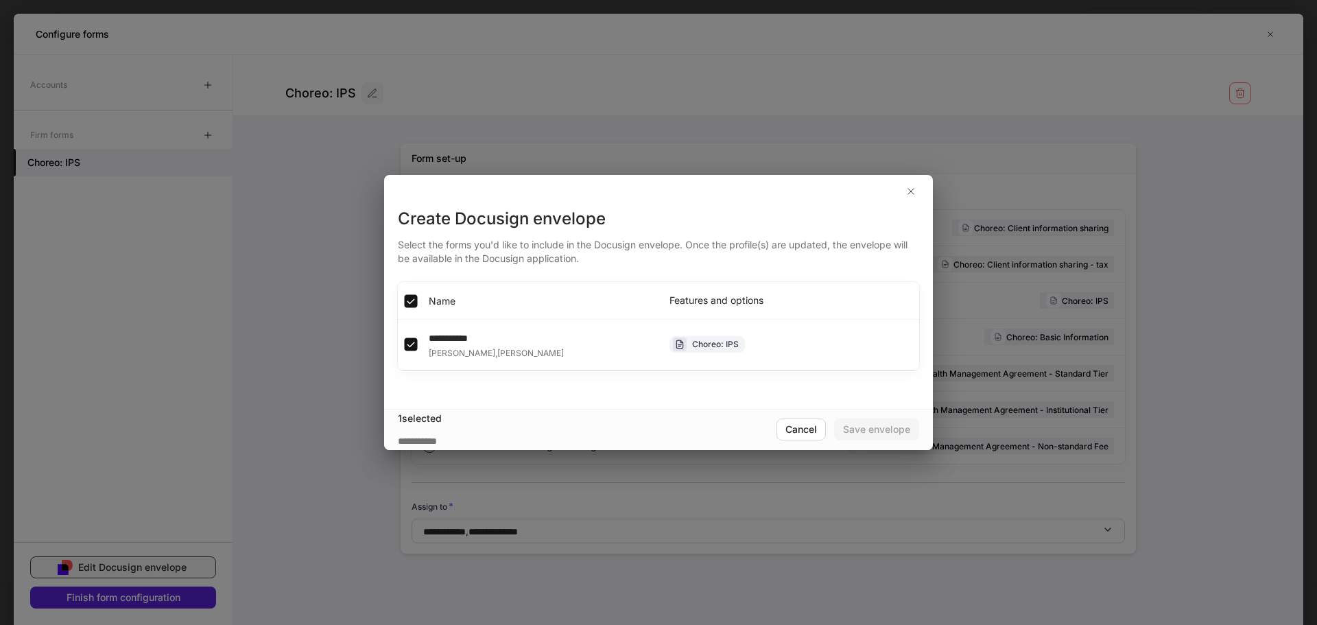
click at [144, 559] on div "**********" at bounding box center [658, 312] width 1317 height 625
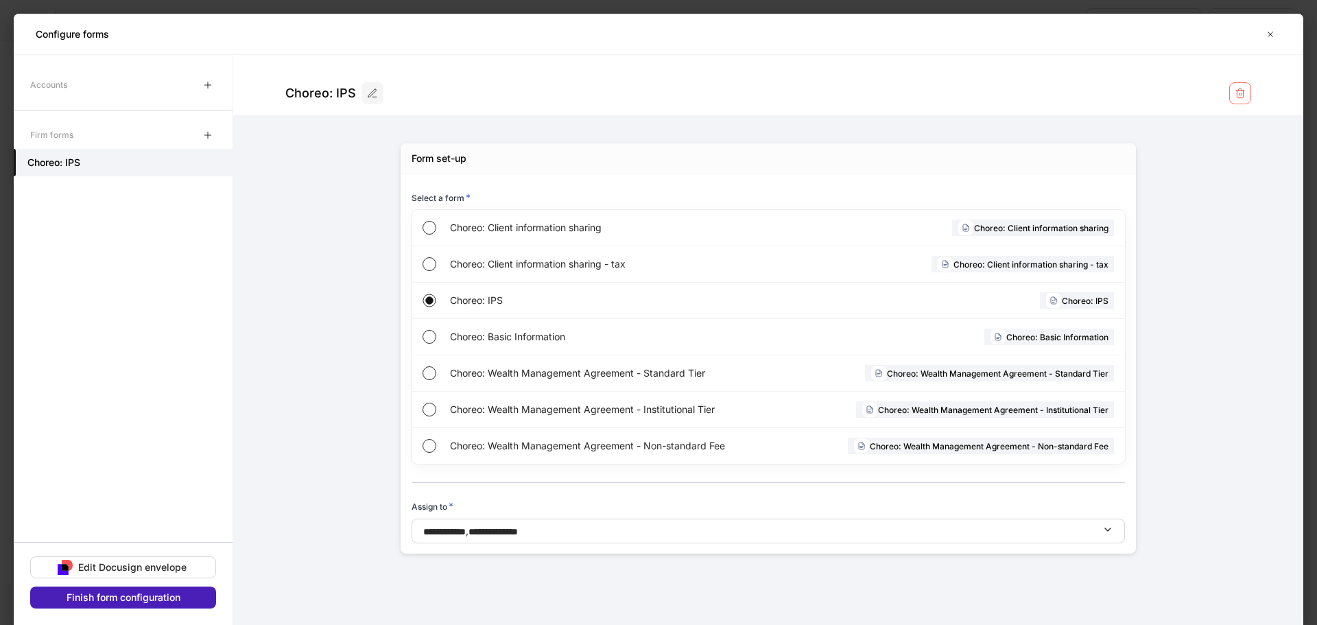
click at [139, 593] on div "Finish form configuration" at bounding box center [124, 598] width 114 height 14
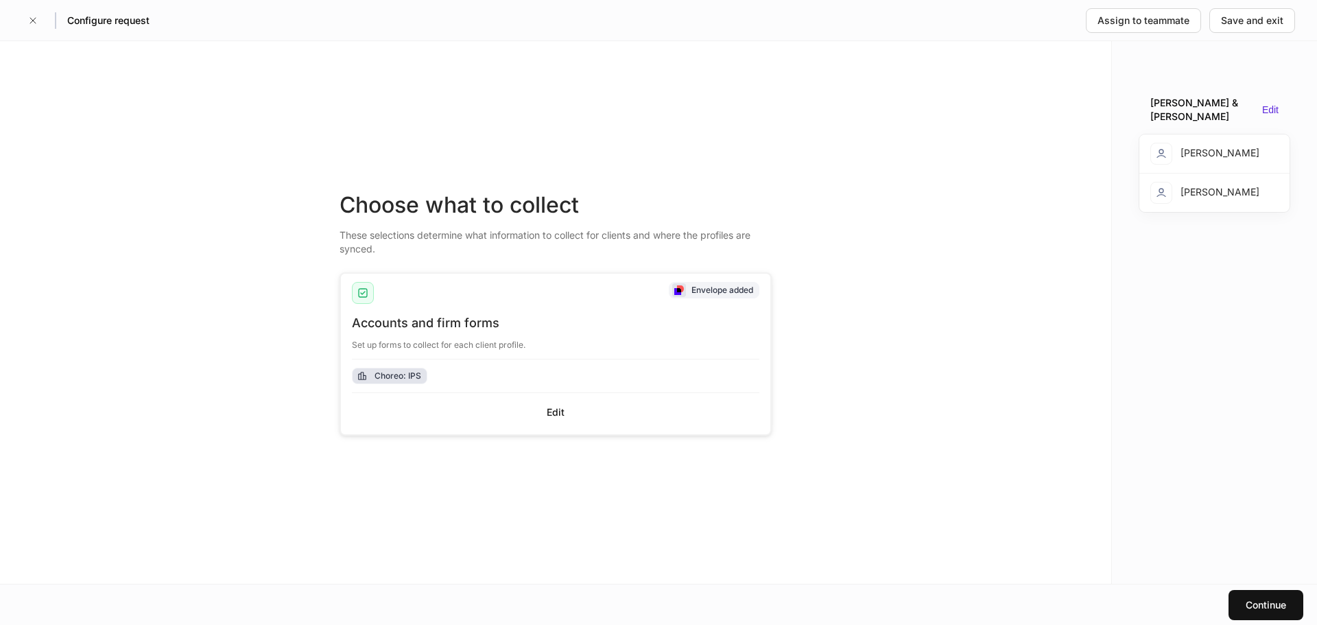
click at [394, 376] on div "Choreo: IPS" at bounding box center [398, 375] width 47 height 13
click at [394, 371] on div "Choreo: IPS" at bounding box center [398, 375] width 47 height 13
click at [554, 412] on div "Edit" at bounding box center [556, 412] width 18 height 14
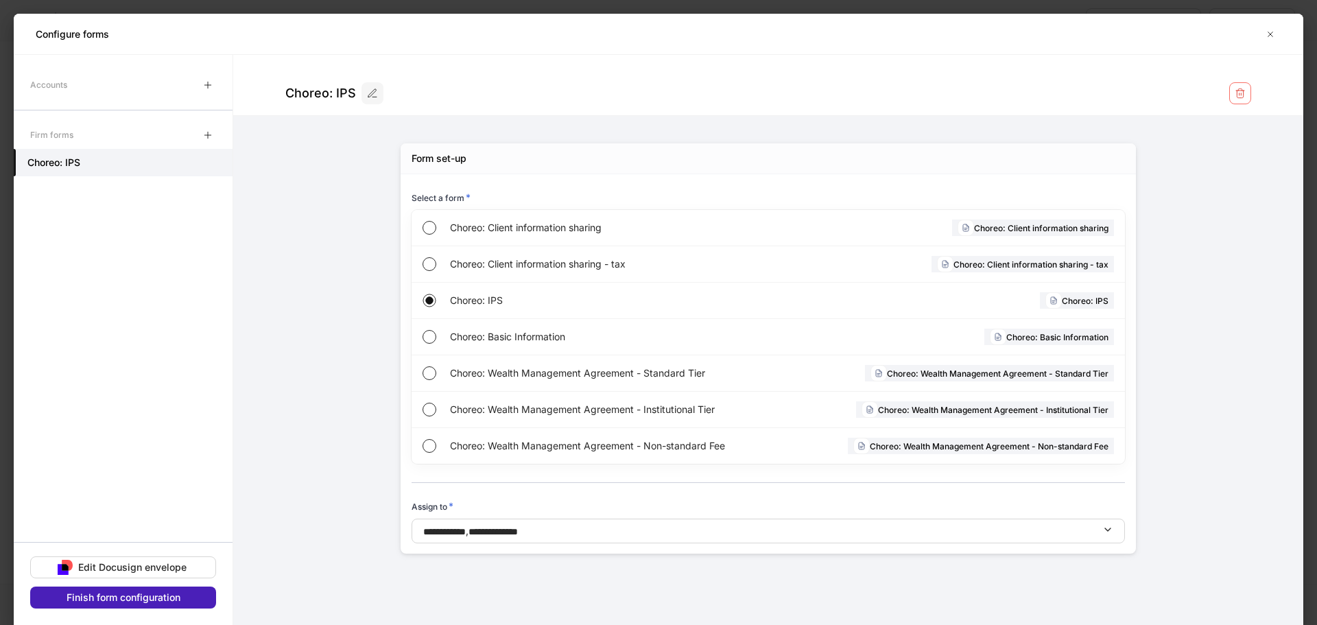
click at [180, 597] on div "Finish form configuration" at bounding box center [124, 598] width 114 height 14
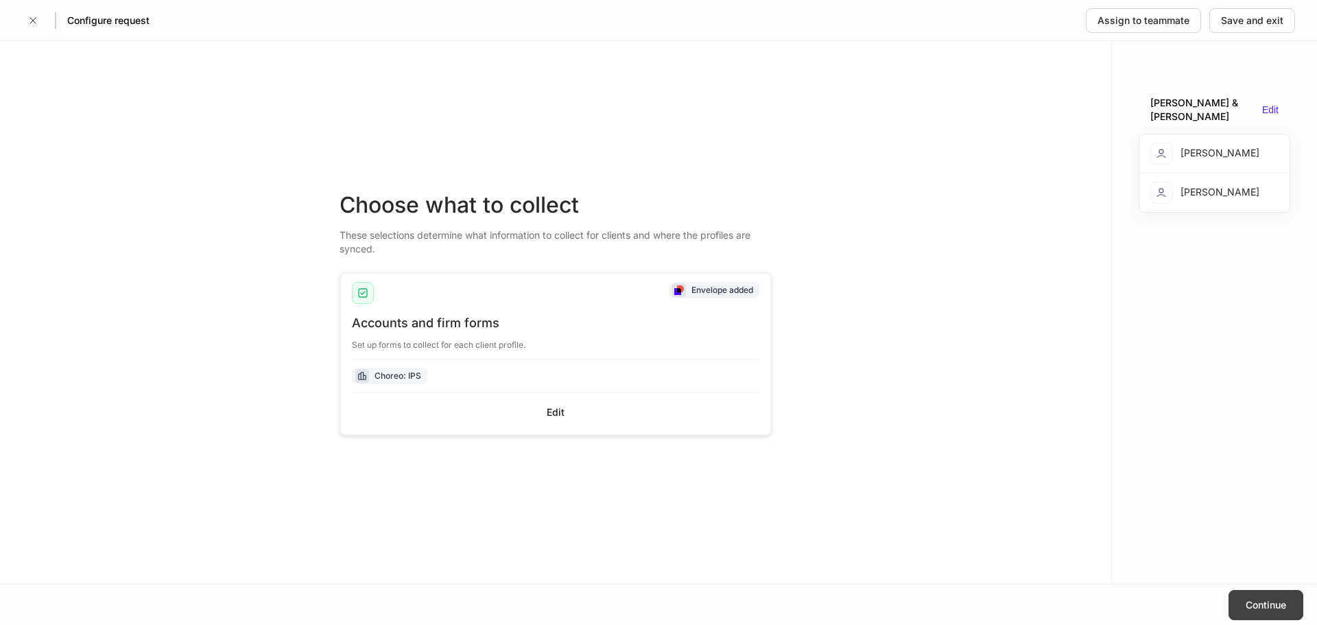
click at [1248, 607] on div "Continue" at bounding box center [1266, 605] width 40 height 14
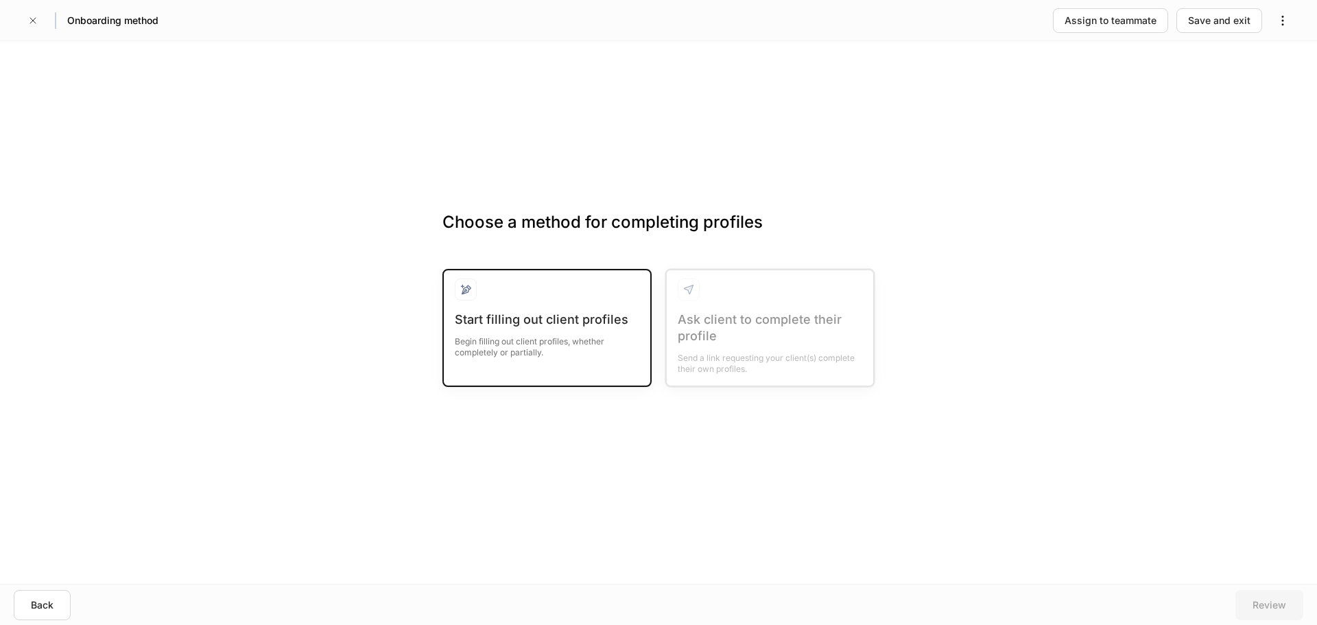
click at [521, 324] on div "Start filling out client profiles" at bounding box center [547, 319] width 185 height 16
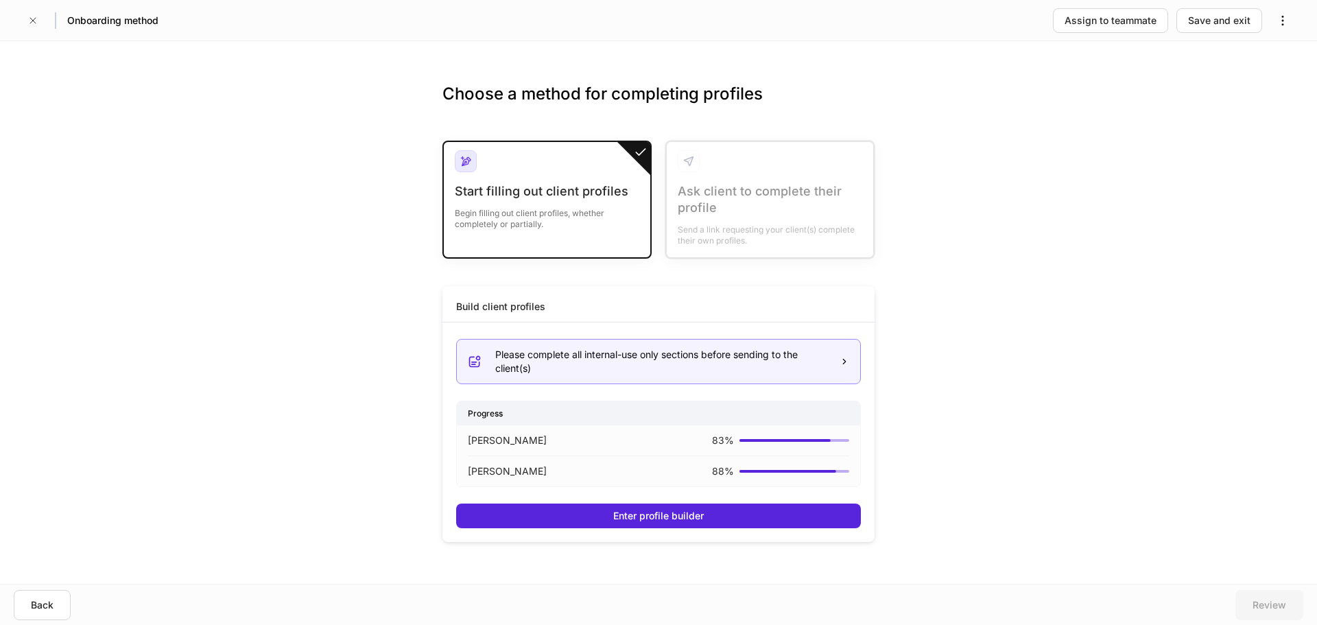
click at [829, 357] on div "Please complete all internal-use only sections before sending to the client(s)" at bounding box center [658, 361] width 381 height 27
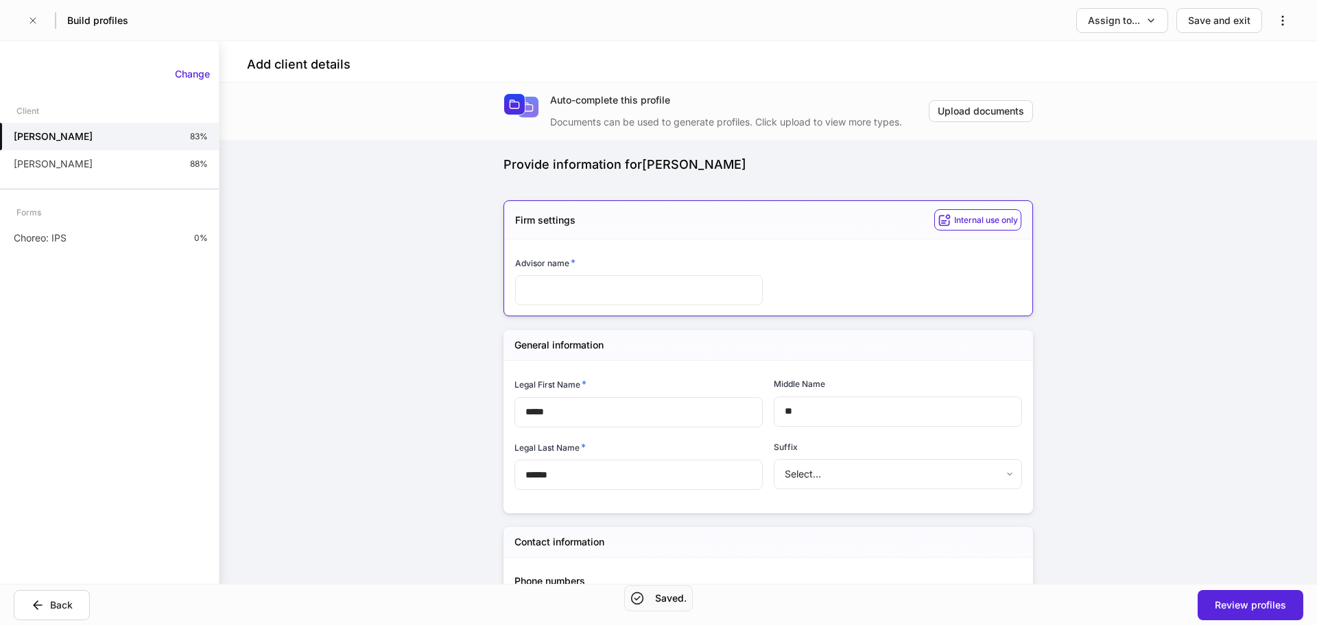
click at [560, 292] on input "text" at bounding box center [639, 290] width 248 height 30
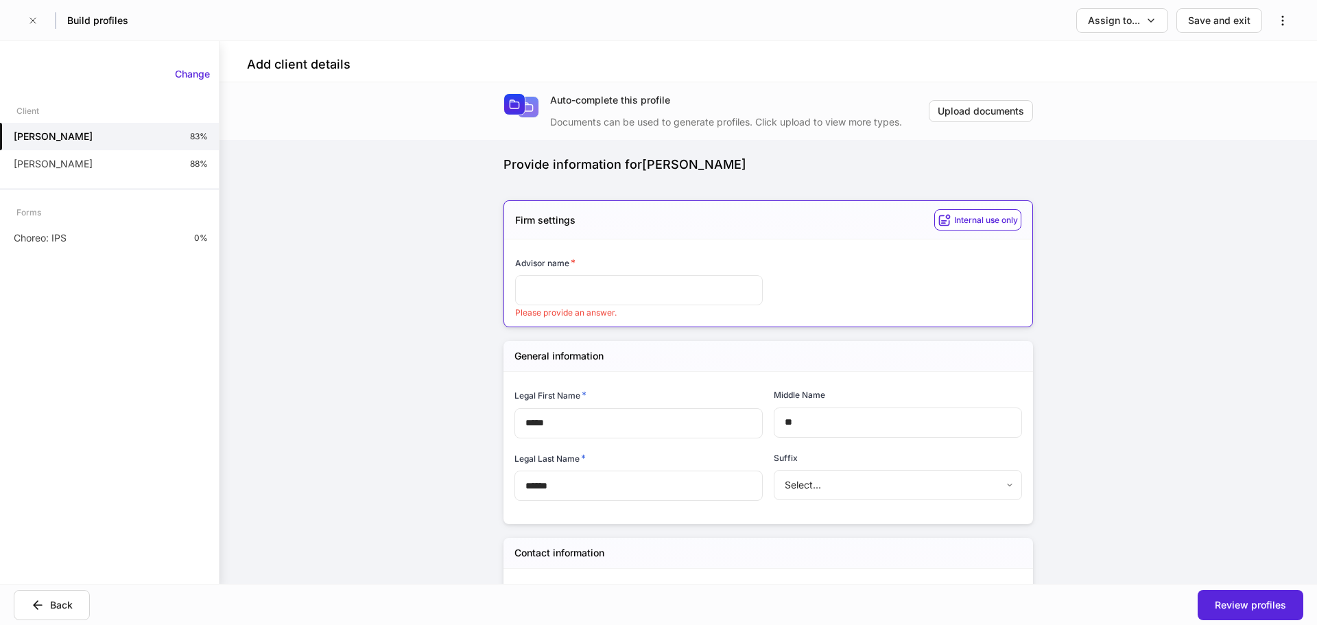
click at [559, 285] on input "text" at bounding box center [639, 290] width 248 height 30
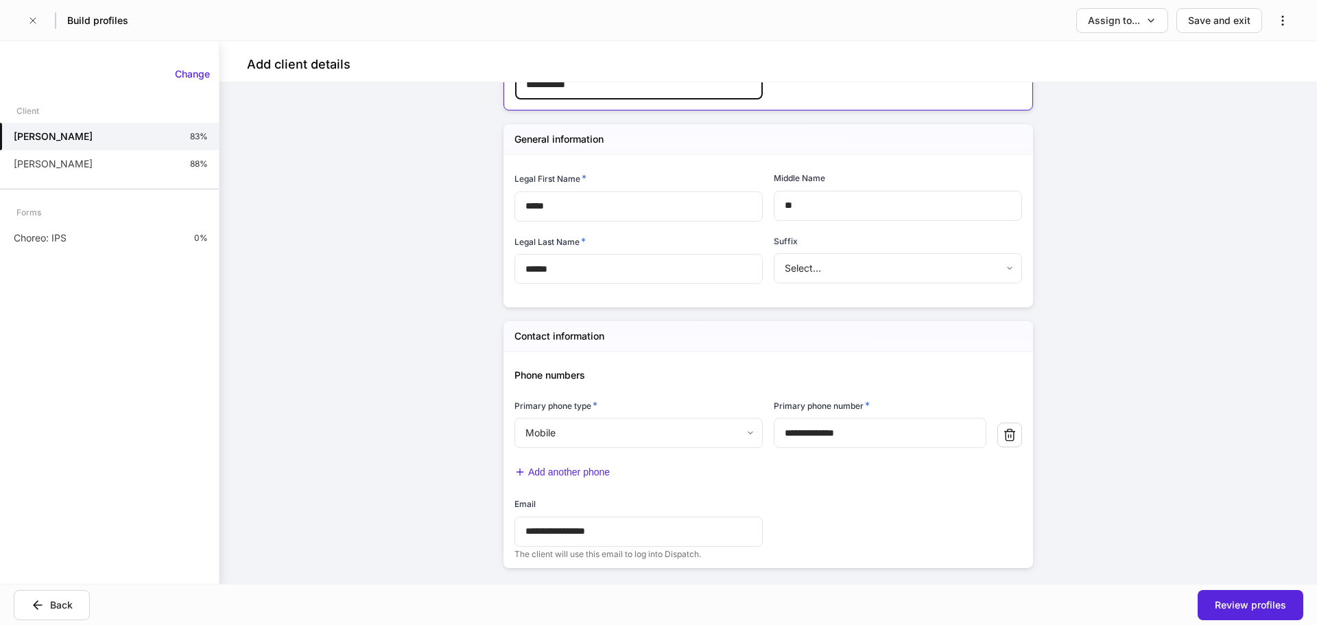
scroll to position [234, 0]
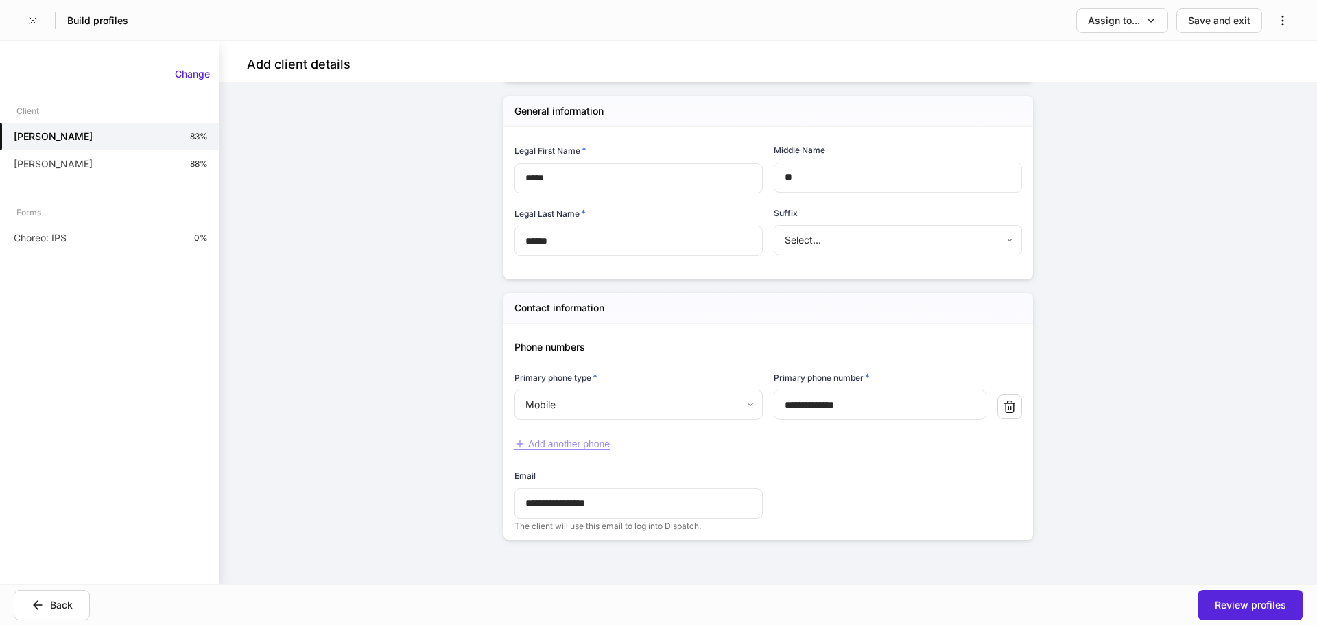
type input "**********"
click at [559, 442] on div "Add another phone" at bounding box center [561, 444] width 95 height 12
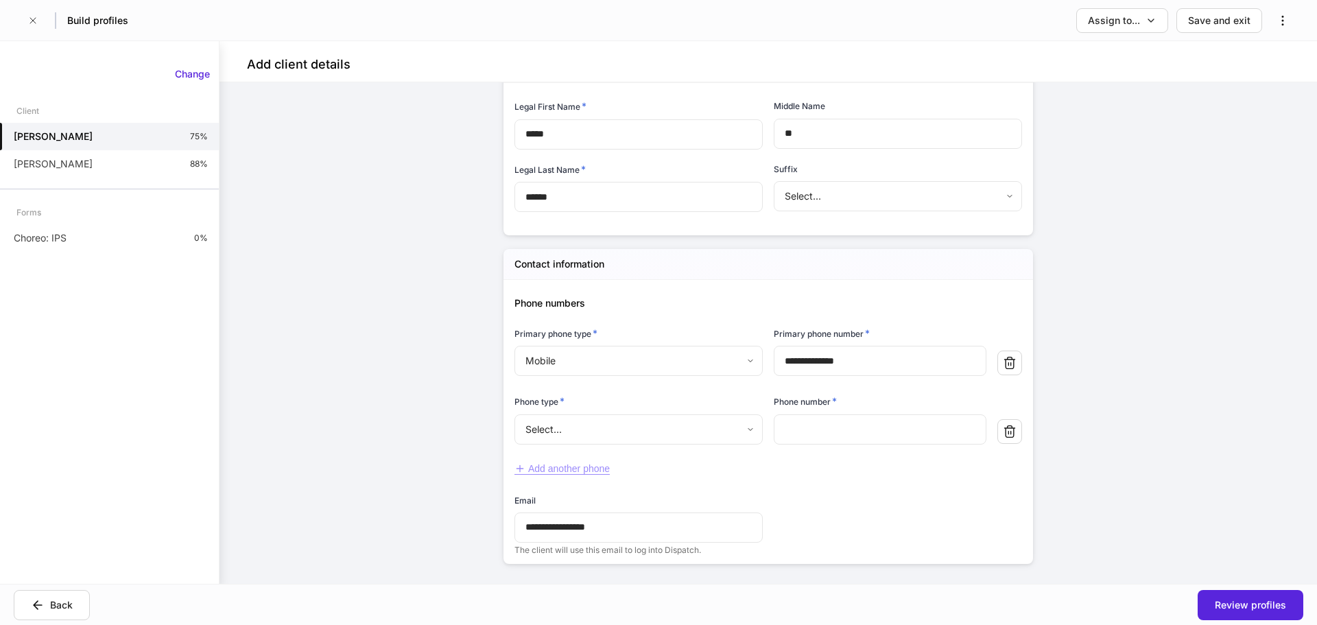
scroll to position [302, 0]
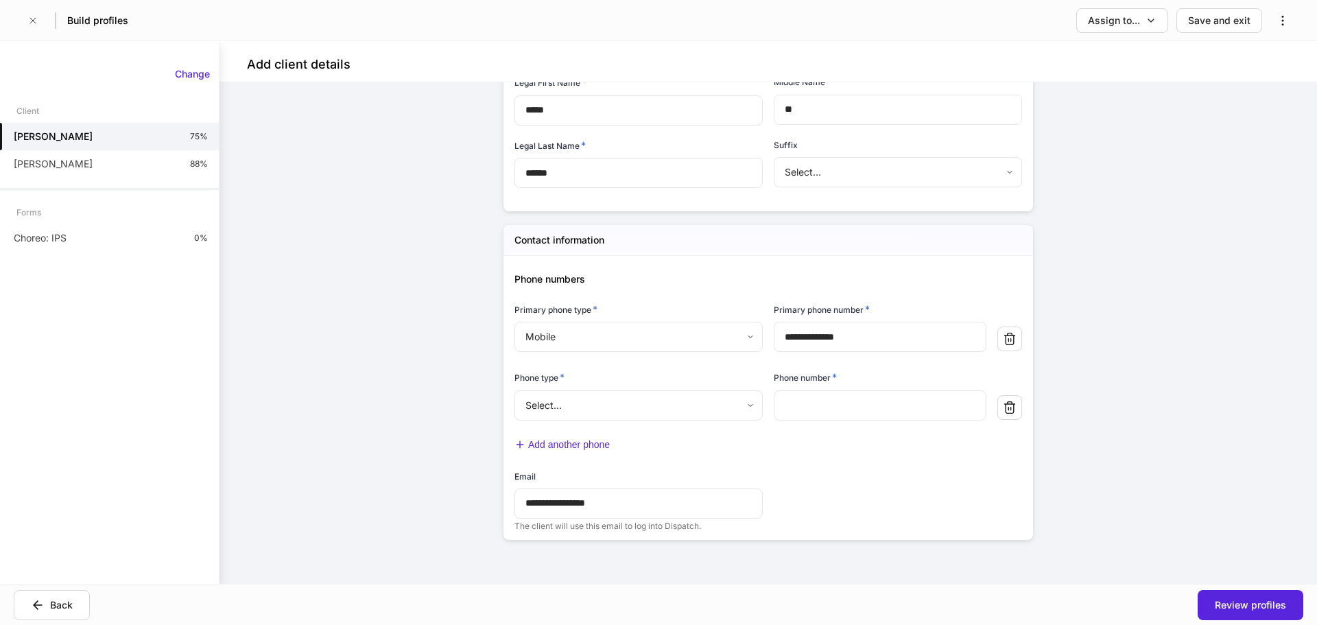
click at [626, 404] on body "**********" at bounding box center [658, 312] width 1317 height 625
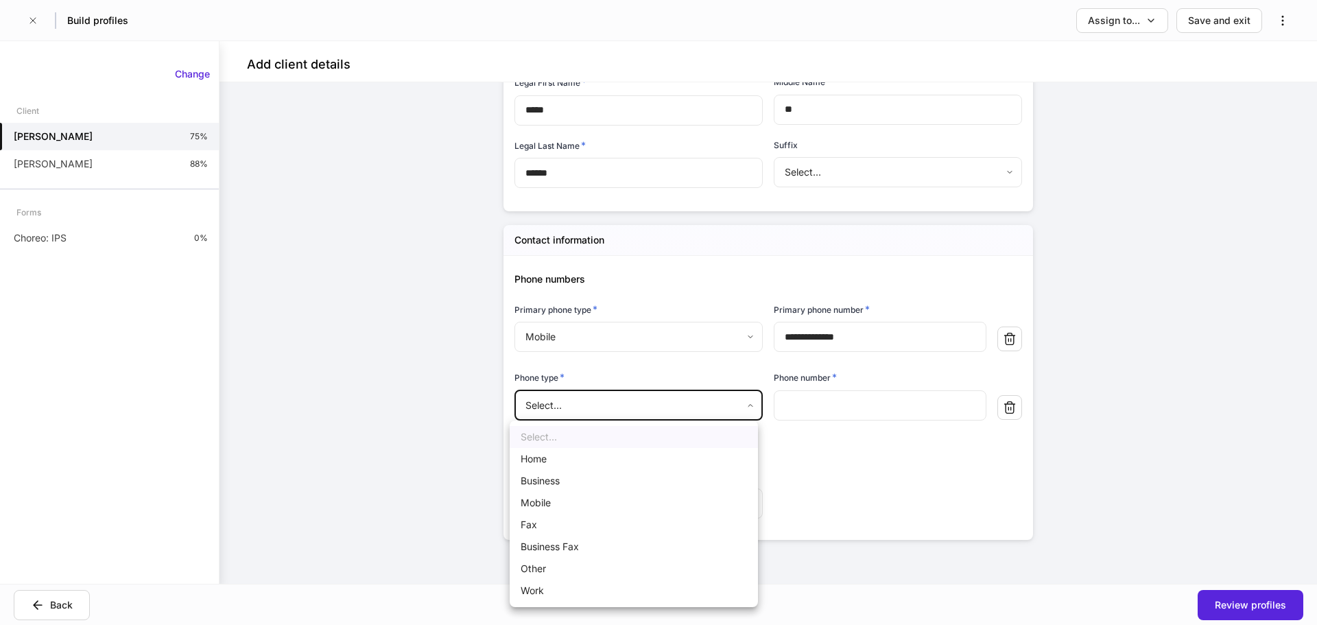
click at [558, 501] on li "Mobile" at bounding box center [634, 503] width 248 height 22
type input "*"
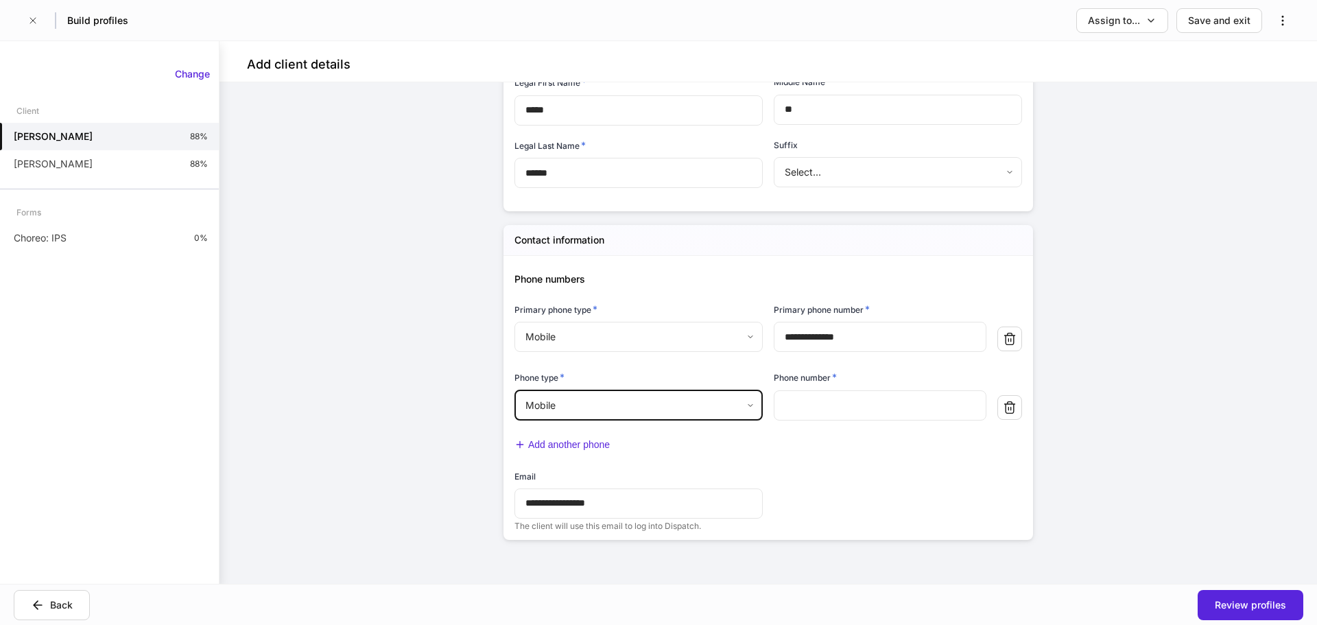
click at [809, 403] on input "text" at bounding box center [880, 405] width 213 height 30
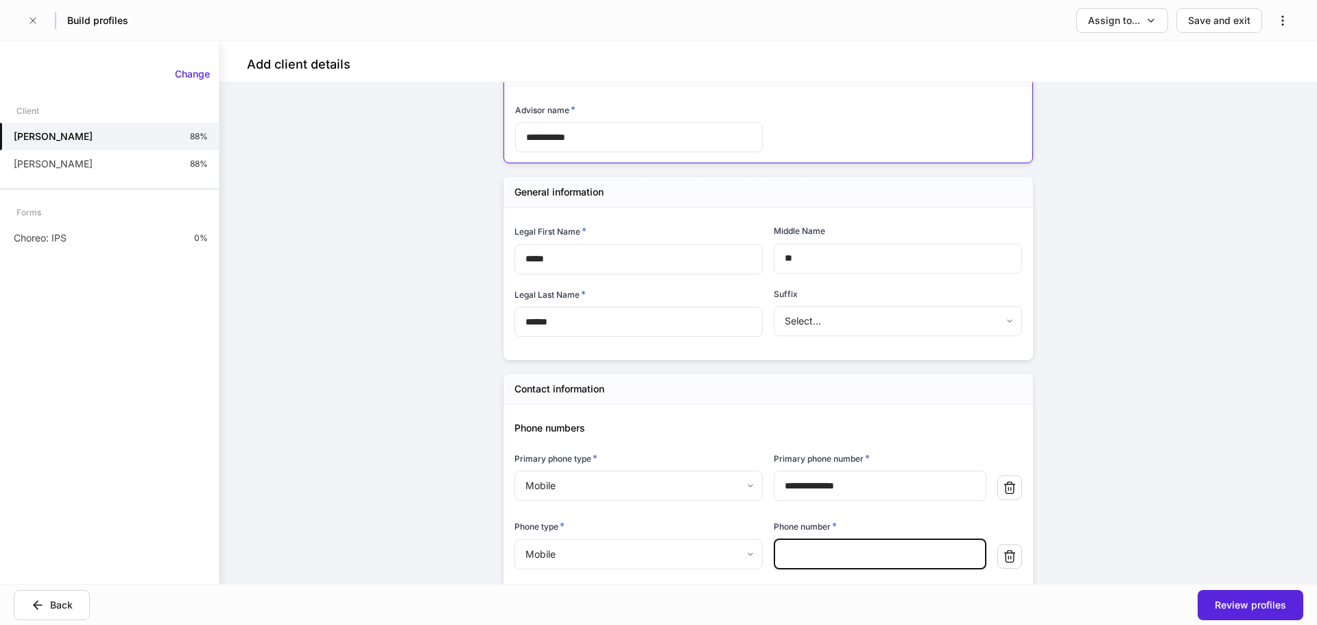
scroll to position [274, 0]
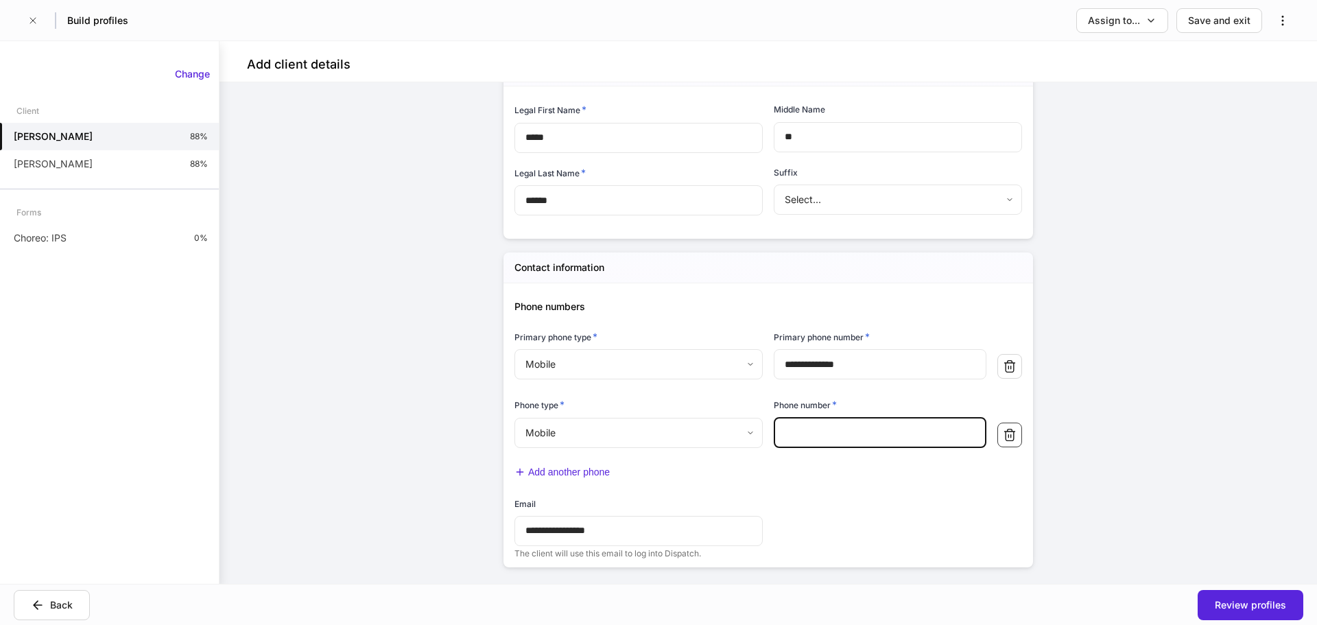
click at [1003, 433] on icon "button" at bounding box center [1010, 435] width 14 height 14
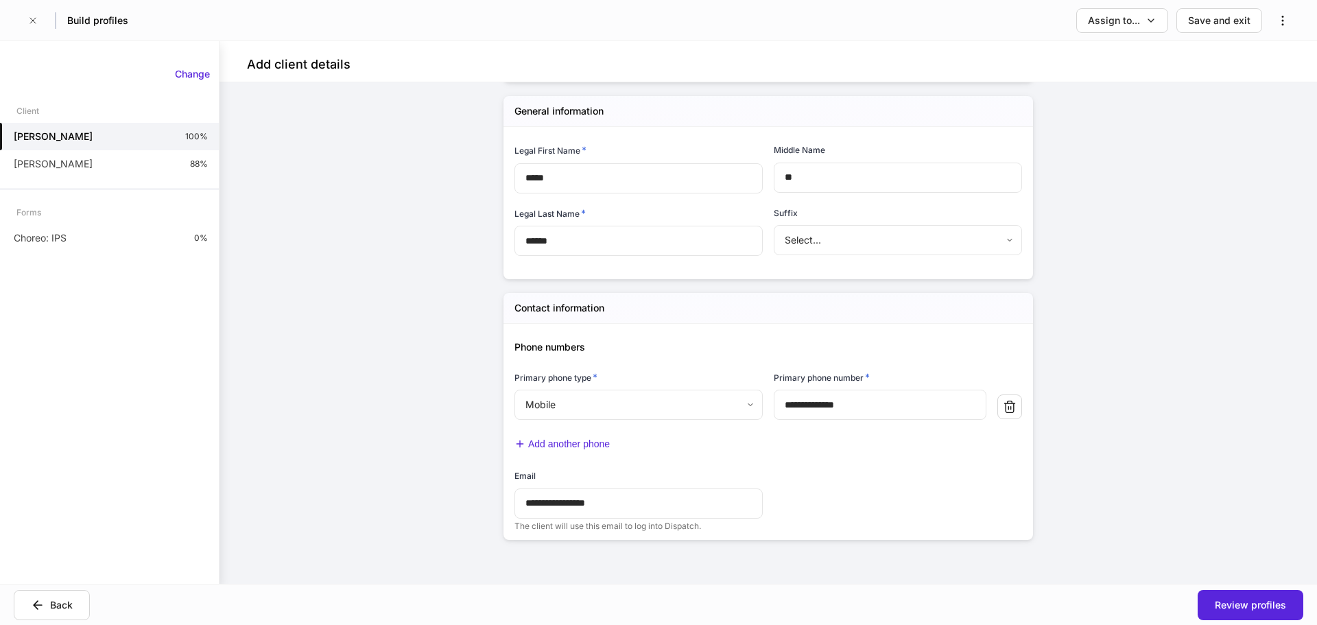
scroll to position [234, 0]
click at [1224, 605] on div "Review profiles" at bounding box center [1250, 605] width 71 height 14
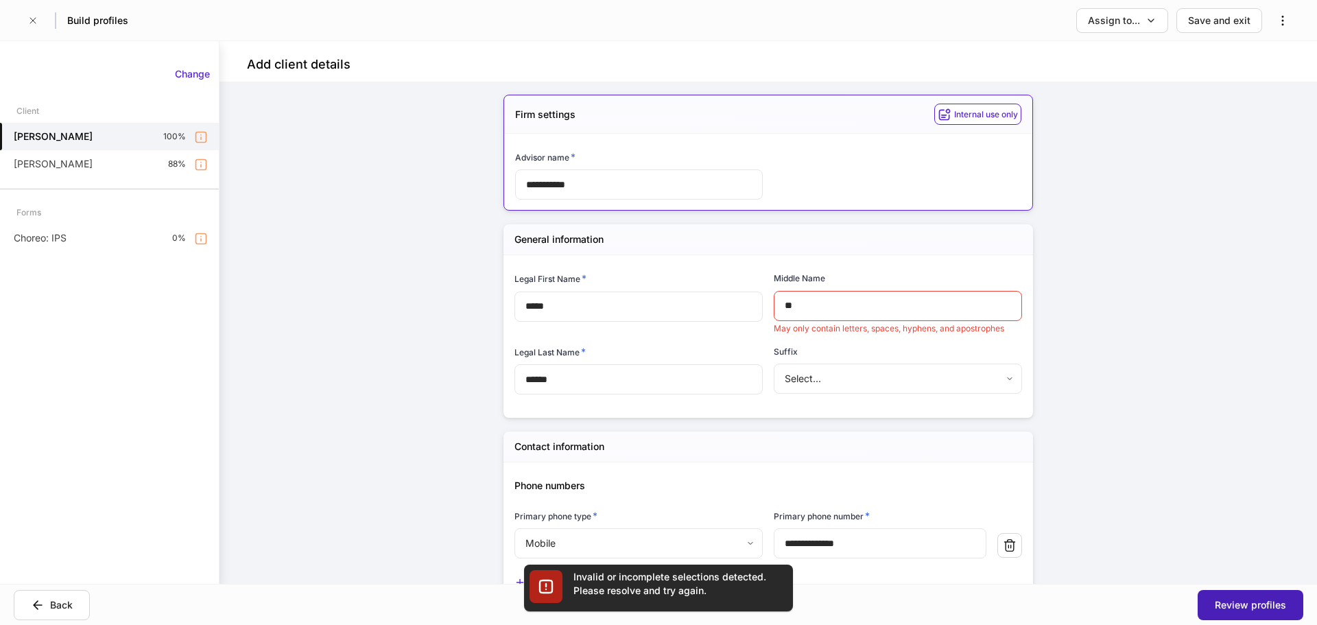
scroll to position [105, 0]
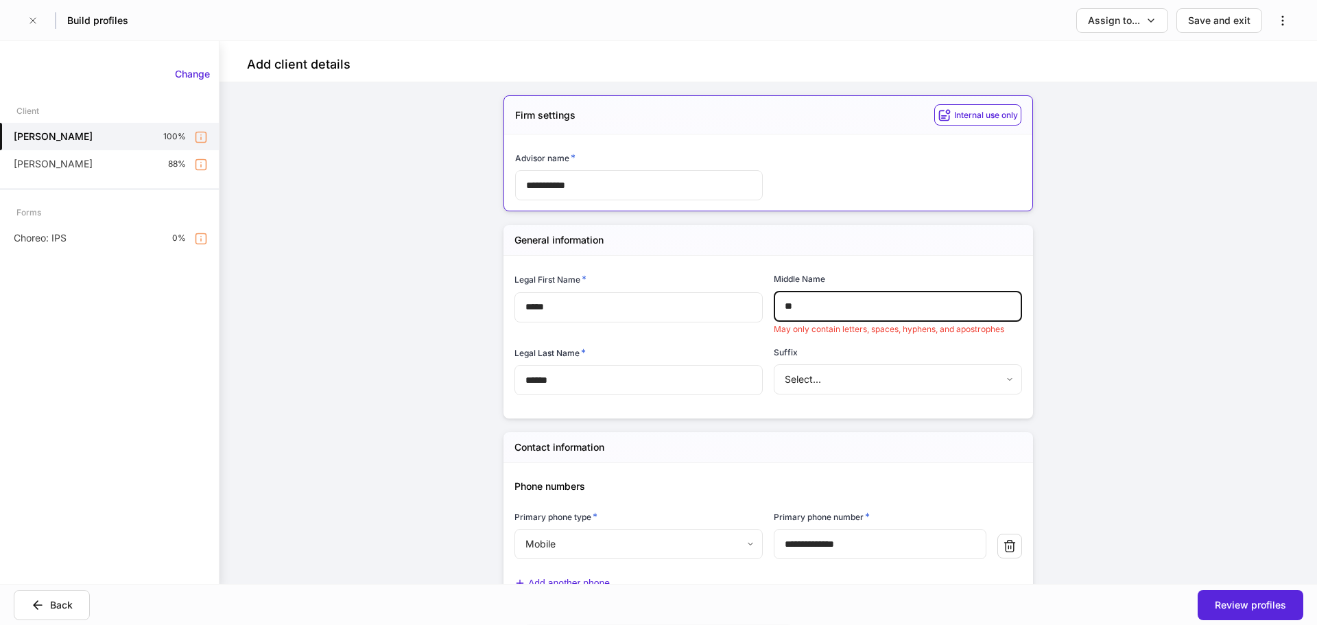
click at [792, 307] on input "**" at bounding box center [898, 307] width 248 height 30
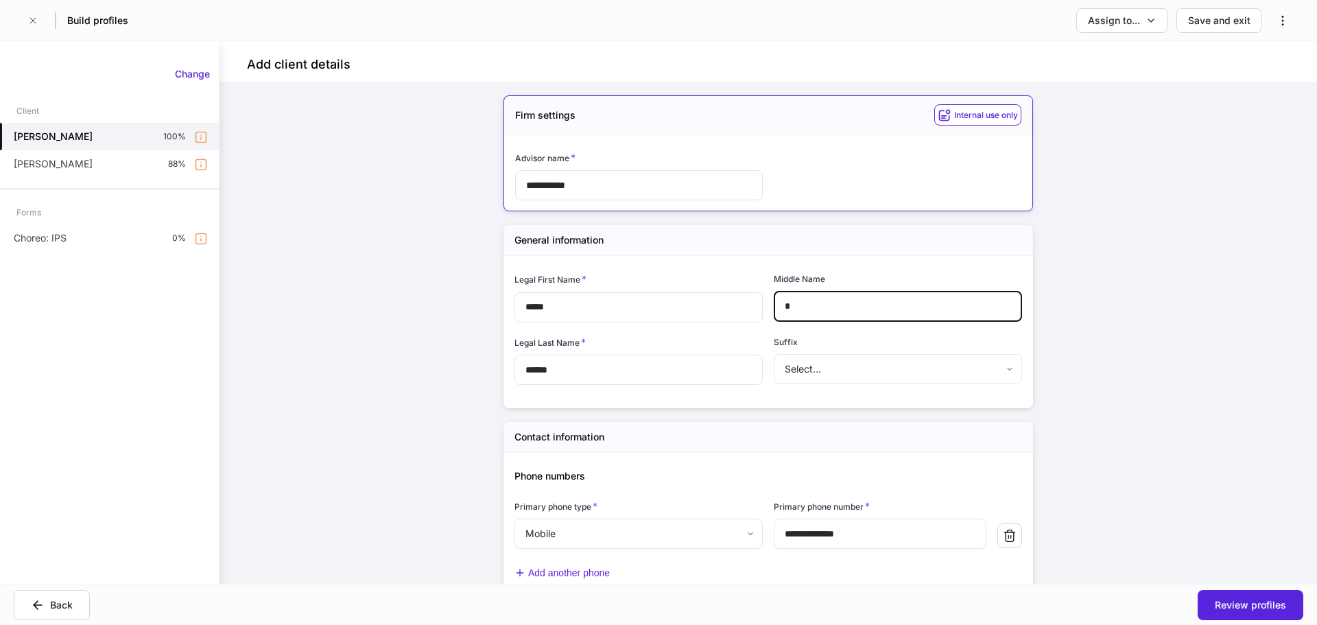
type input "*"
click at [1145, 409] on div "**********" at bounding box center [767, 332] width 1097 height 501
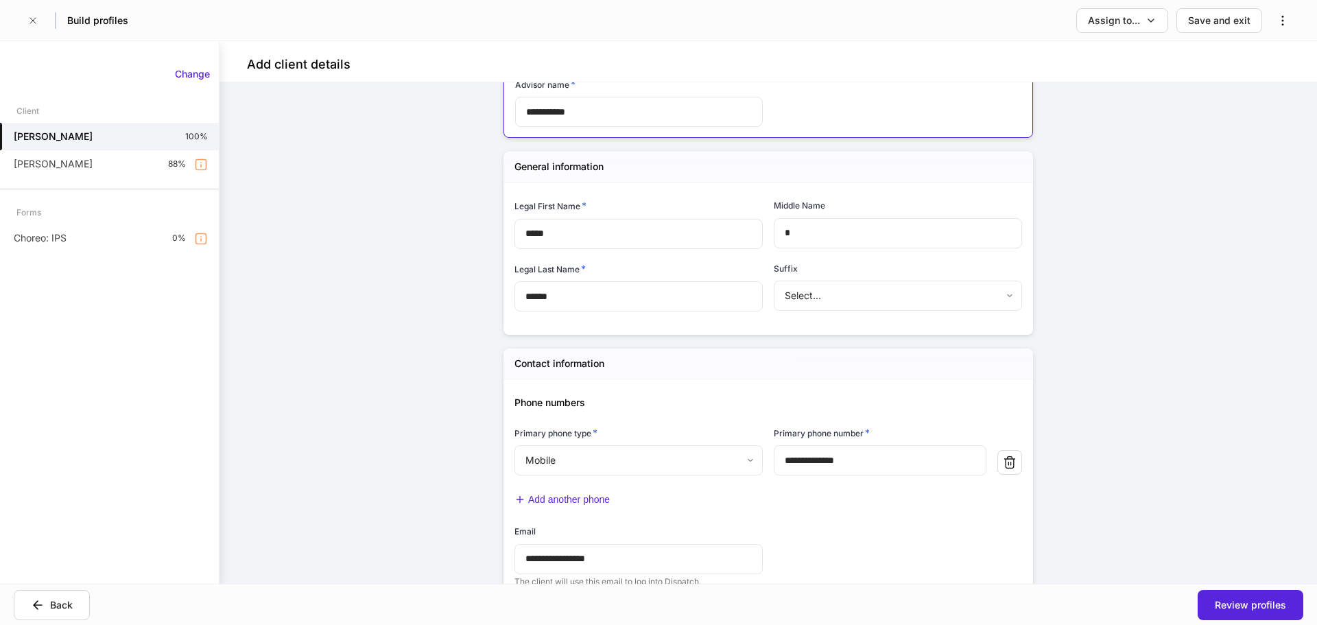
scroll to position [234, 0]
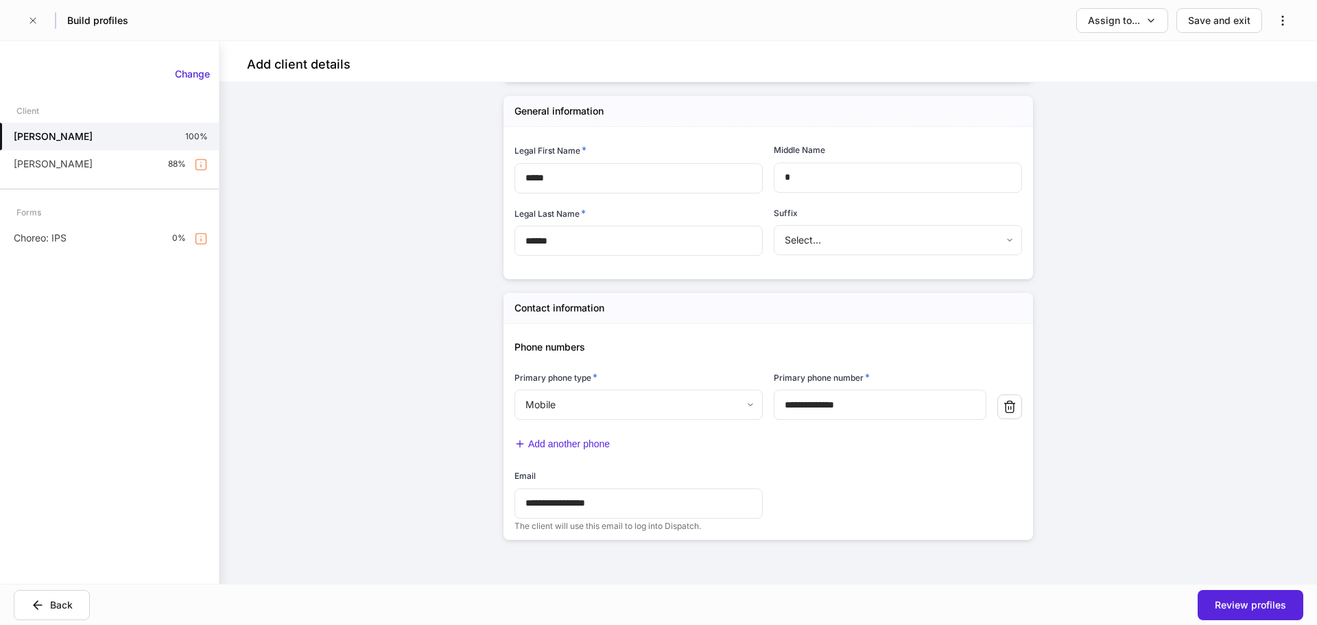
click at [413, 455] on div "**********" at bounding box center [767, 332] width 1097 height 501
click at [1211, 604] on button "Review profiles" at bounding box center [1251, 605] width 106 height 30
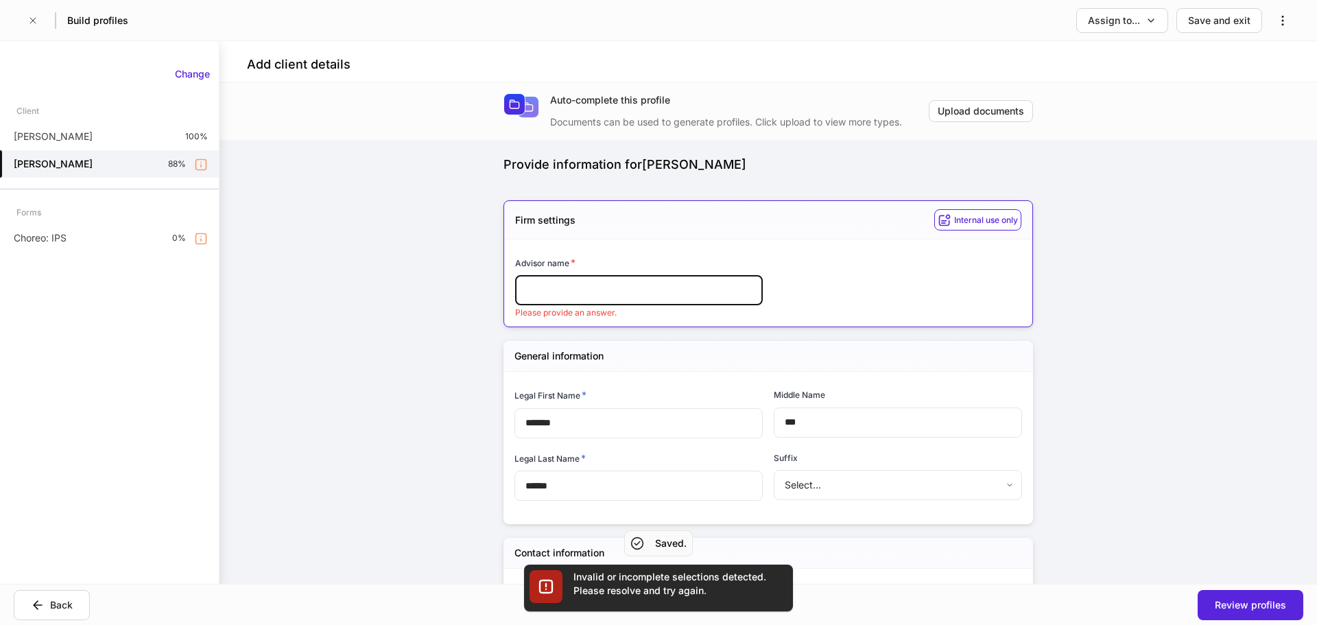
click at [560, 293] on input "text" at bounding box center [639, 290] width 248 height 30
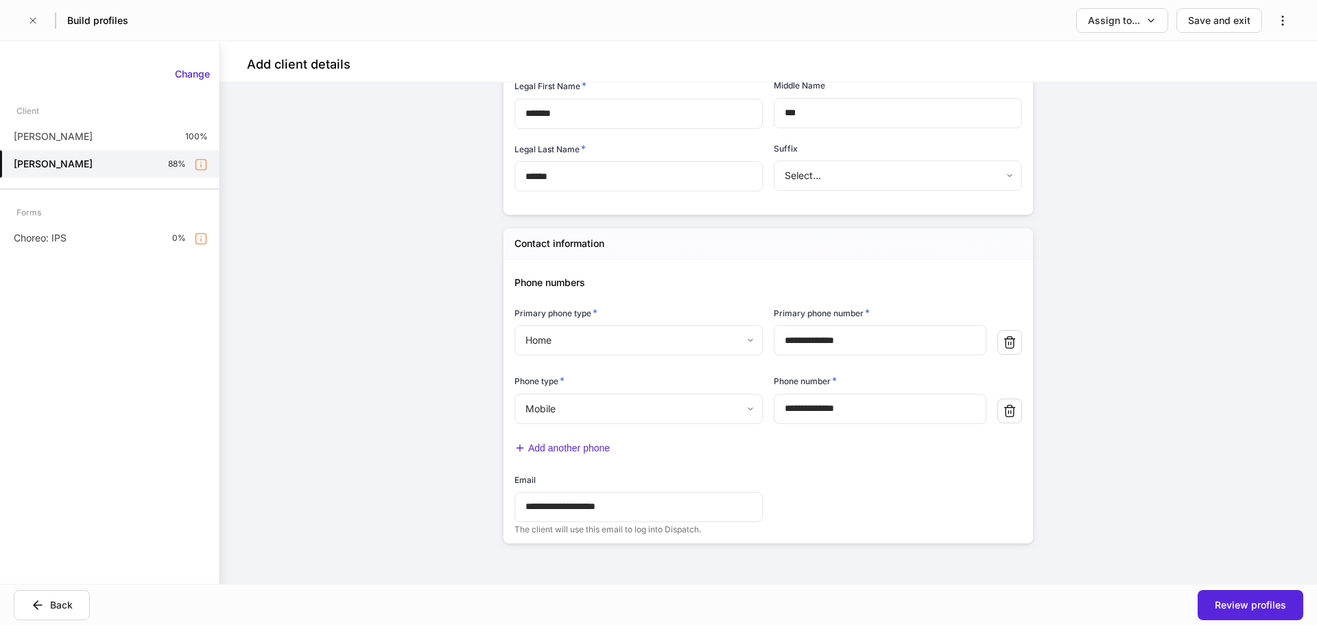
scroll to position [302, 0]
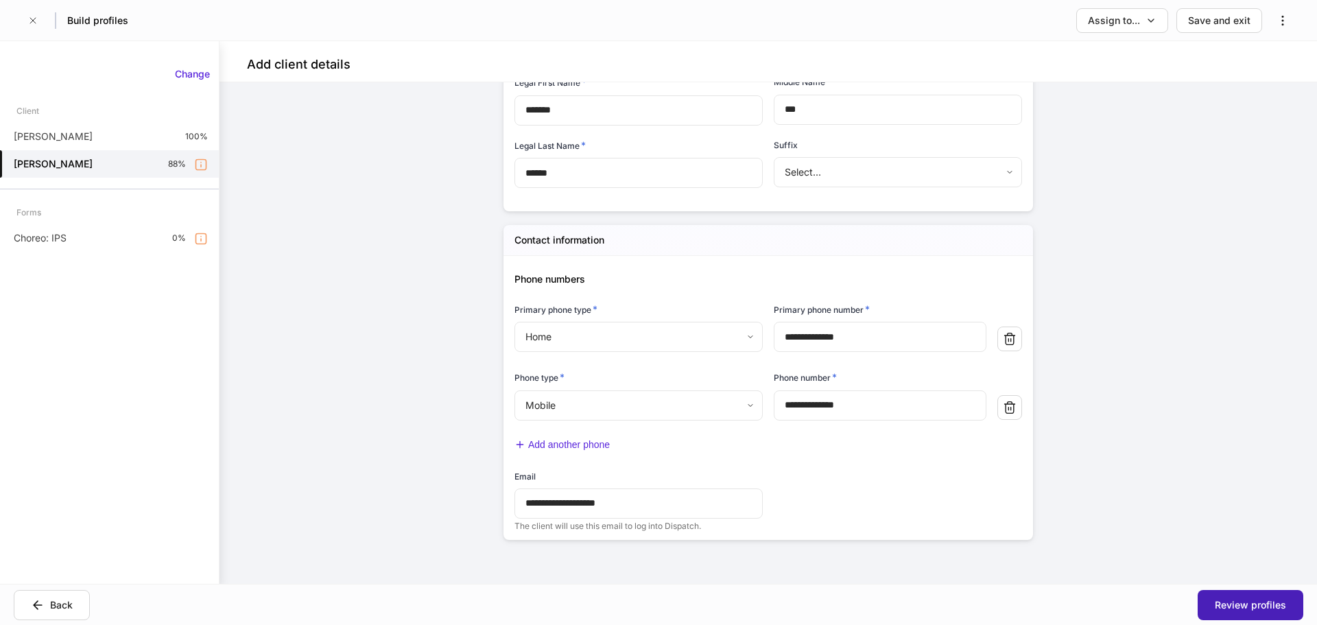
type input "**********"
click at [1236, 603] on div "Review profiles" at bounding box center [1250, 605] width 71 height 14
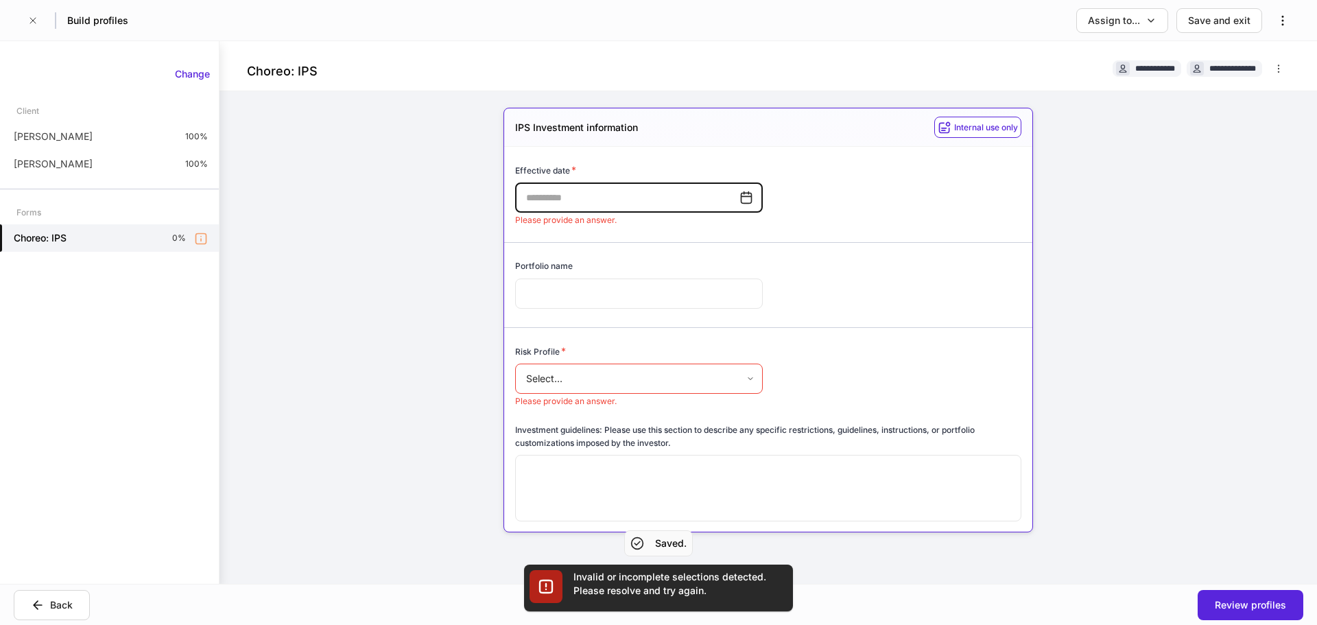
click at [545, 199] on input "text" at bounding box center [627, 197] width 224 height 30
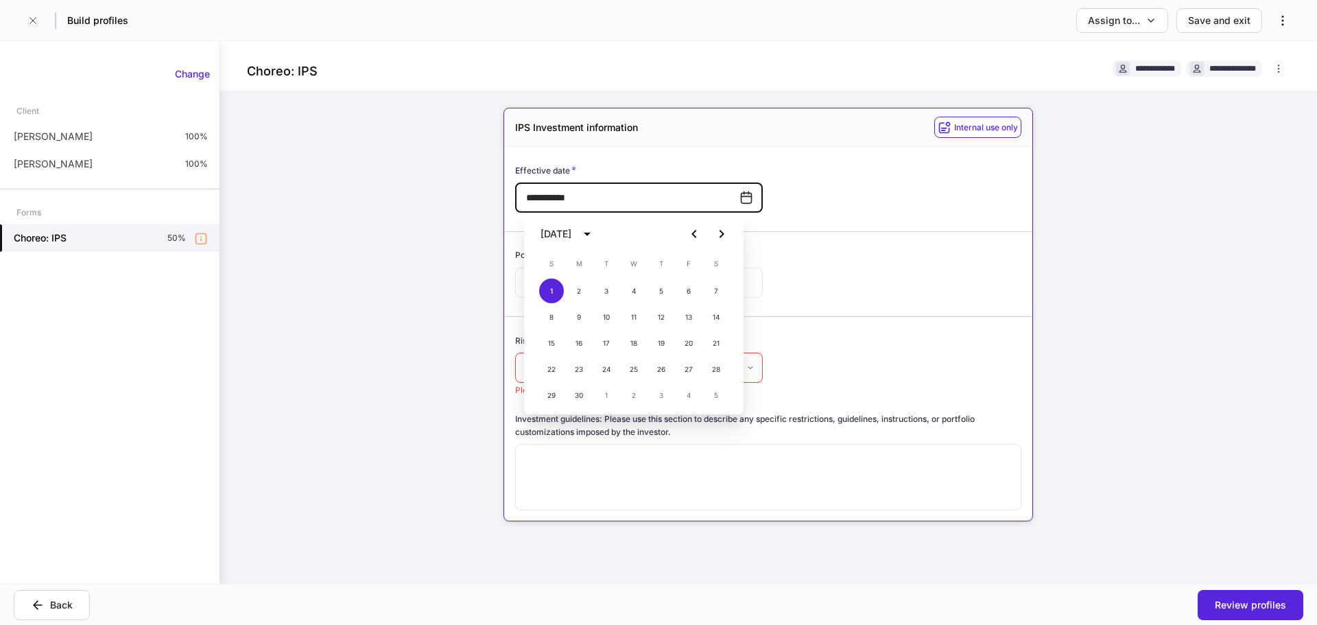
type input "**********"
click at [863, 203] on div "**********" at bounding box center [762, 330] width 517 height 366
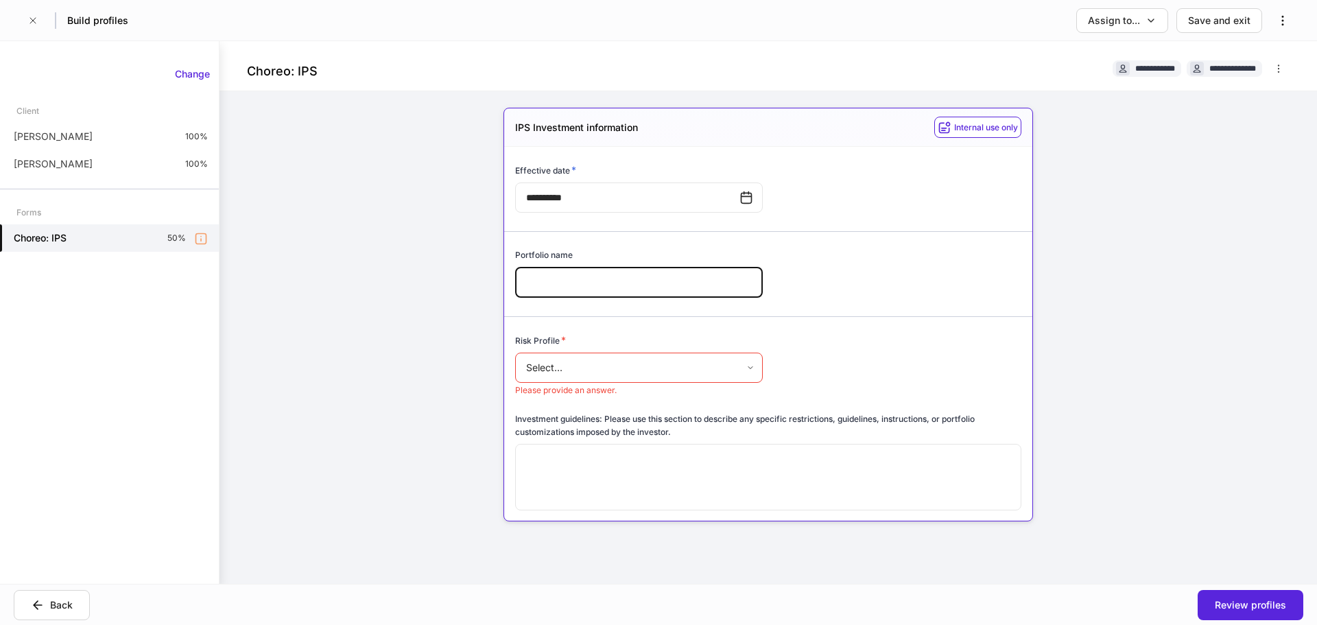
click at [552, 287] on input "text" at bounding box center [639, 283] width 248 height 30
click at [569, 288] on input "text" at bounding box center [639, 283] width 248 height 30
type input "**********"
click at [587, 360] on body "**********" at bounding box center [658, 312] width 1317 height 625
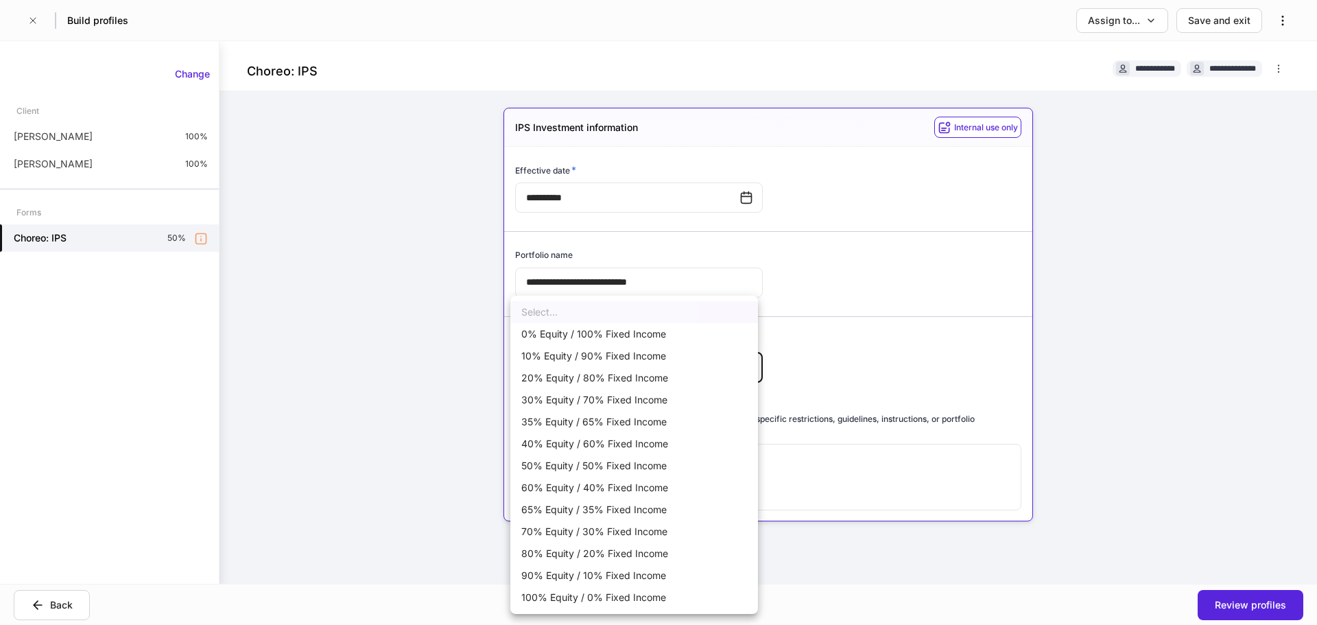
click at [576, 440] on li "40% Equity / 60% Fixed Income" at bounding box center [634, 444] width 248 height 22
type input "**********"
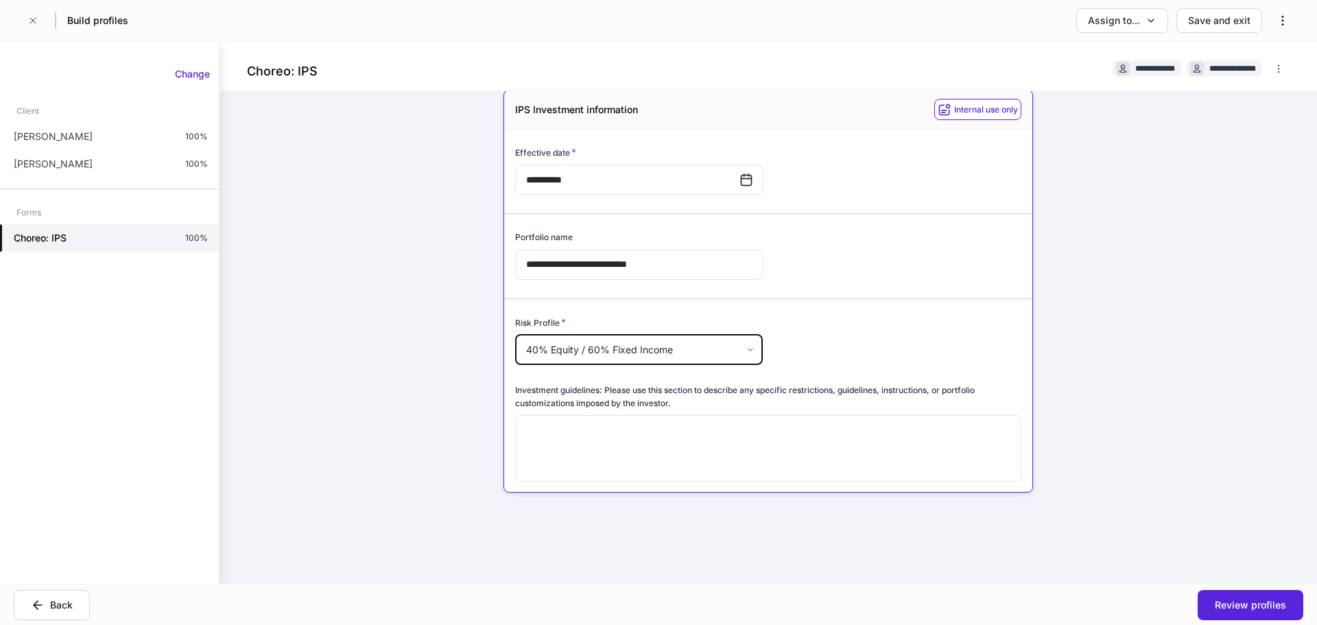
scroll to position [50, 0]
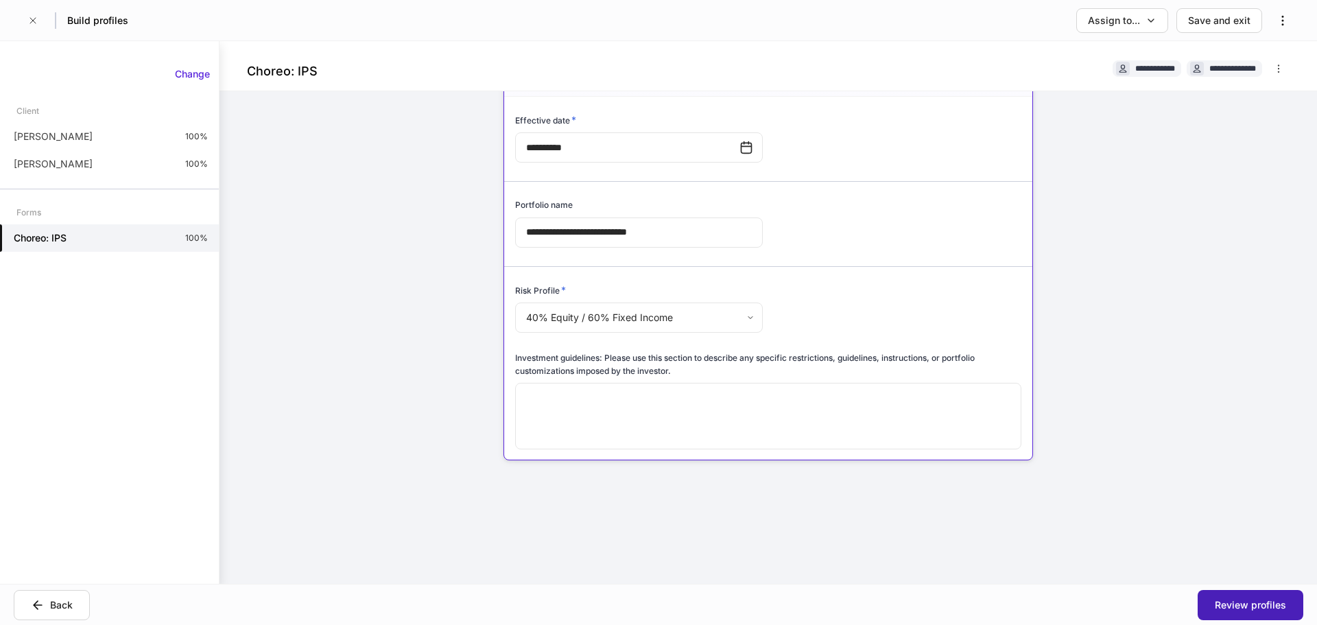
click at [1238, 602] on div "Review profiles" at bounding box center [1250, 605] width 71 height 14
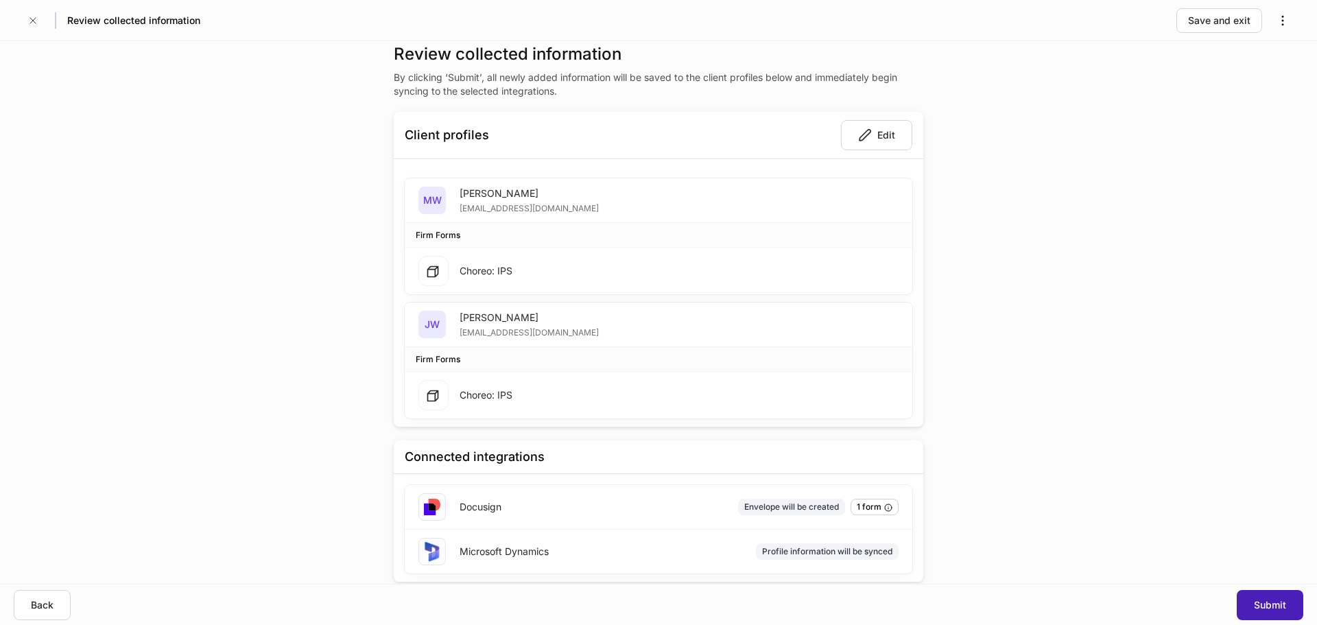
click at [1259, 604] on div "Submit" at bounding box center [1270, 605] width 32 height 14
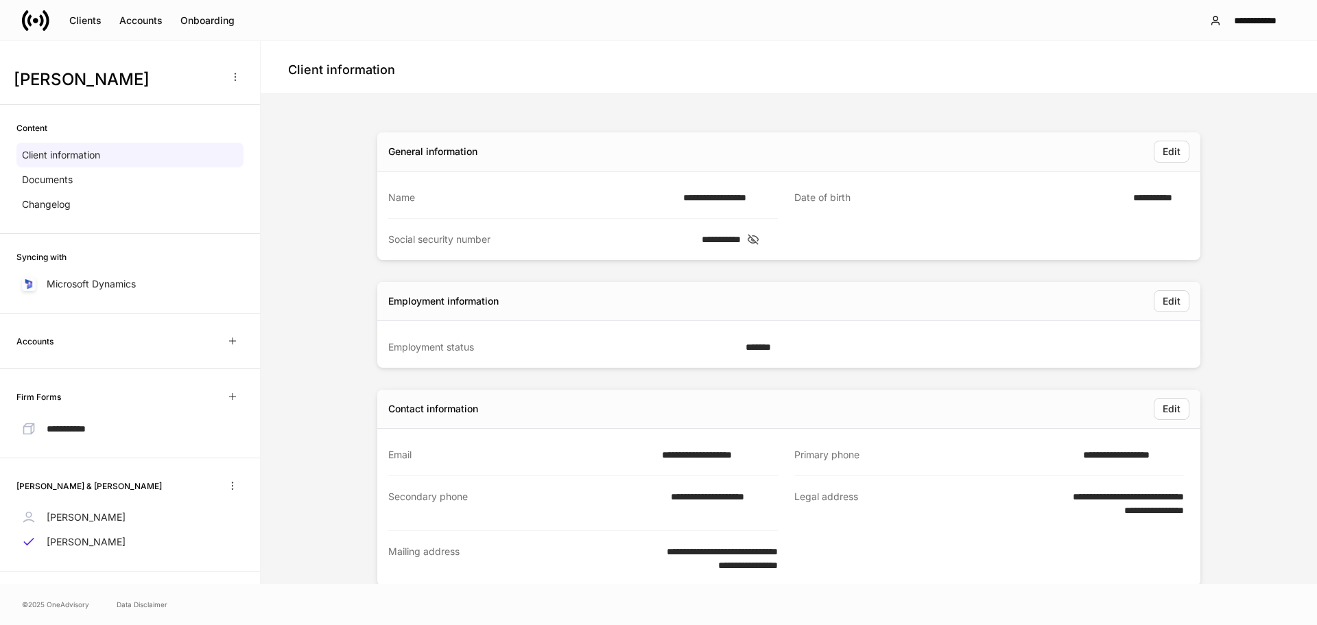
scroll to position [9, 0]
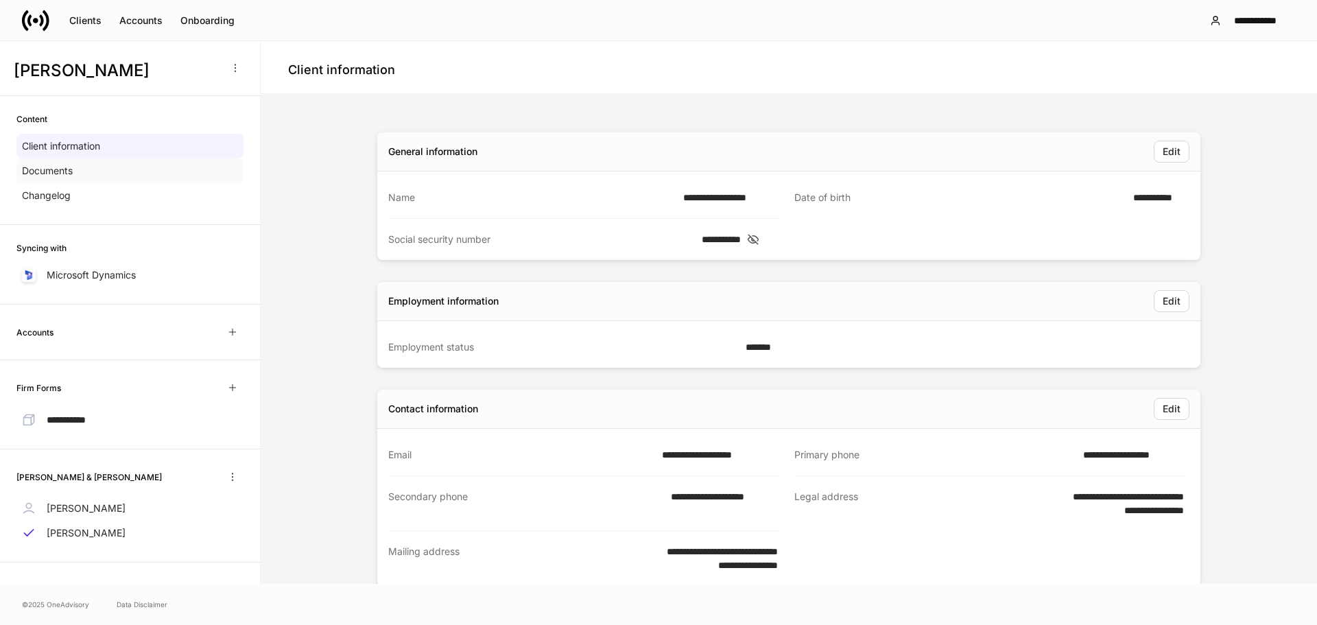
click at [67, 169] on p "Documents" at bounding box center [47, 171] width 51 height 14
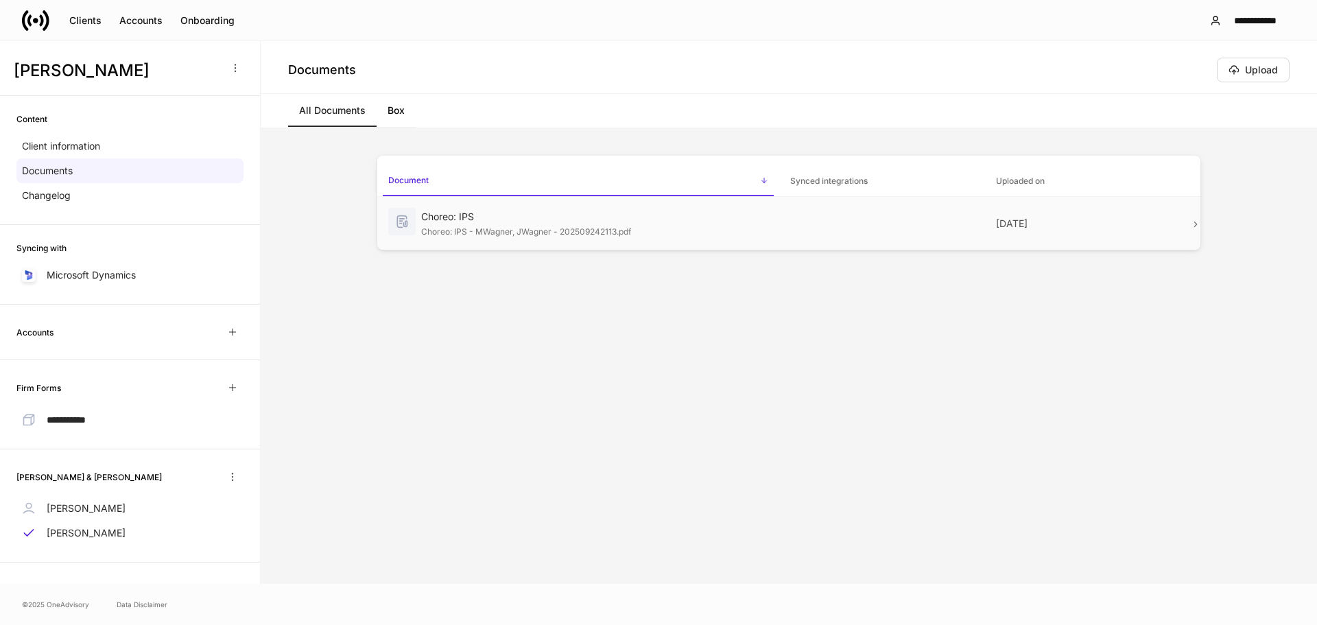
click at [506, 226] on div "Choreo: IPS - MWagner, JWagner - 202509242113.pdf" at bounding box center [594, 231] width 347 height 14
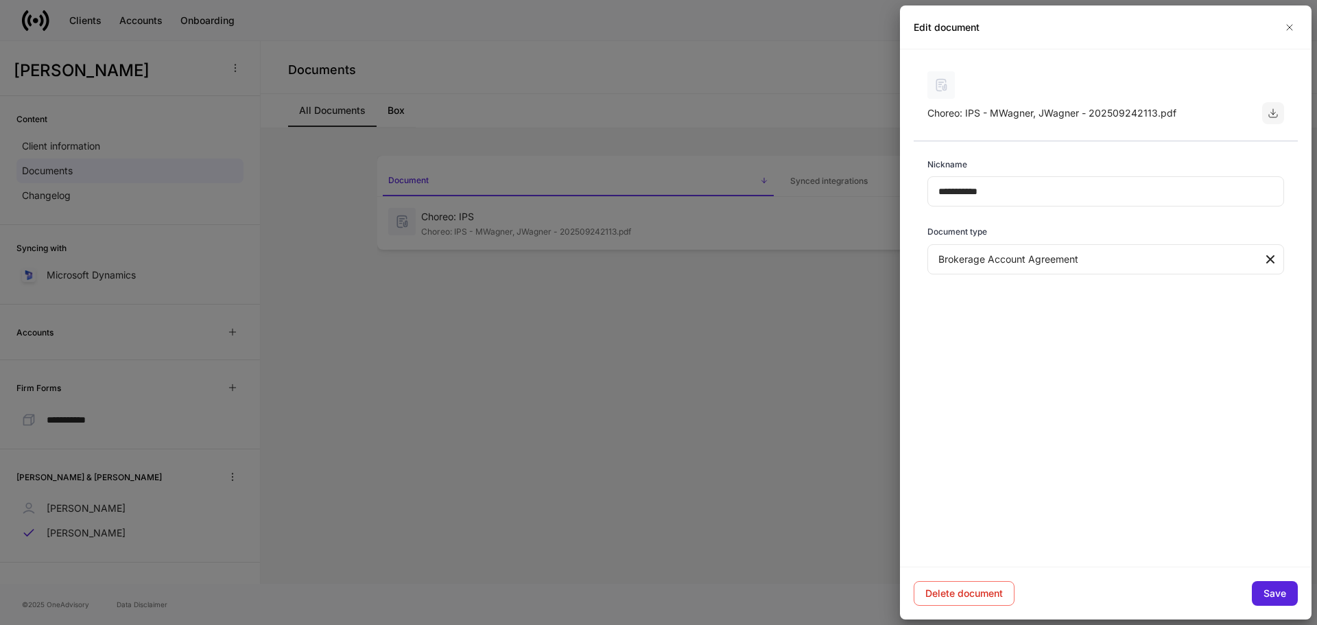
click at [1272, 113] on icon "button" at bounding box center [1273, 113] width 11 height 11
click at [1277, 589] on div "Save" at bounding box center [1274, 593] width 23 height 14
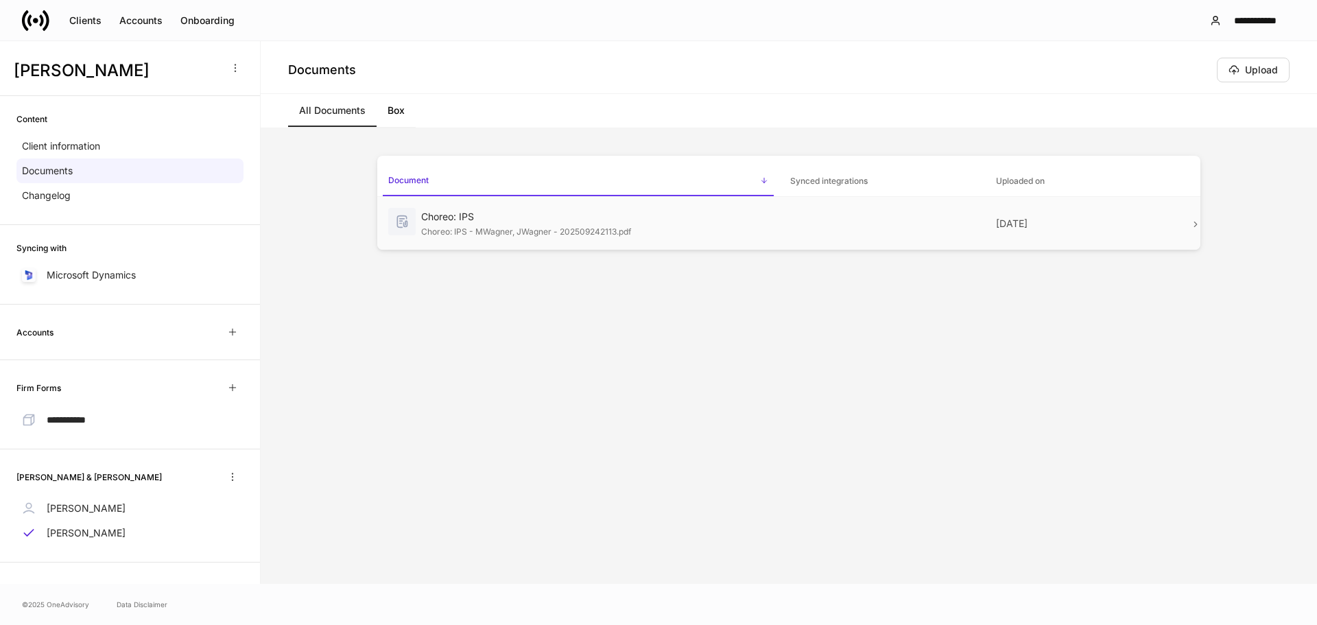
click at [1194, 220] on icon at bounding box center [1196, 224] width 10 height 10
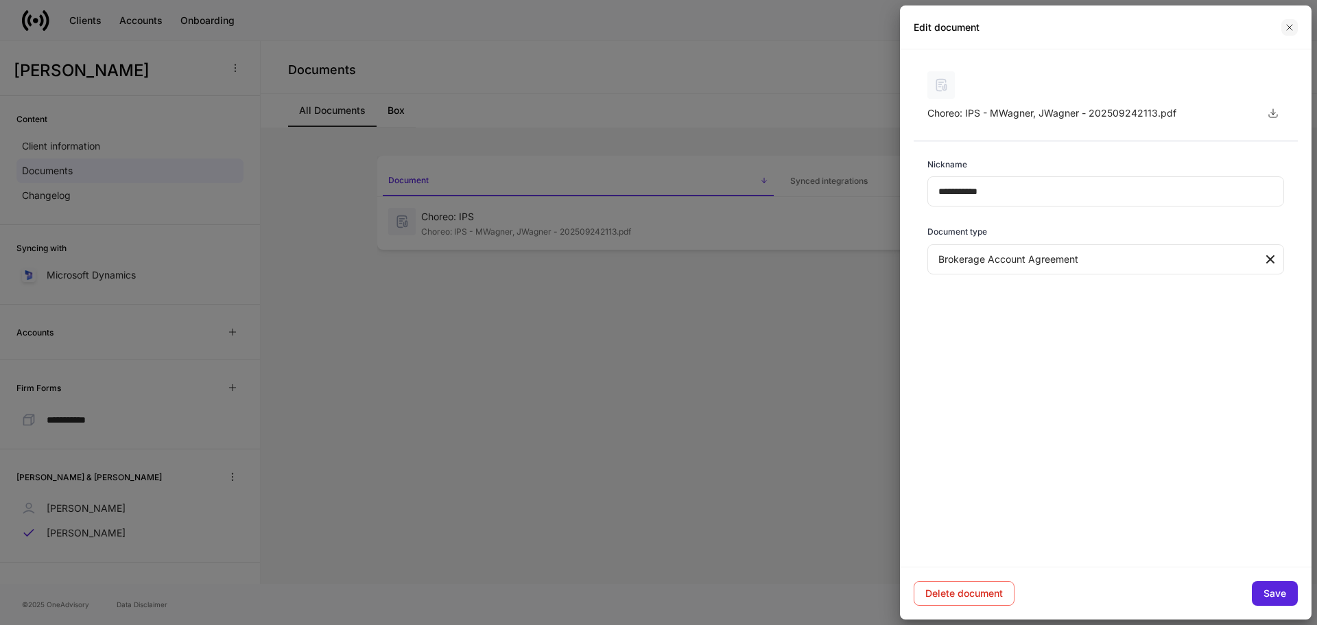
click at [1285, 23] on icon "button" at bounding box center [1289, 27] width 11 height 11
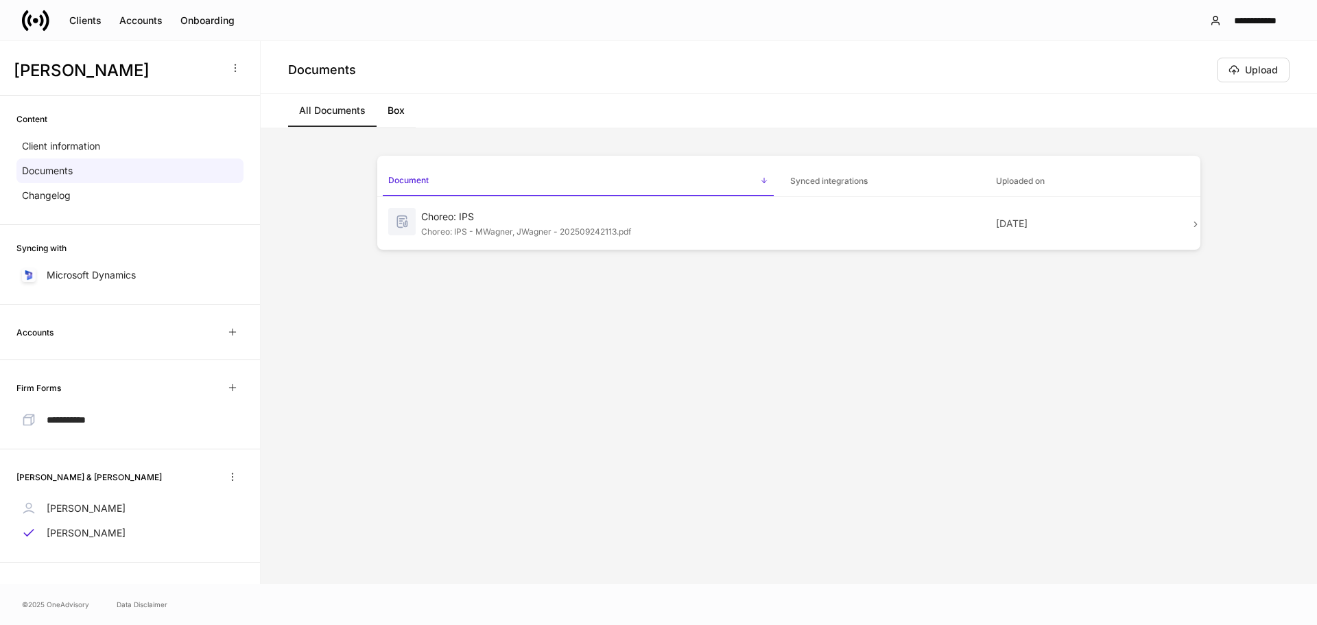
click at [792, 71] on div "Documents Upload" at bounding box center [788, 70] width 1001 height 25
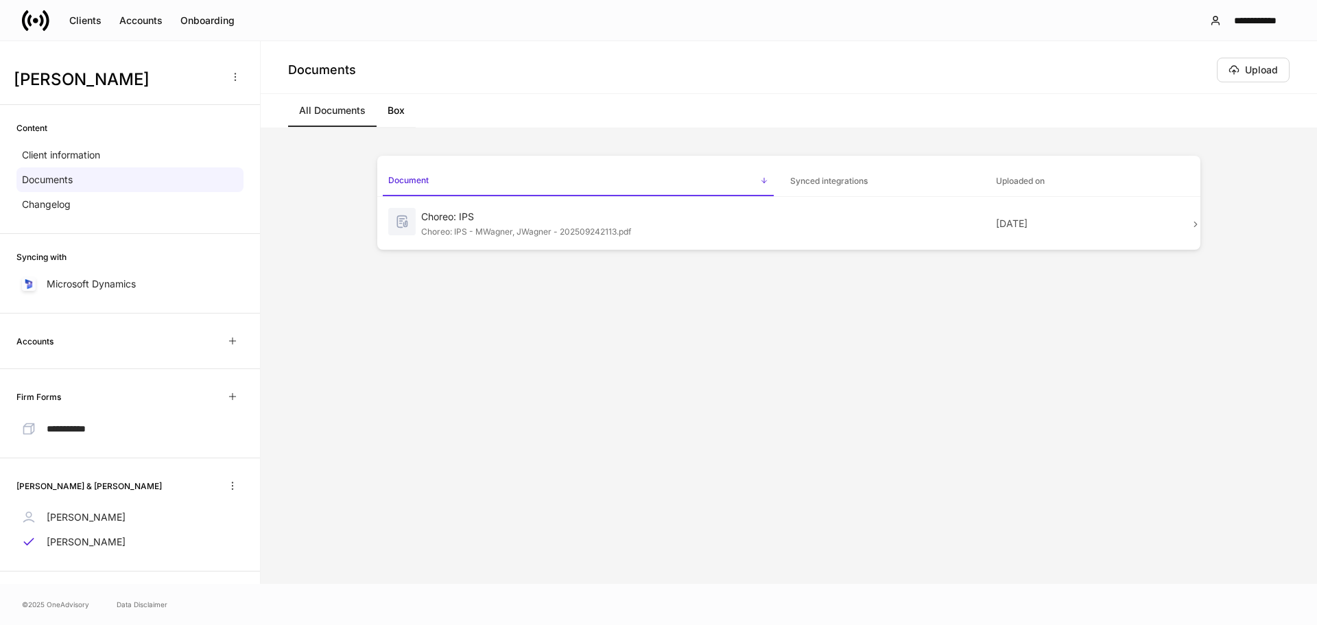
scroll to position [9, 0]
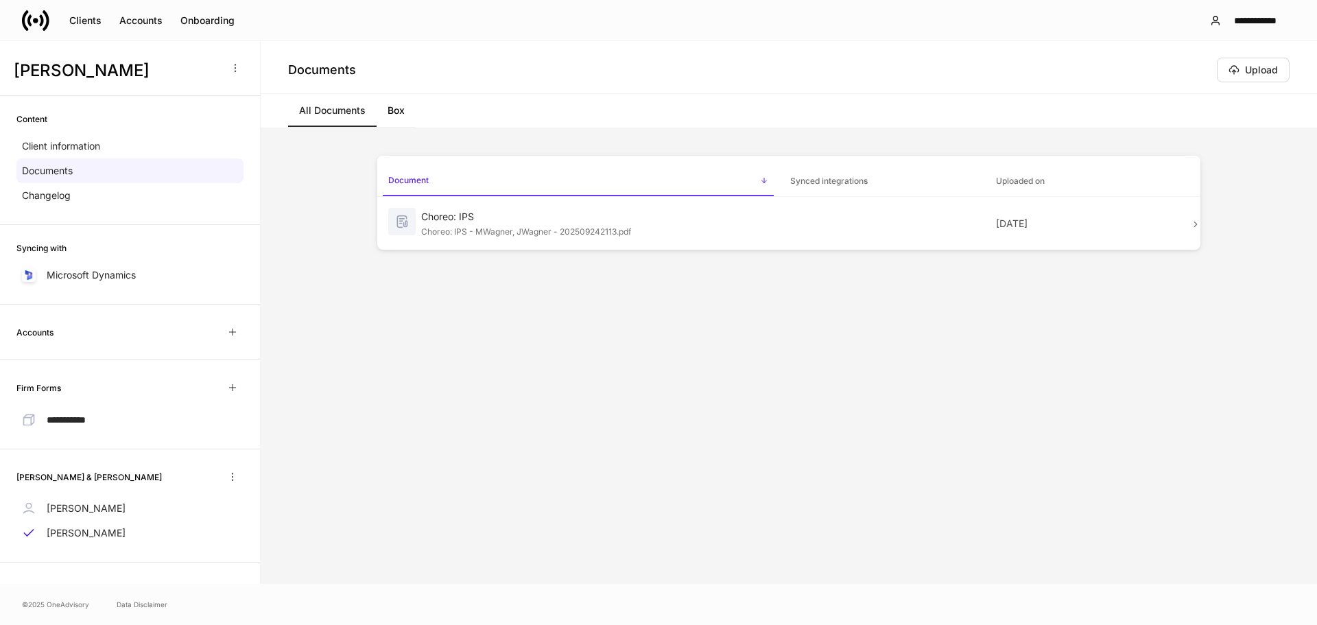
click at [417, 430] on div "Document sorted ascending Synced integrations Uploaded on Choreo: IPS Choreo: I…" at bounding box center [788, 356] width 823 height 401
click at [1236, 14] on div "**********" at bounding box center [1254, 21] width 57 height 14
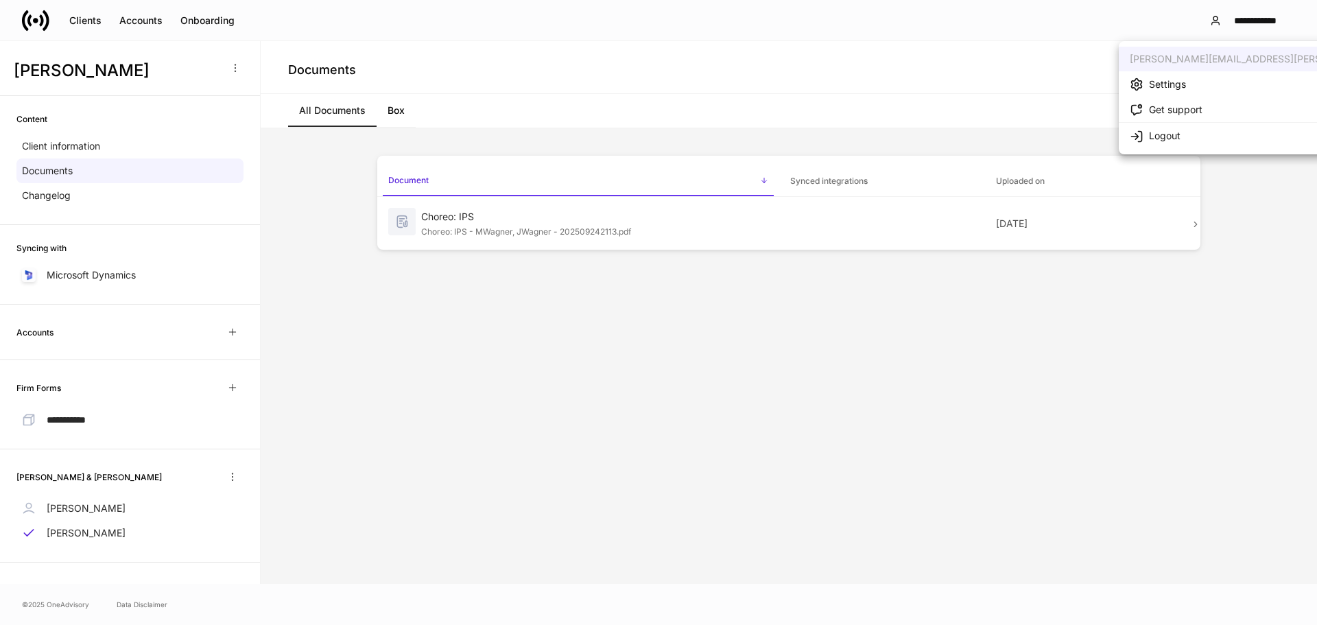
click at [1085, 19] on div at bounding box center [658, 312] width 1317 height 625
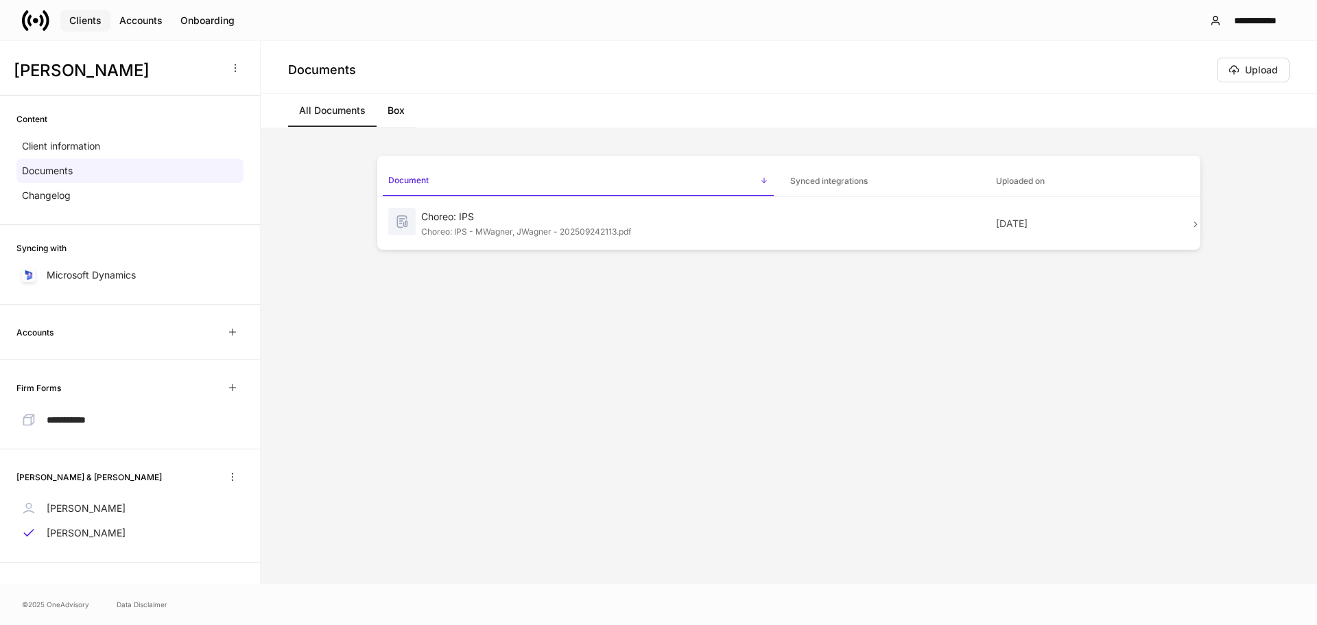
click at [78, 19] on div "Clients" at bounding box center [85, 21] width 32 height 14
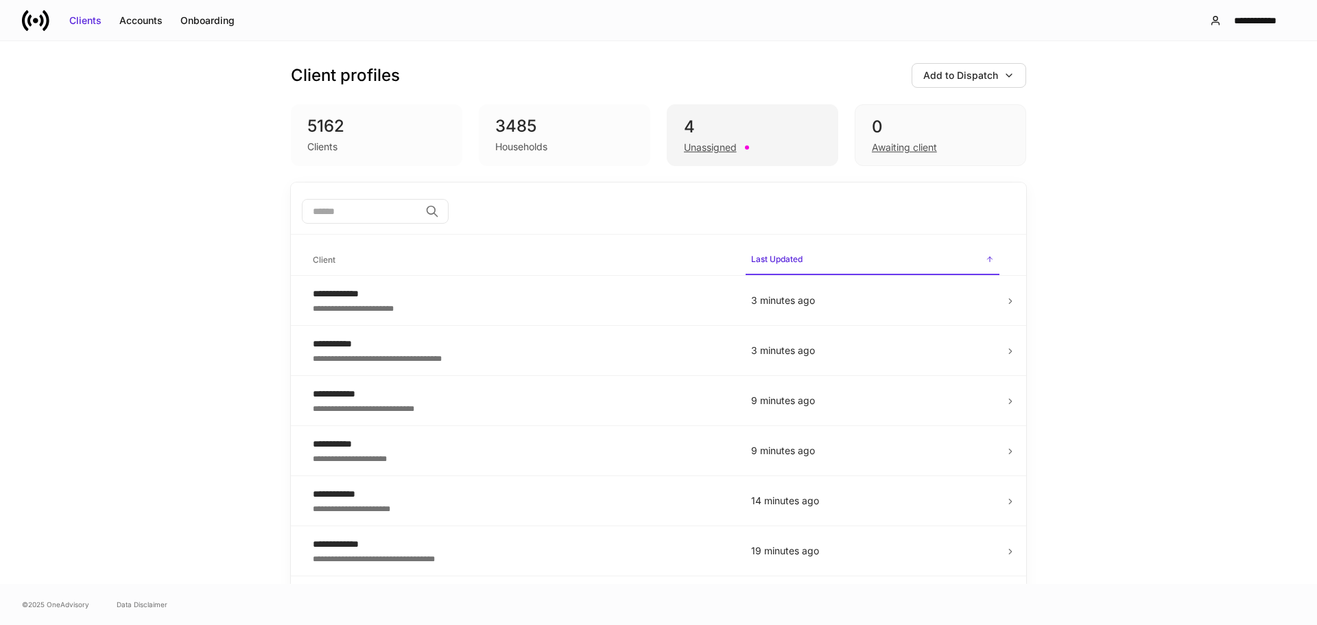
click at [794, 123] on div "4" at bounding box center [752, 127] width 137 height 22
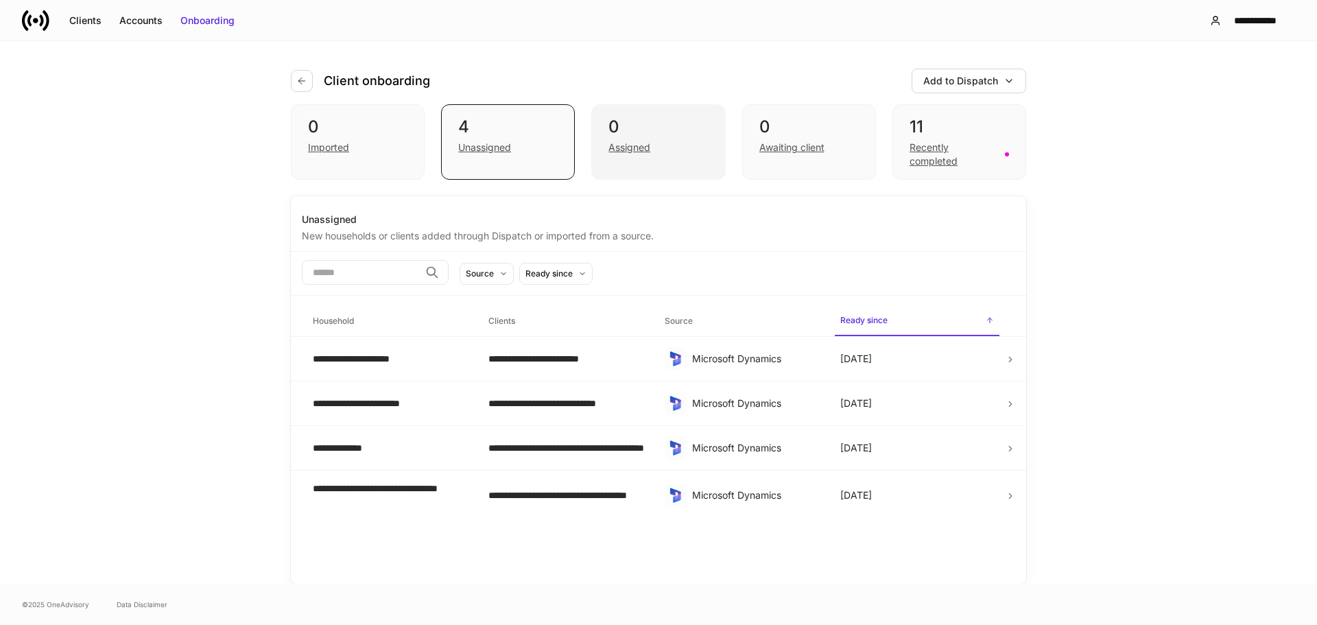
click at [686, 128] on div "0" at bounding box center [657, 127] width 99 height 22
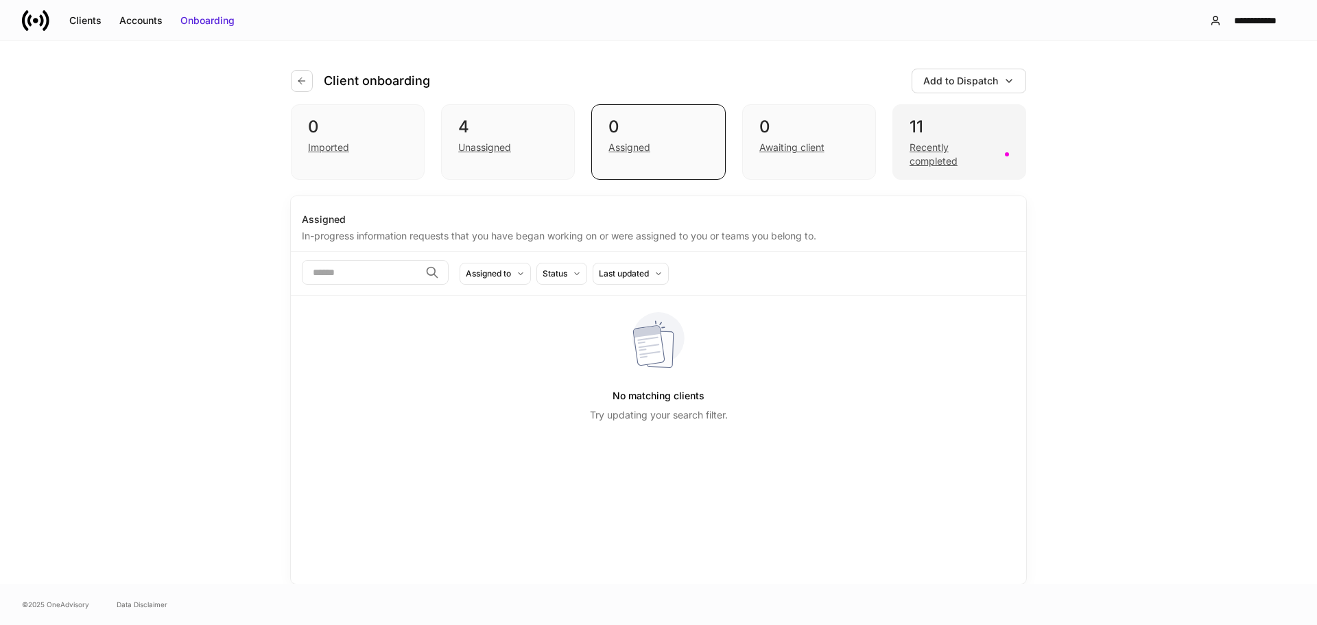
click at [963, 123] on div "11" at bounding box center [959, 127] width 99 height 22
